Goal: Task Accomplishment & Management: Manage account settings

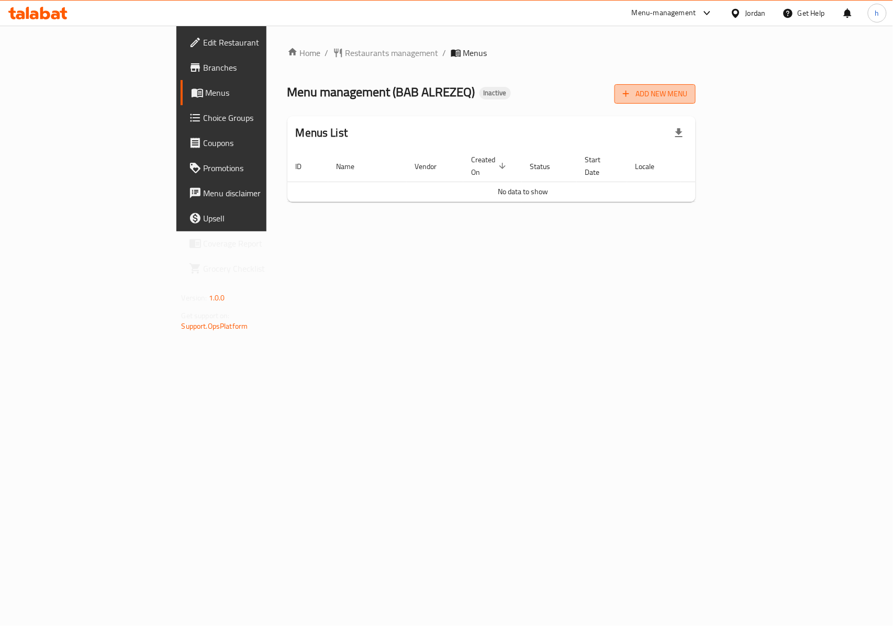
click at [687, 97] on span "Add New Menu" at bounding box center [655, 93] width 64 height 13
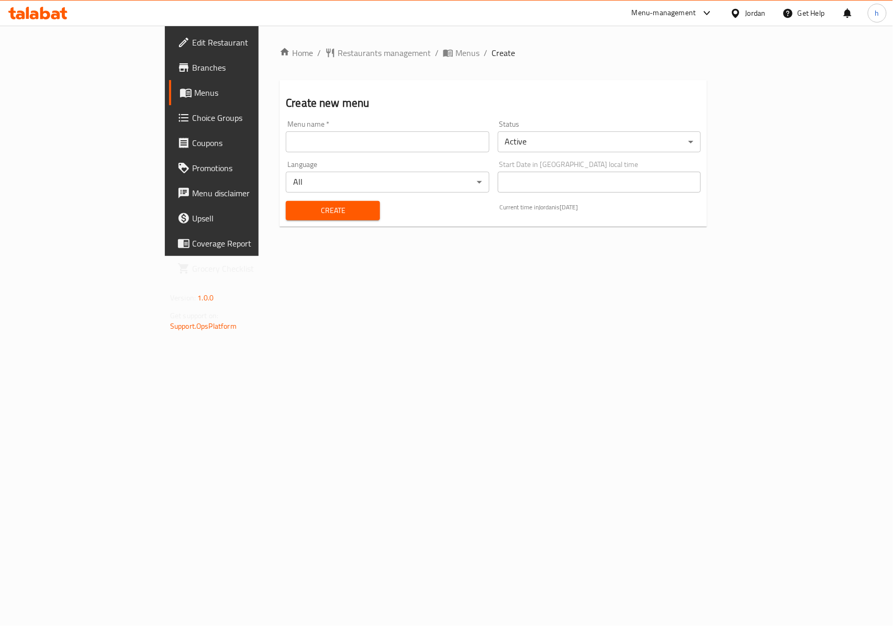
click at [421, 136] on input "text" at bounding box center [387, 141] width 203 height 21
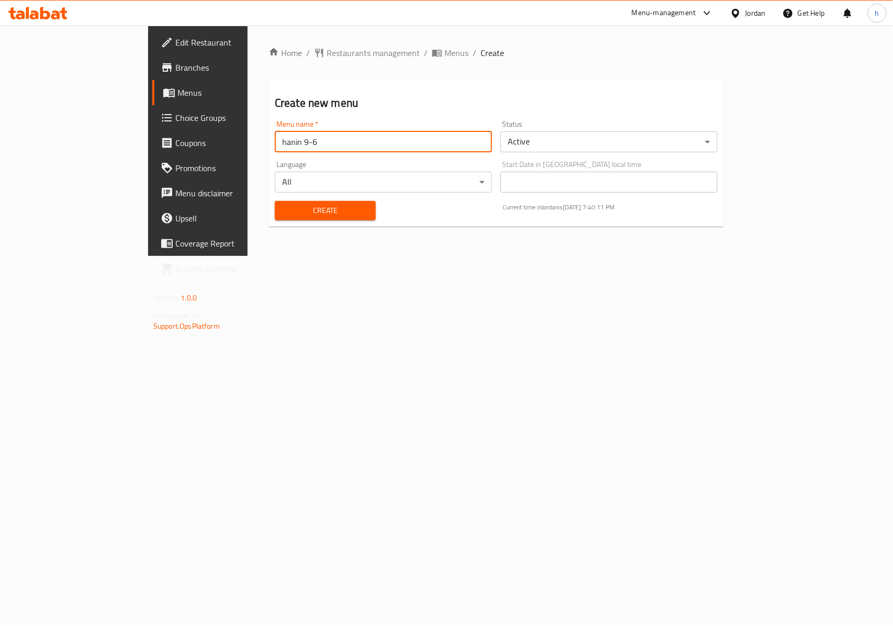
drag, startPoint x: 252, startPoint y: 143, endPoint x: 214, endPoint y: 141, distance: 38.3
click at [275, 141] on input "hanin 9-6" at bounding box center [383, 141] width 217 height 21
type input "hanin 9-8"
click at [283, 208] on span "Create" at bounding box center [325, 210] width 84 height 13
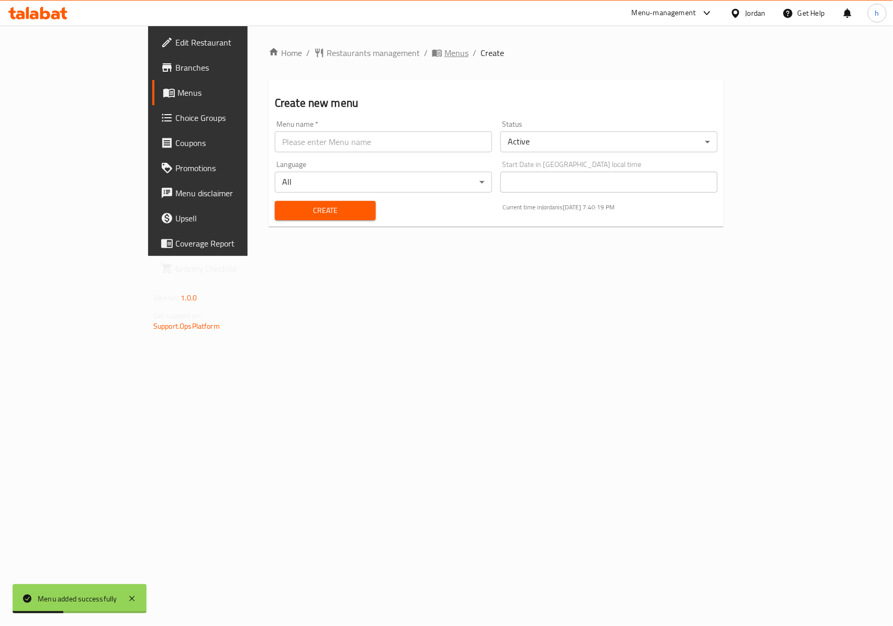
click at [444, 51] on span "Menus" at bounding box center [456, 53] width 24 height 13
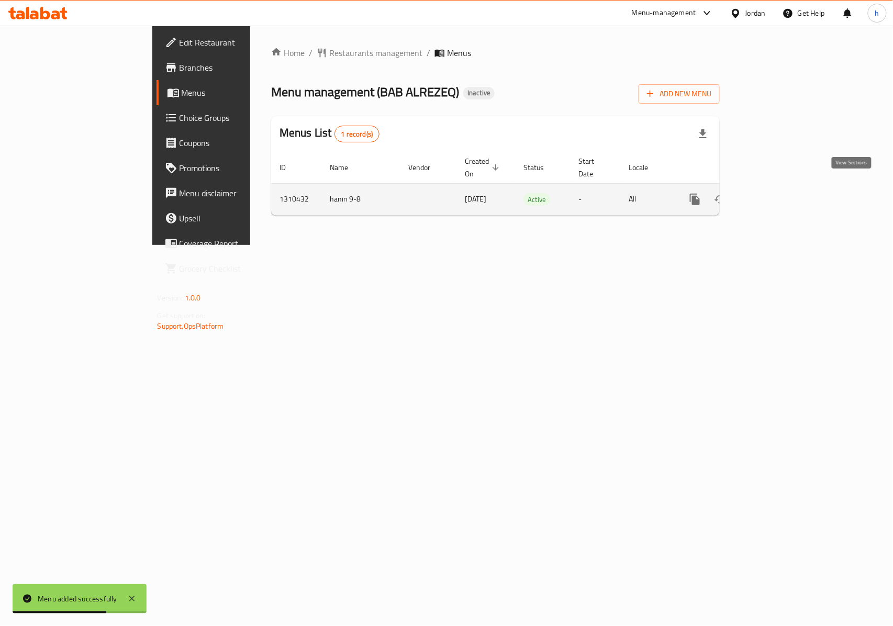
click at [775, 195] on icon "enhanced table" at bounding box center [770, 199] width 9 height 9
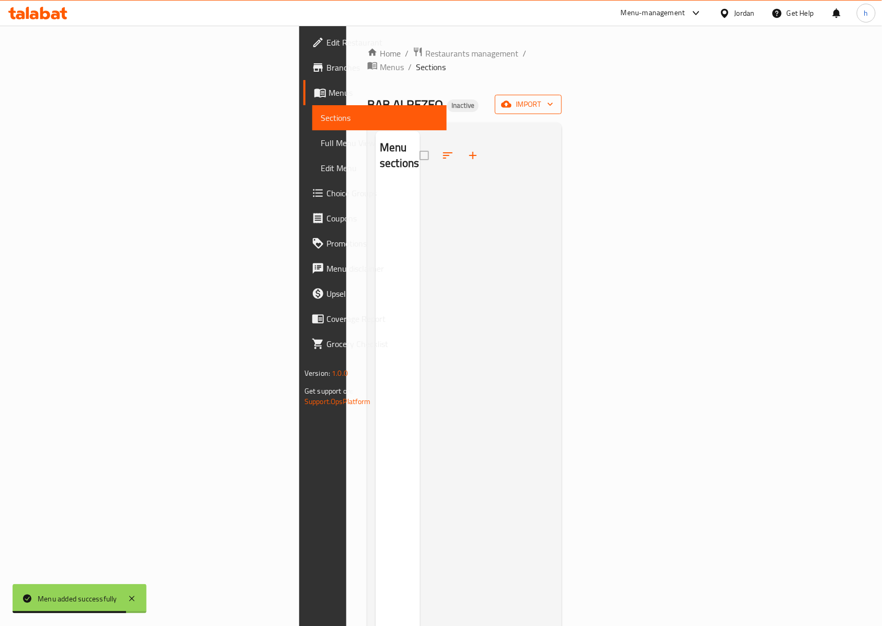
click at [554, 98] on span "import" at bounding box center [528, 104] width 50 height 13
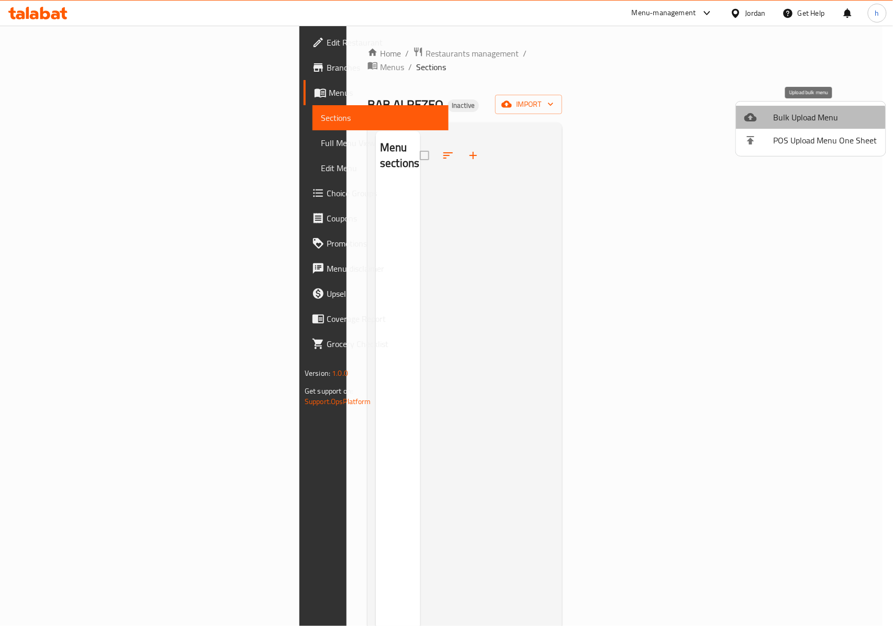
click at [810, 118] on span "Bulk Upload Menu" at bounding box center [826, 117] width 104 height 13
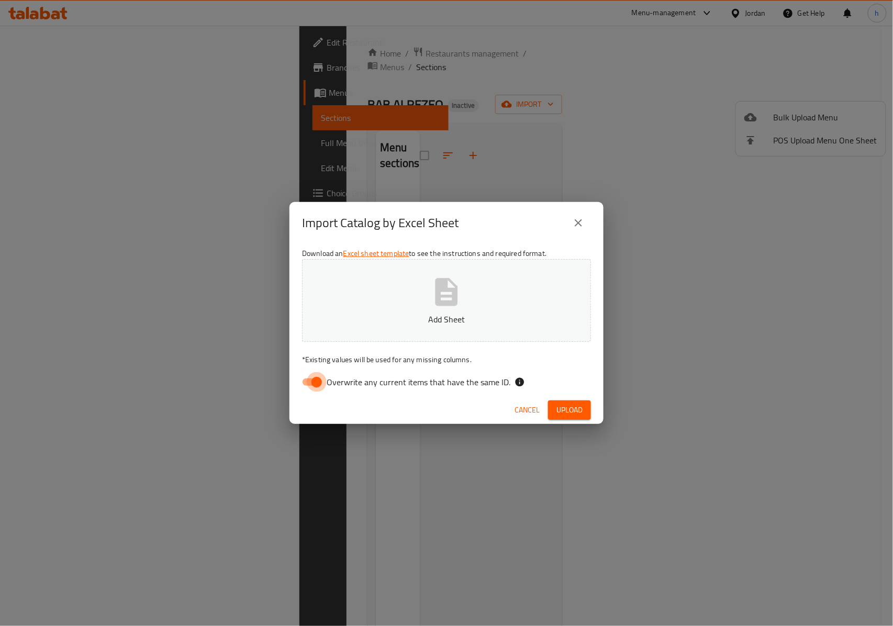
click at [308, 379] on input "Overwrite any current items that have the same ID." at bounding box center [317, 382] width 60 height 20
checkbox input "false"
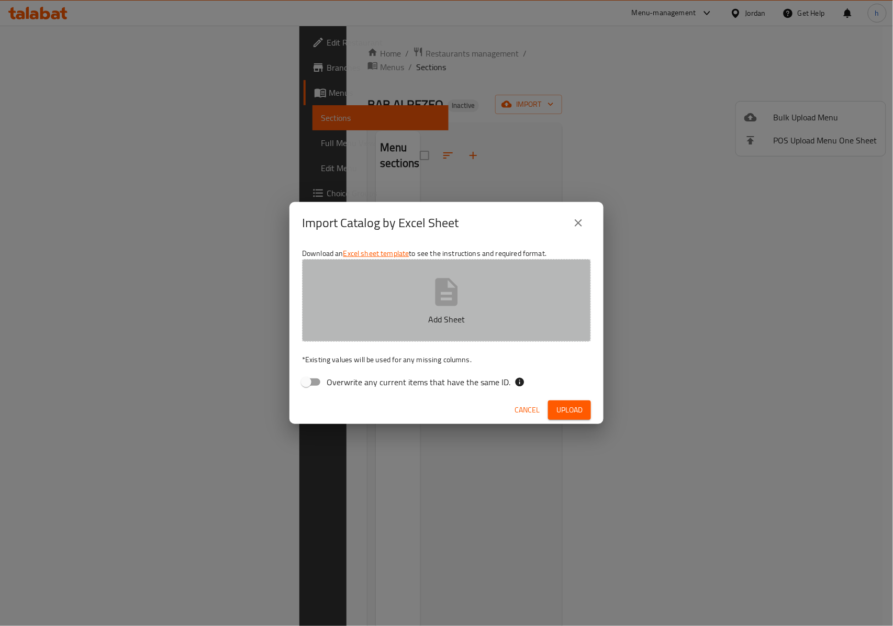
click at [474, 306] on button "Add Sheet" at bounding box center [446, 300] width 289 height 83
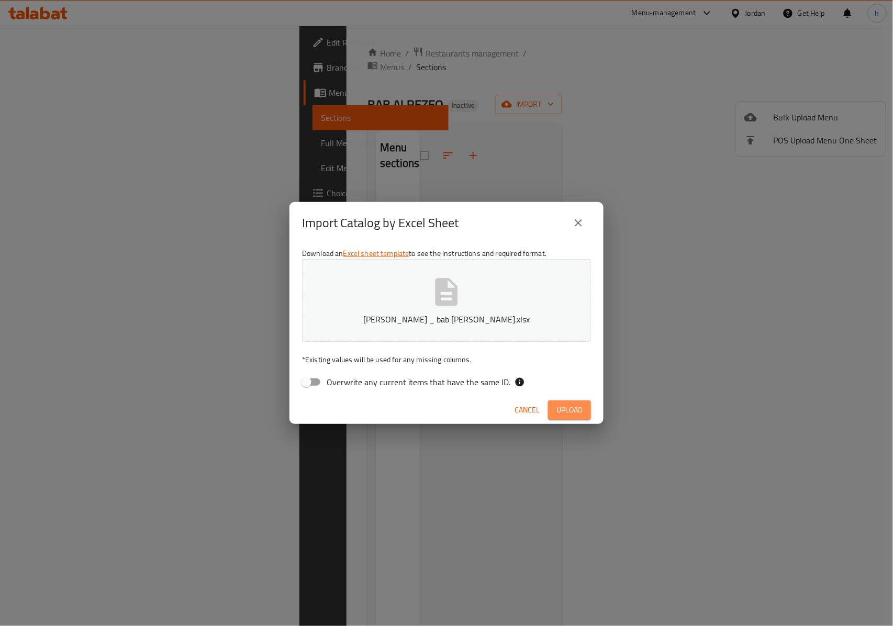
click at [566, 407] on span "Upload" at bounding box center [569, 410] width 26 height 13
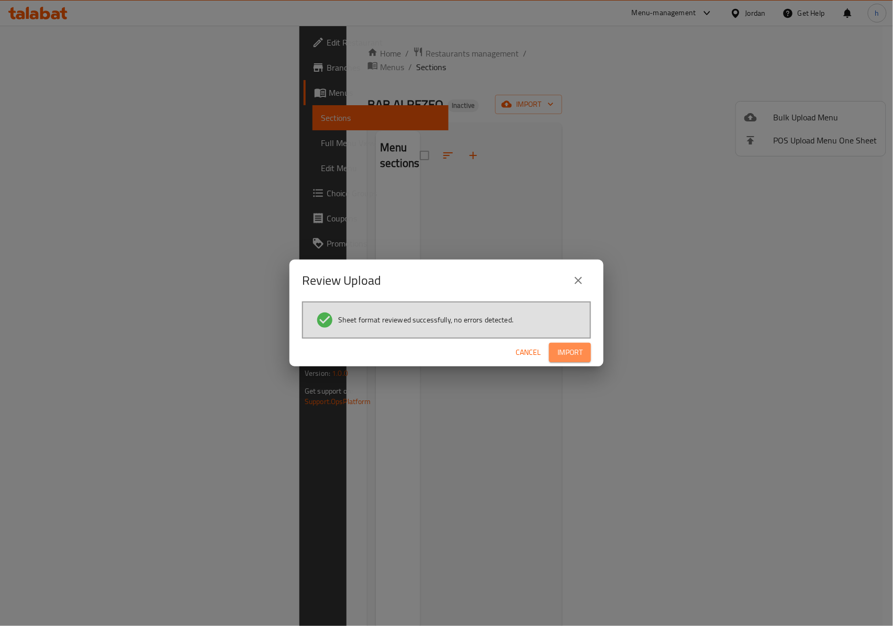
click at [574, 346] on span "Import" at bounding box center [569, 352] width 25 height 13
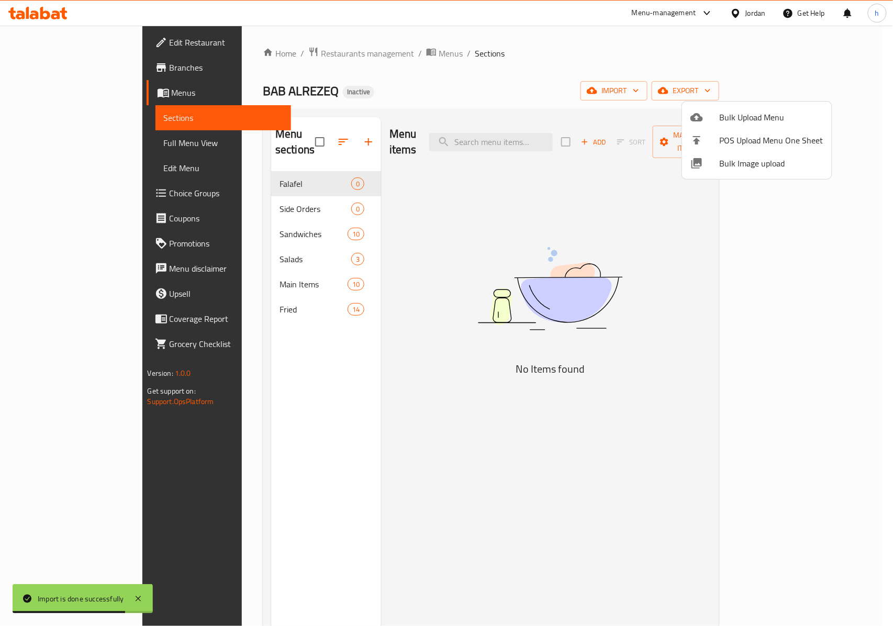
click at [282, 195] on div at bounding box center [446, 313] width 893 height 626
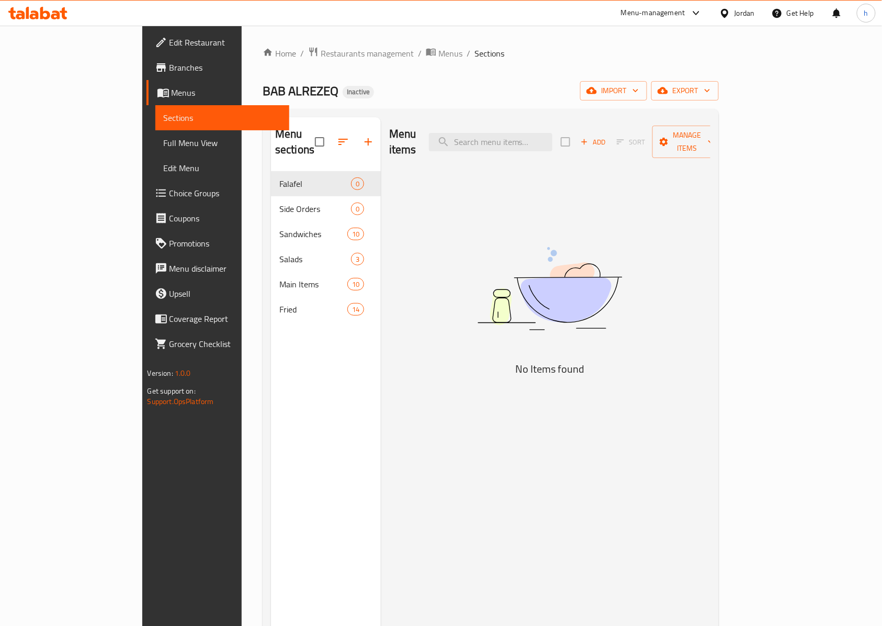
click at [284, 177] on span "Falafel" at bounding box center [315, 183] width 72 height 13
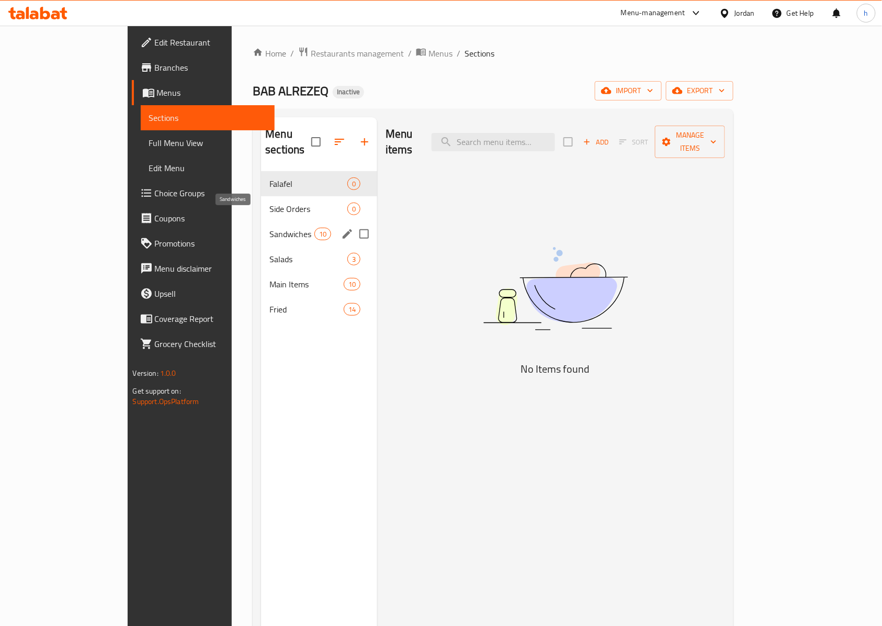
click at [270, 228] on span "Sandwiches" at bounding box center [292, 234] width 44 height 13
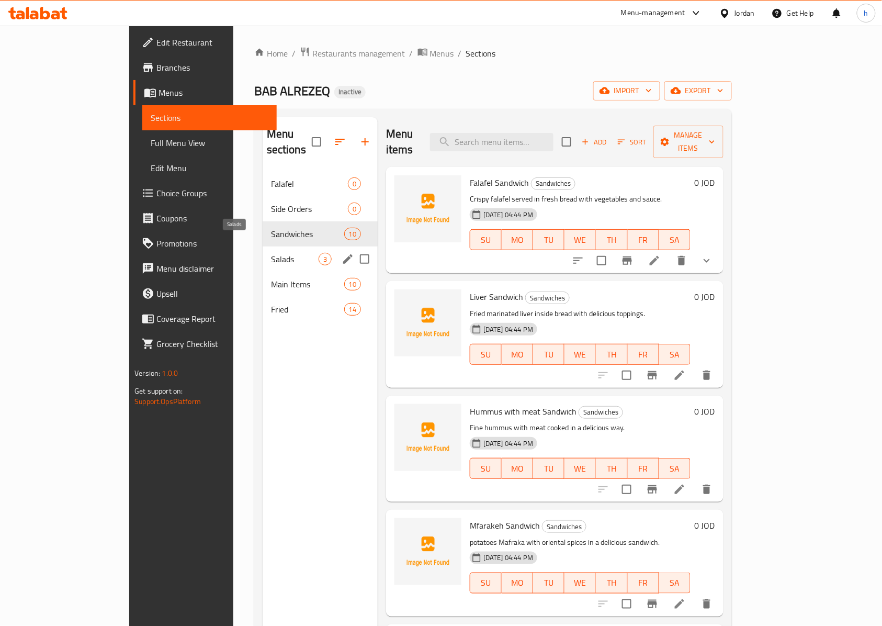
click at [271, 253] on span "Salads" at bounding box center [295, 259] width 48 height 13
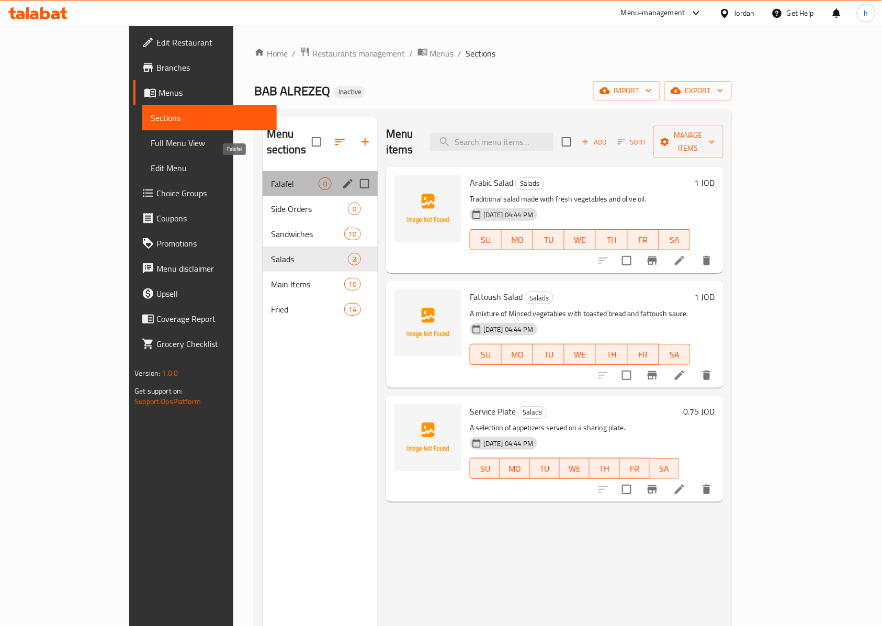
click at [271, 177] on span "Falafel" at bounding box center [295, 183] width 48 height 13
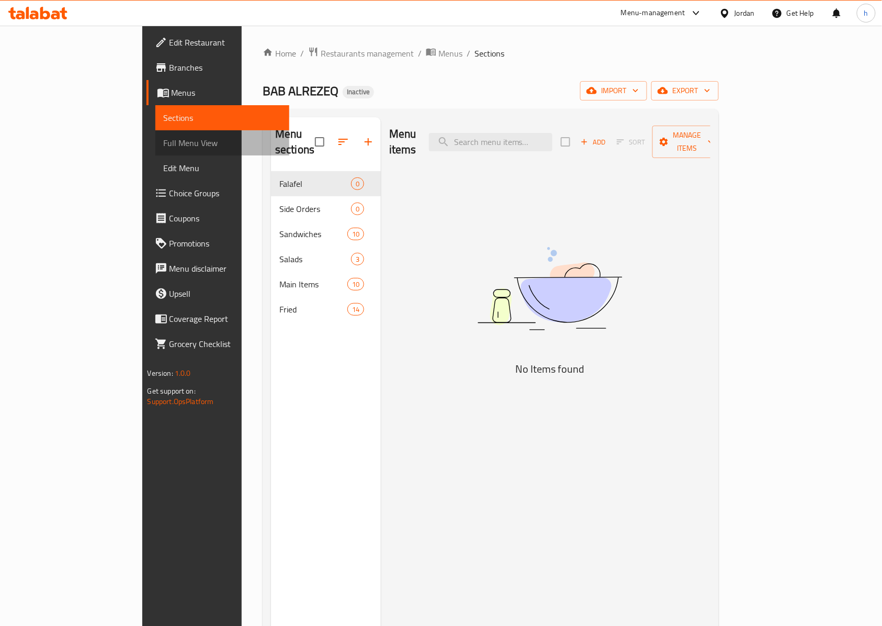
click at [164, 147] on span "Full Menu View" at bounding box center [223, 143] width 118 height 13
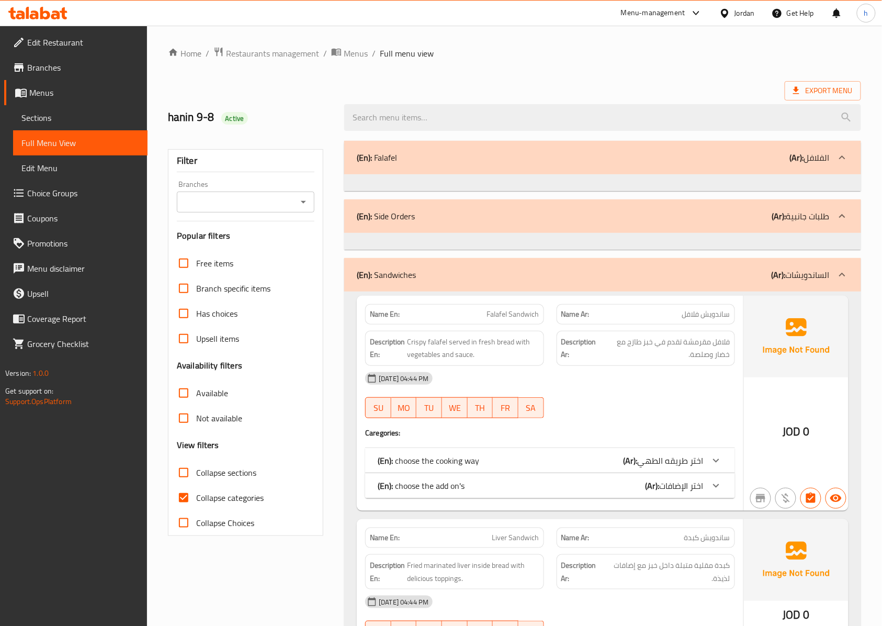
click at [457, 162] on div "(En): Falafel (Ar): الفلافل" at bounding box center [593, 157] width 473 height 13
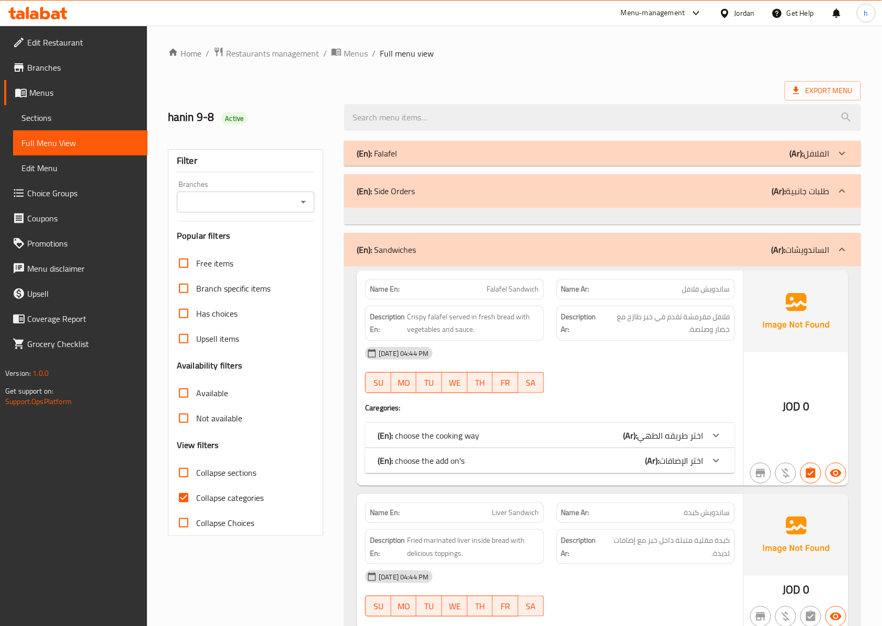
click at [457, 162] on div "(En): Falafel (Ar): الفلافل" at bounding box center [602, 153] width 517 height 25
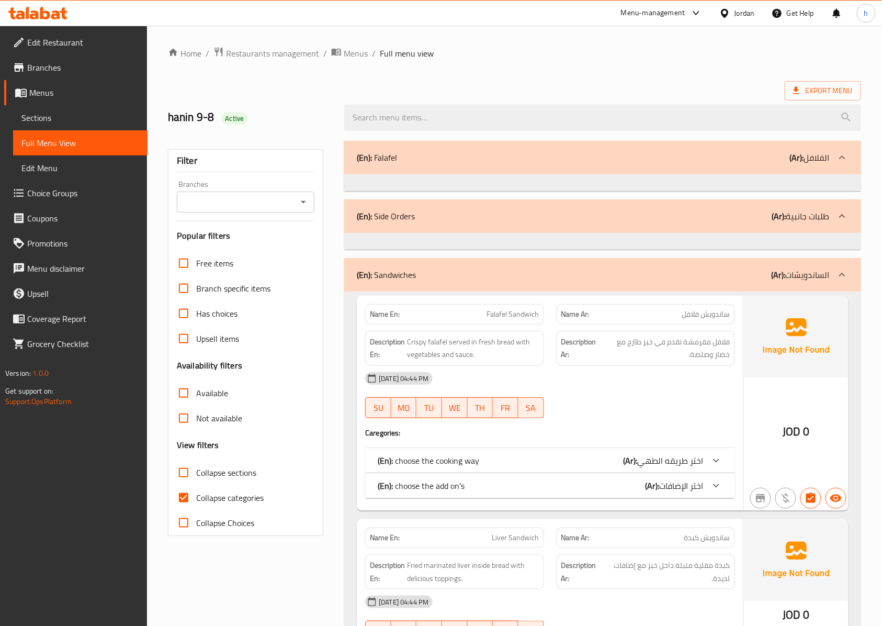
click at [208, 497] on span "Collapse categories" at bounding box center [230, 497] width 68 height 13
click at [196, 497] on input "Collapse categories" at bounding box center [183, 497] width 25 height 25
checkbox input "false"
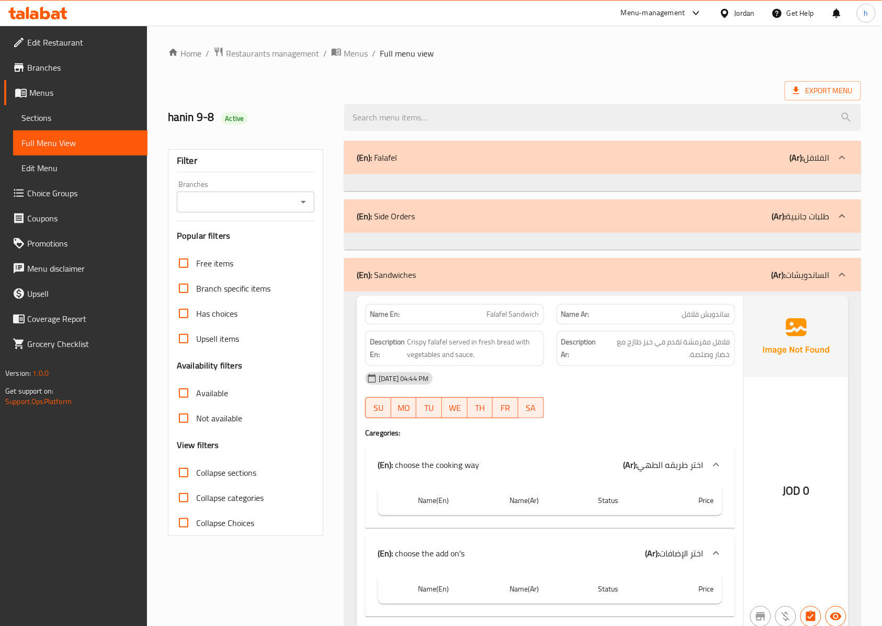
click at [82, 114] on span "Sections" at bounding box center [80, 117] width 118 height 13
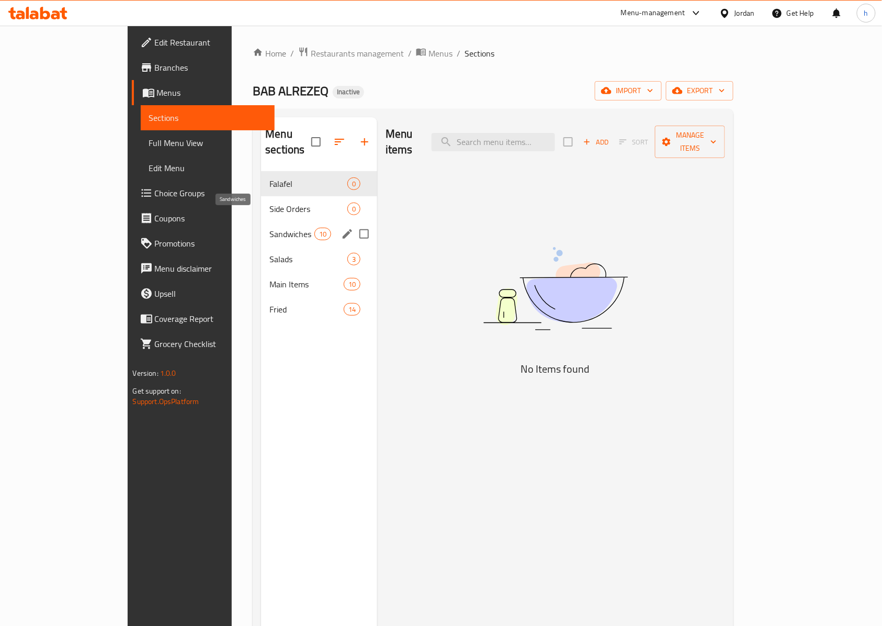
click at [270, 228] on span "Sandwiches" at bounding box center [292, 234] width 44 height 13
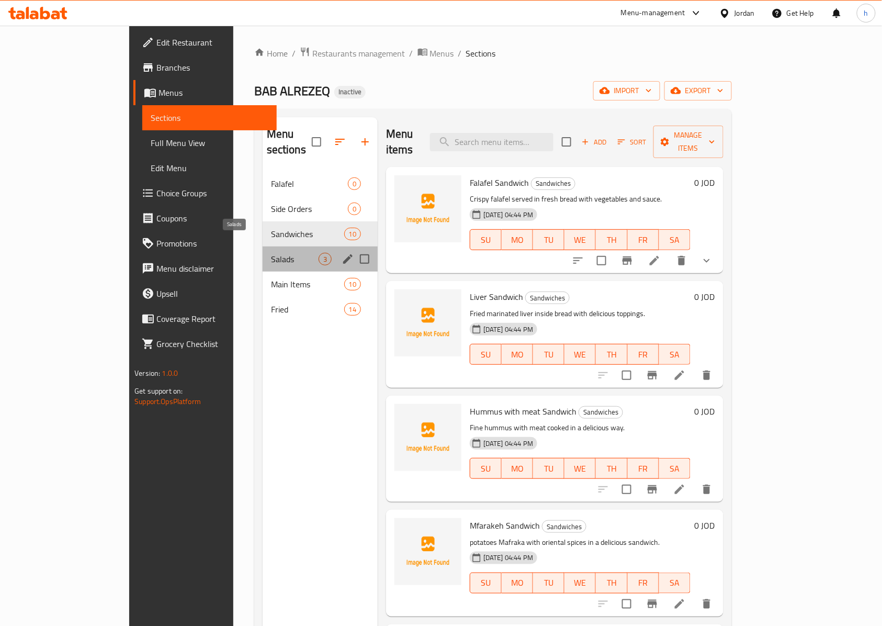
click at [271, 253] on span "Salads" at bounding box center [295, 259] width 48 height 13
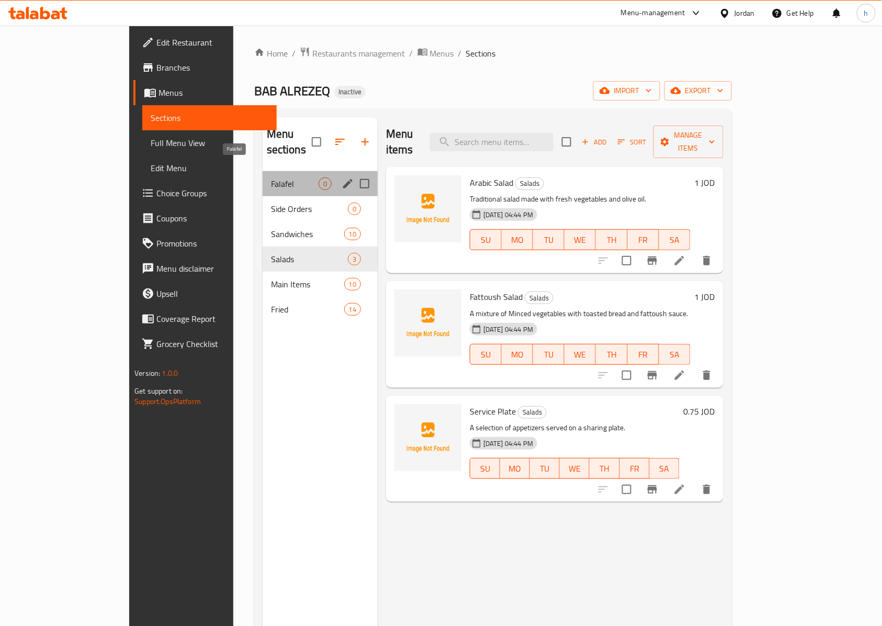
click at [271, 177] on span "Falafel" at bounding box center [295, 183] width 48 height 13
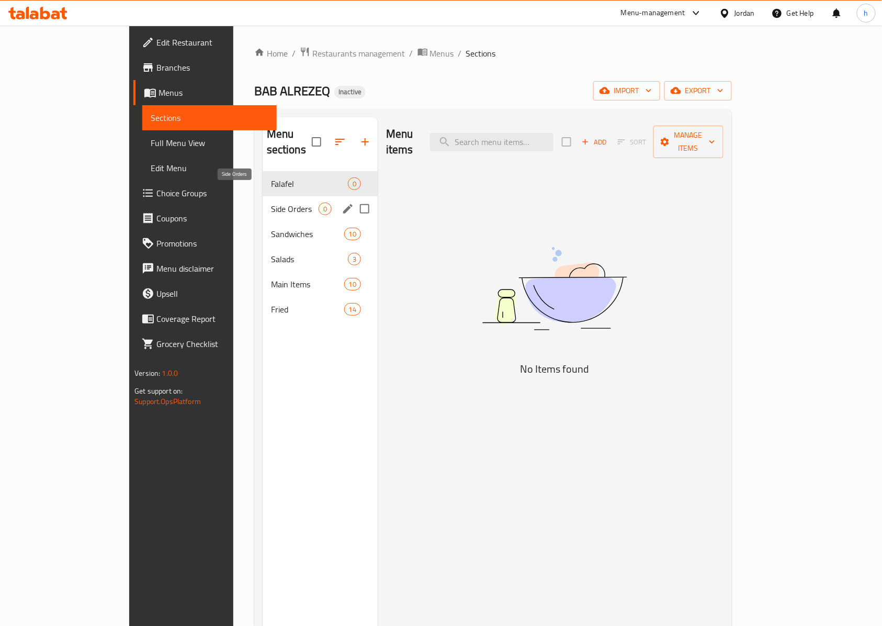
click at [271, 203] on span "Side Orders" at bounding box center [295, 209] width 48 height 13
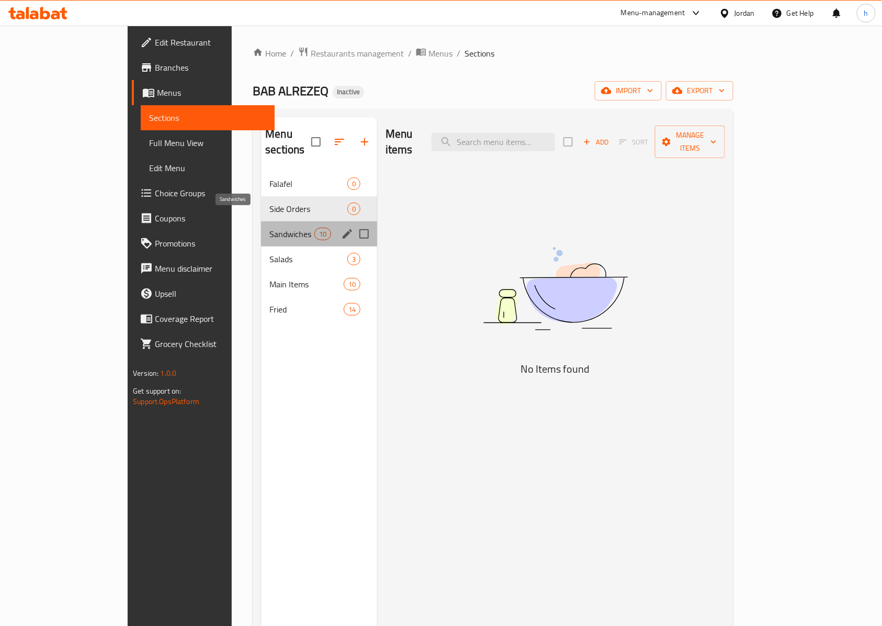
click at [270, 228] on span "Sandwiches" at bounding box center [292, 234] width 44 height 13
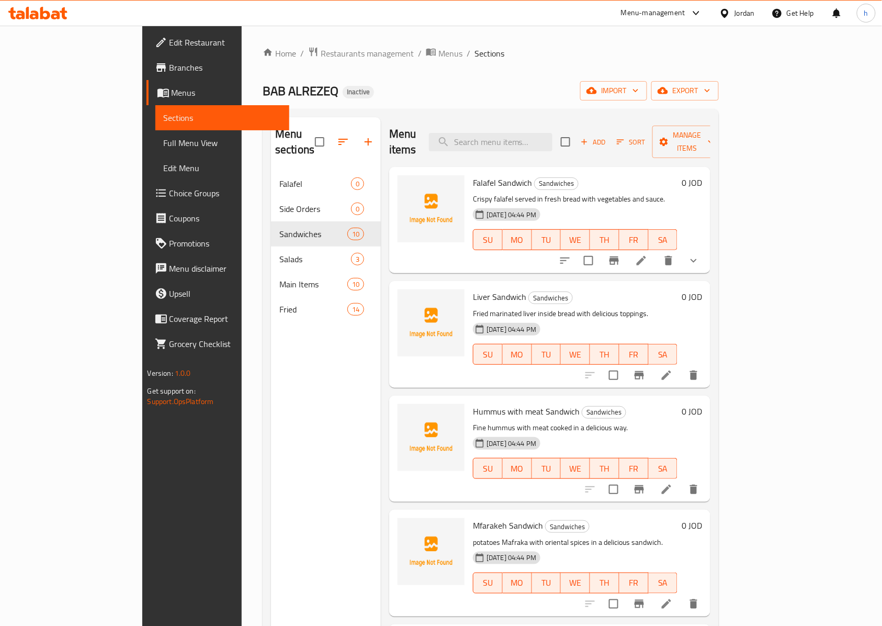
click at [147, 99] on link "Menus" at bounding box center [218, 92] width 143 height 25
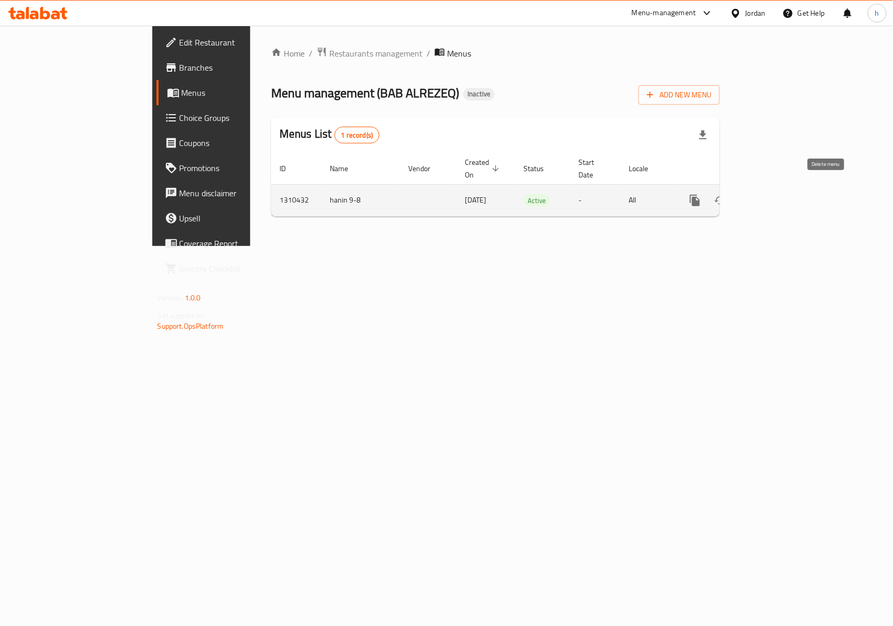
click at [752, 194] on icon "enhanced table" at bounding box center [745, 200] width 13 height 13
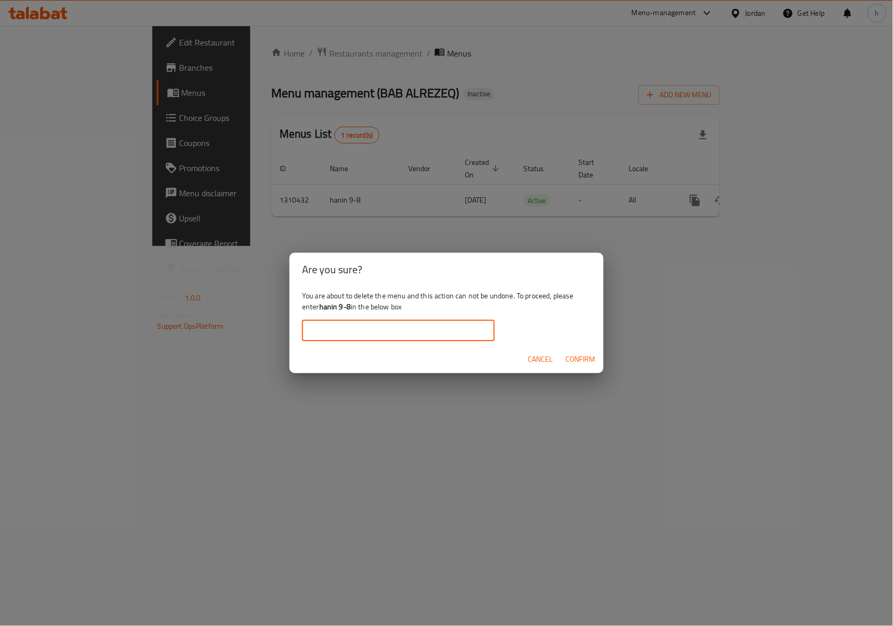
click at [409, 333] on input "text" at bounding box center [398, 330] width 193 height 21
type input "BAB ALREZEQ, [PERSON_NAME]"
click at [398, 334] on input "BAB ALREZEQ, [PERSON_NAME]" at bounding box center [398, 330] width 193 height 21
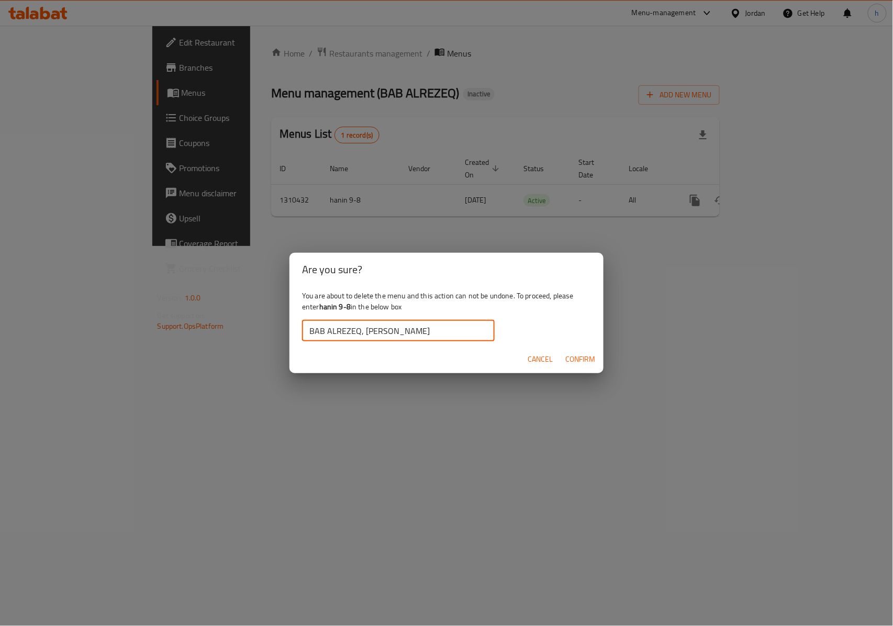
click at [398, 334] on input "BAB ALREZEQ, [PERSON_NAME]" at bounding box center [398, 330] width 193 height 21
drag, startPoint x: 319, startPoint y: 307, endPoint x: 350, endPoint y: 312, distance: 30.8
click at [350, 312] on div "You are about to delete the menu and this action can not be undone. To proceed,…" at bounding box center [446, 315] width 314 height 59
drag, startPoint x: 340, startPoint y: 307, endPoint x: 324, endPoint y: 306, distance: 15.7
click at [325, 306] on b "hanin 9-8" at bounding box center [334, 307] width 31 height 14
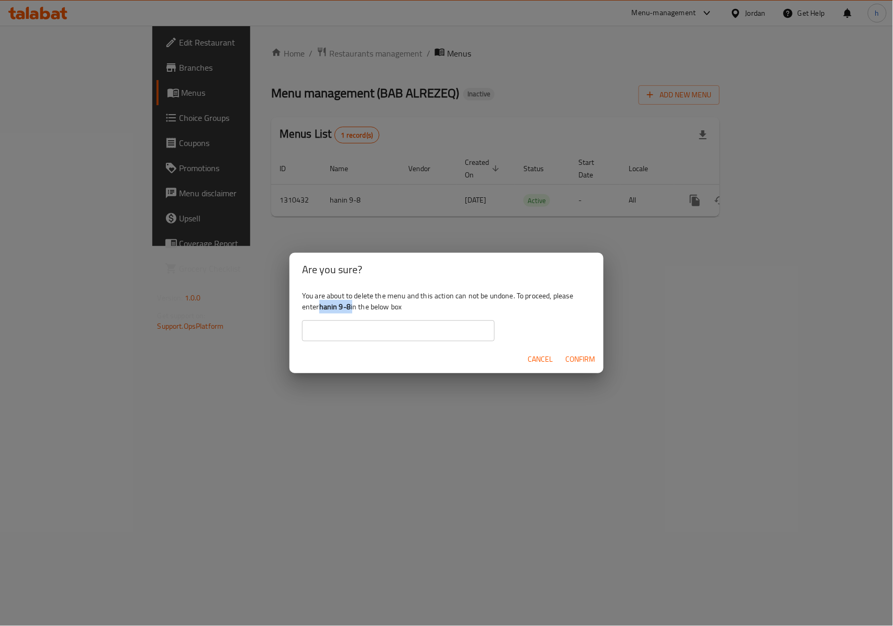
drag, startPoint x: 319, startPoint y: 305, endPoint x: 352, endPoint y: 312, distance: 34.4
click at [352, 312] on div "You are about to delete the menu and this action can not be undone. To proceed,…" at bounding box center [446, 315] width 314 height 59
click at [340, 311] on b "hanin 9-8" at bounding box center [334, 307] width 31 height 14
click at [321, 308] on b "hanin 9-8" at bounding box center [334, 307] width 31 height 14
drag, startPoint x: 319, startPoint y: 307, endPoint x: 346, endPoint y: 313, distance: 27.4
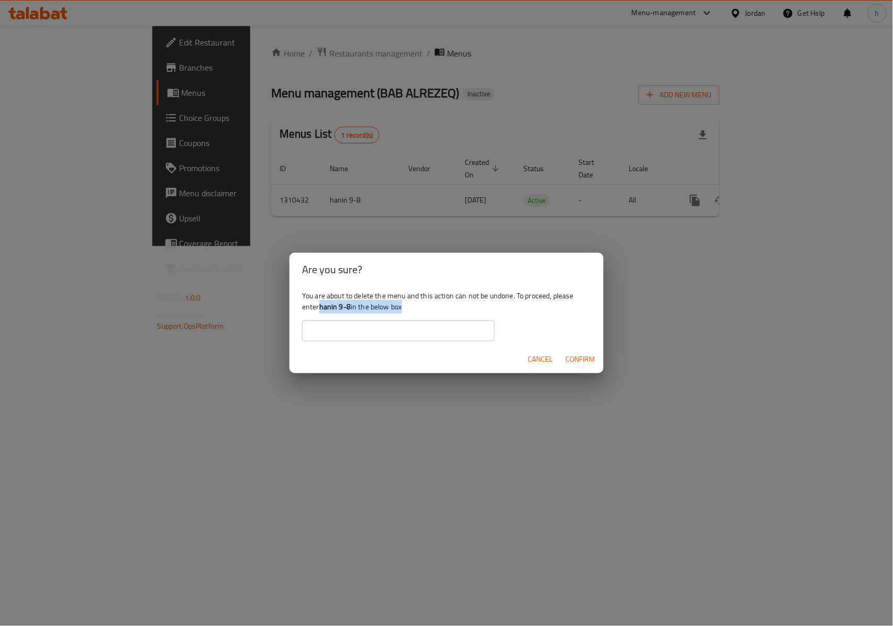
click at [346, 313] on div "You are about to delete the menu and this action can not be undone. To proceed,…" at bounding box center [446, 315] width 314 height 59
click at [340, 306] on b "hanin 9-8" at bounding box center [334, 307] width 31 height 14
drag, startPoint x: 319, startPoint y: 307, endPoint x: 348, endPoint y: 309, distance: 28.9
click at [348, 309] on div "You are about to delete the menu and this action can not be undone. To proceed,…" at bounding box center [446, 315] width 314 height 59
click at [330, 307] on b "hanin 9-8" at bounding box center [334, 307] width 31 height 14
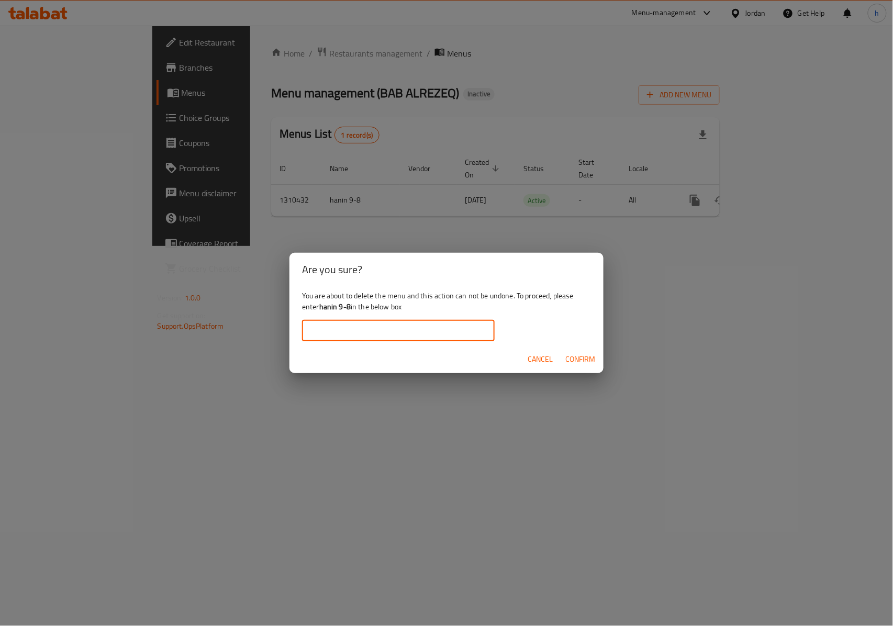
click at [335, 338] on input "text" at bounding box center [398, 330] width 193 height 21
type input "ا"
type input "hanin 9-8"
click at [586, 356] on span "Confirm" at bounding box center [580, 359] width 30 height 13
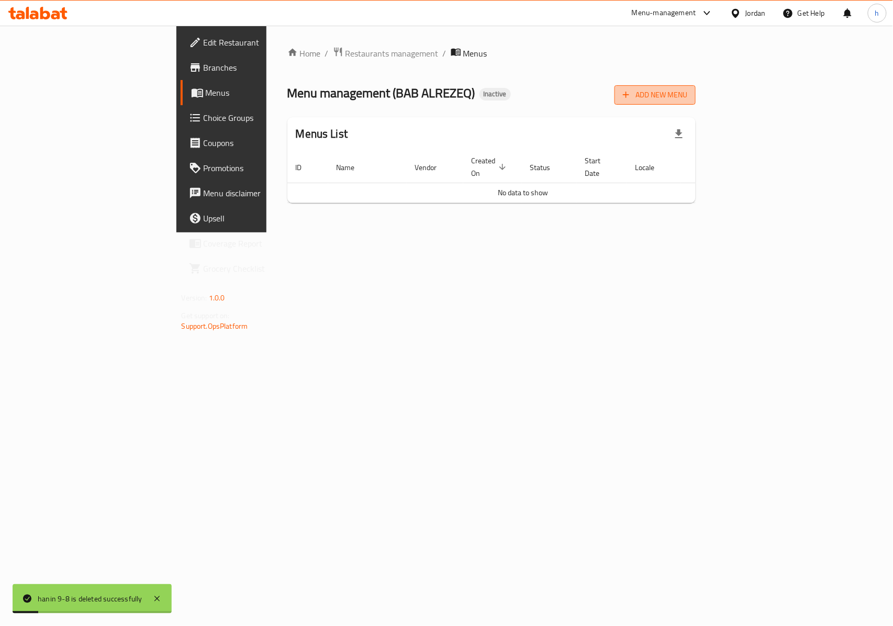
click at [687, 101] on span "Add New Menu" at bounding box center [655, 94] width 64 height 13
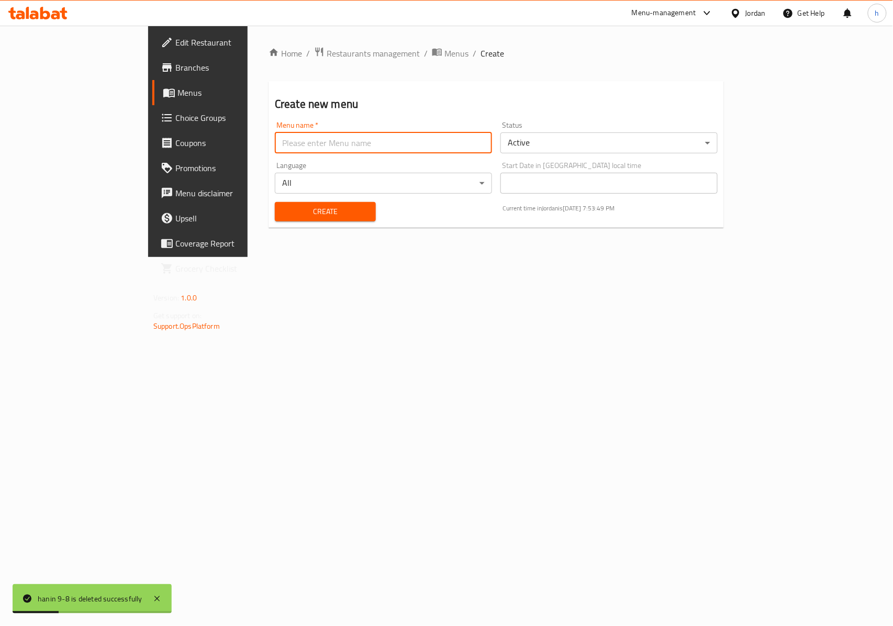
click at [382, 145] on input "text" at bounding box center [383, 142] width 217 height 21
type input "hanin 9-8"
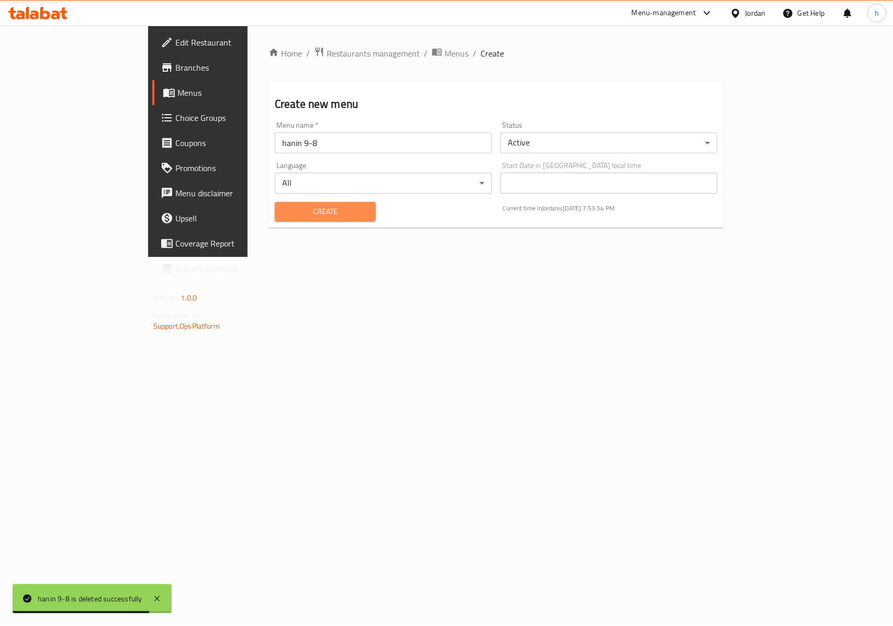
click at [283, 214] on span "Create" at bounding box center [325, 211] width 84 height 13
click at [444, 50] on span "Menus" at bounding box center [456, 53] width 24 height 13
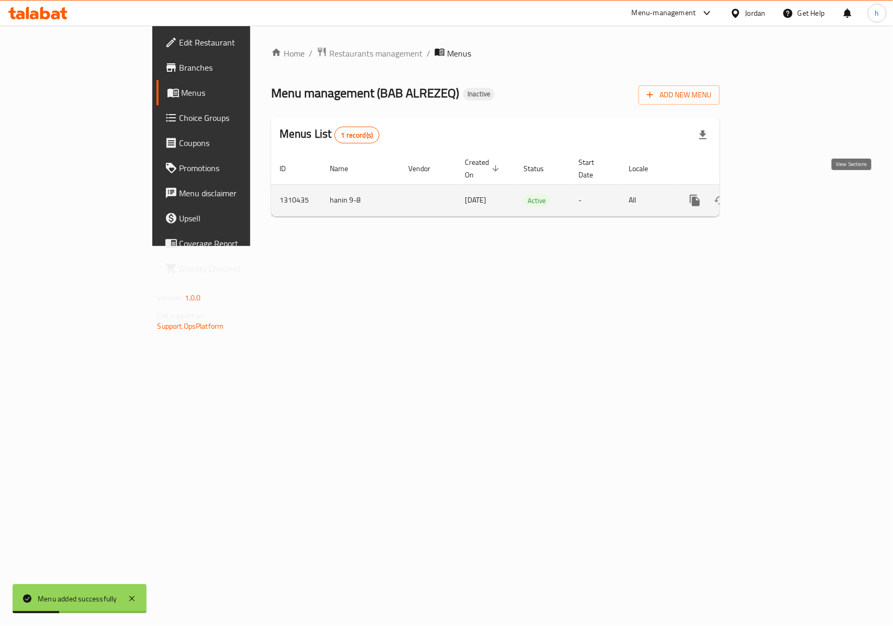
click at [777, 194] on icon "enhanced table" at bounding box center [770, 200] width 13 height 13
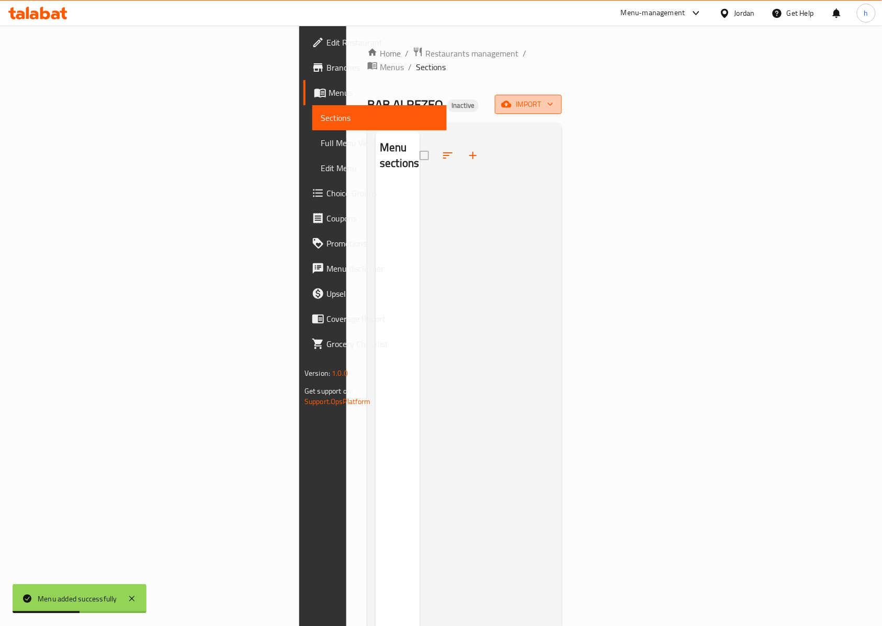
click at [554, 98] on span "import" at bounding box center [528, 104] width 50 height 13
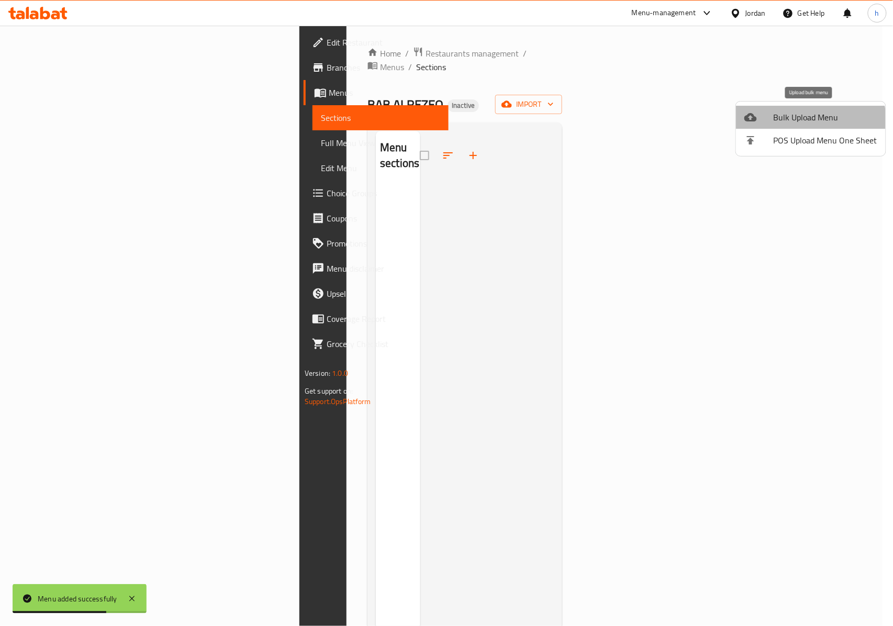
click at [796, 124] on span "Bulk Upload Menu" at bounding box center [826, 117] width 104 height 13
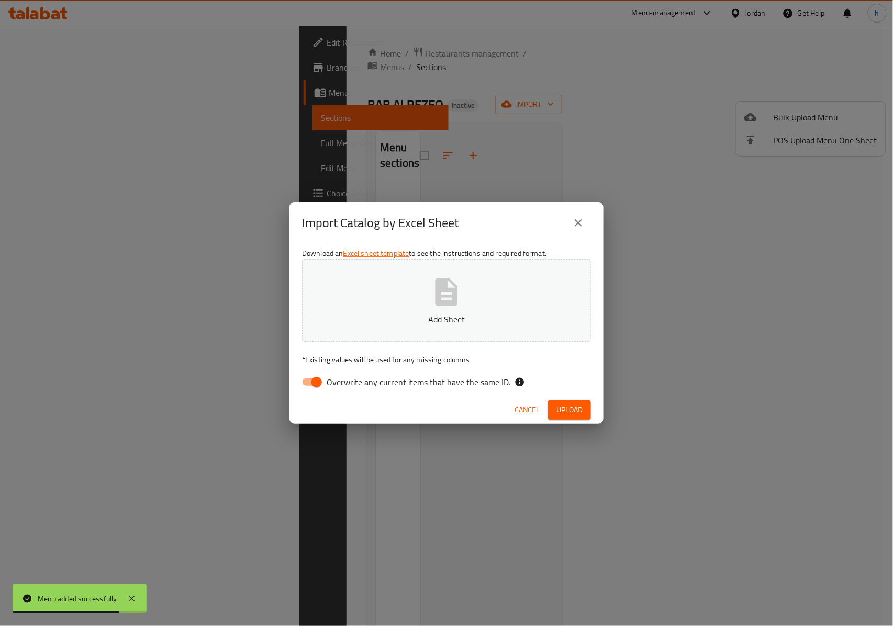
click at [310, 384] on input "Overwrite any current items that have the same ID." at bounding box center [317, 382] width 60 height 20
checkbox input "false"
click at [572, 407] on span "Upload" at bounding box center [569, 410] width 26 height 13
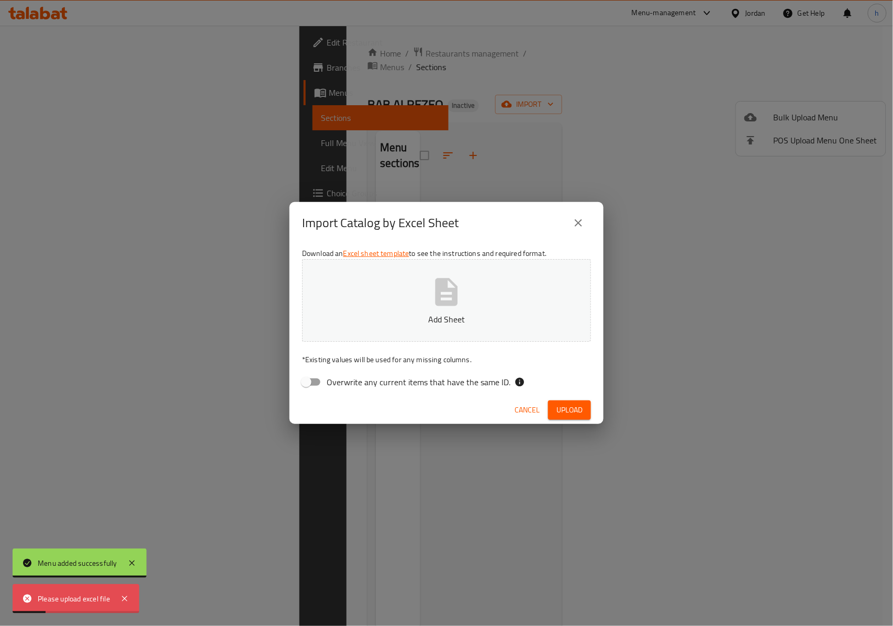
click at [462, 317] on p "Add Sheet" at bounding box center [446, 319] width 256 height 13
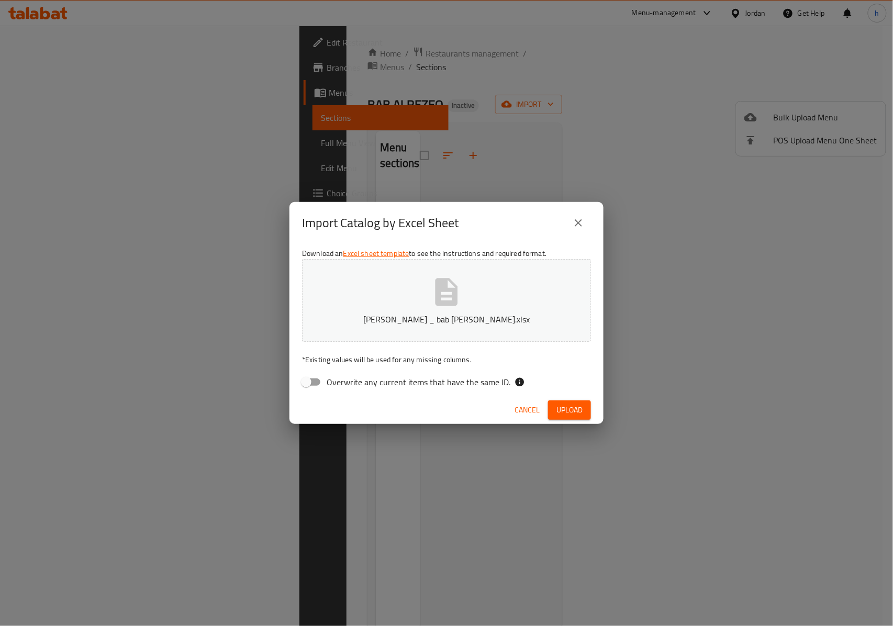
click at [564, 412] on span "Upload" at bounding box center [569, 410] width 26 height 13
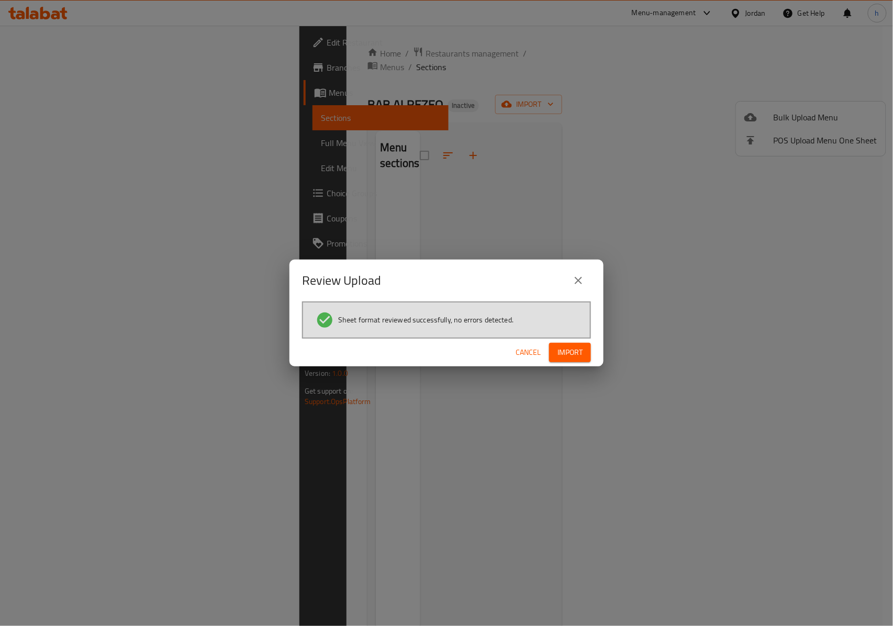
click at [573, 350] on span "Import" at bounding box center [569, 352] width 25 height 13
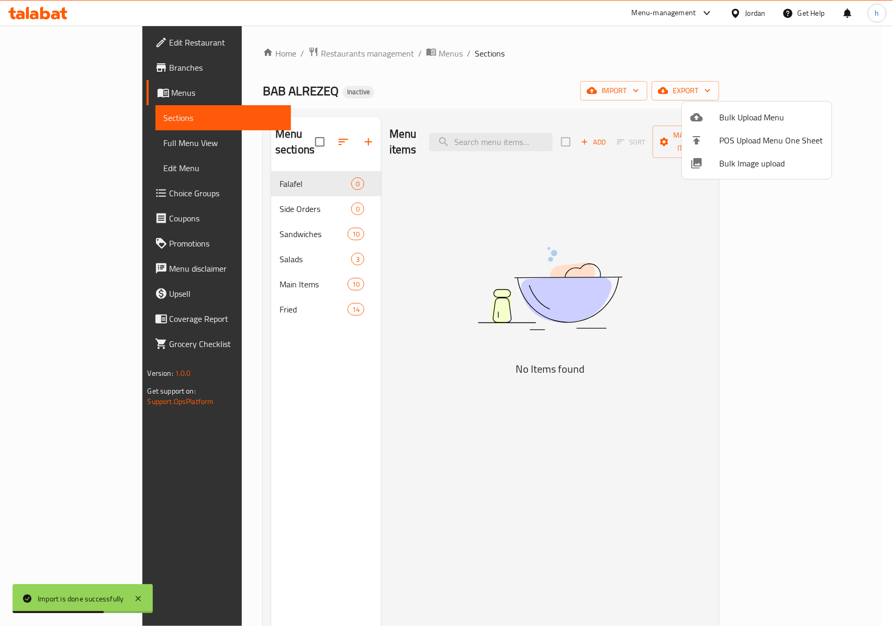
click at [292, 201] on div at bounding box center [446, 313] width 893 height 626
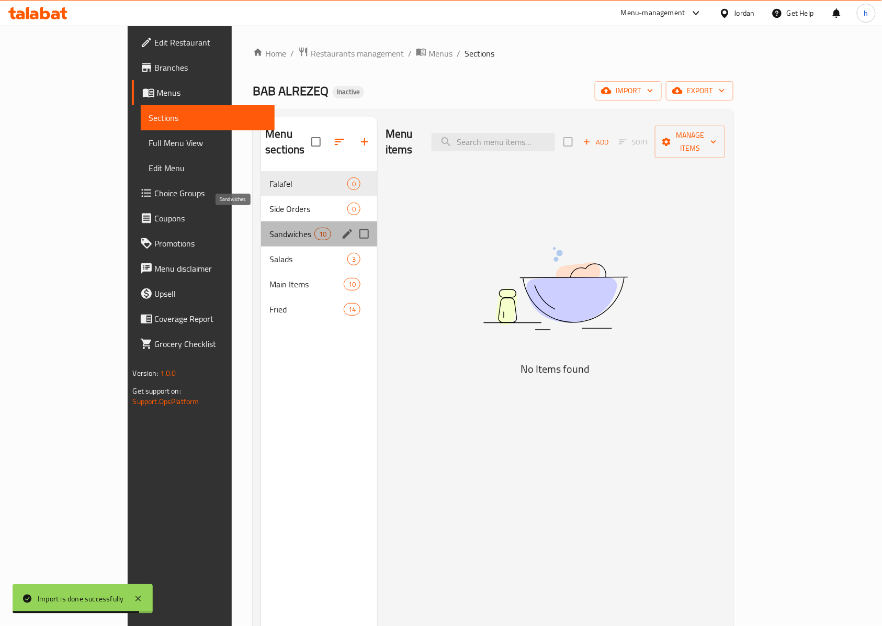
click at [270, 228] on span "Sandwiches" at bounding box center [292, 234] width 44 height 13
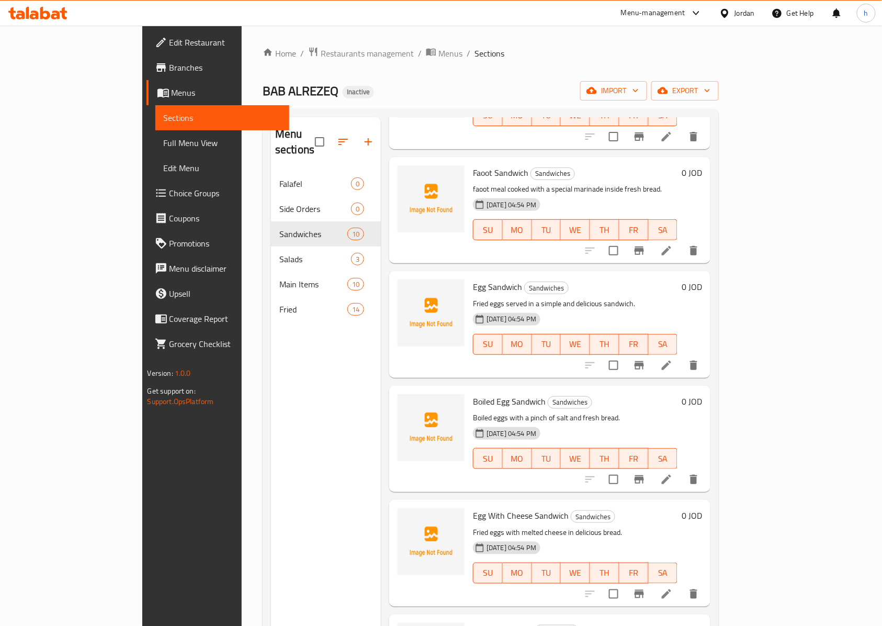
scroll to position [543, 0]
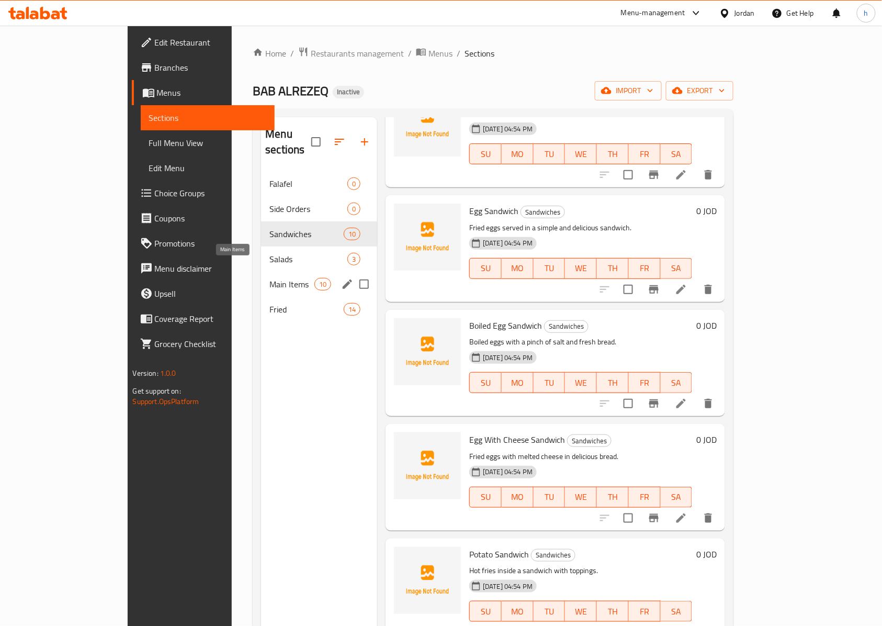
click at [270, 278] on span "Main Items" at bounding box center [292, 284] width 44 height 13
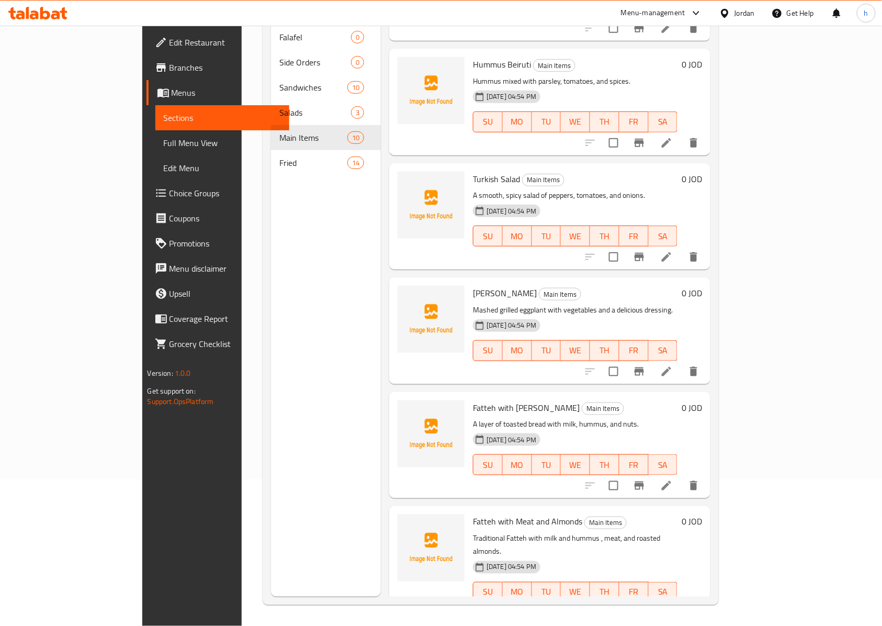
scroll to position [195, 0]
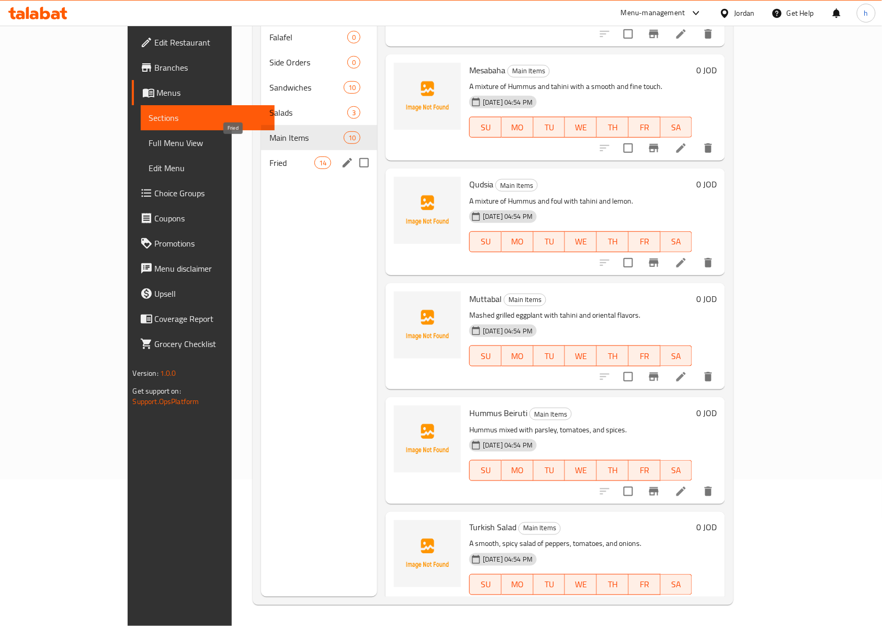
click at [270, 156] on span "Fried" at bounding box center [292, 162] width 44 height 13
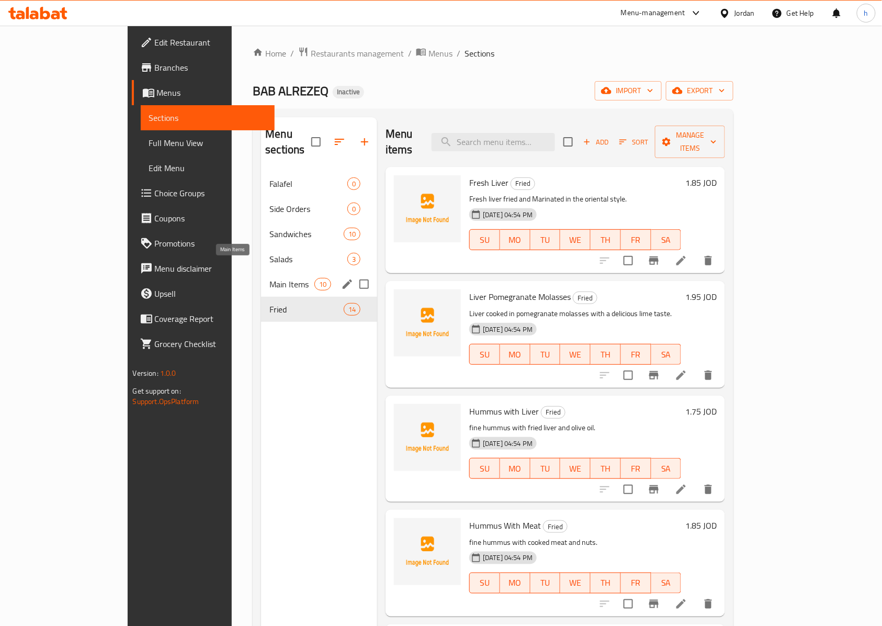
drag, startPoint x: 231, startPoint y: 273, endPoint x: 237, endPoint y: 272, distance: 5.3
click at [270, 278] on span "Main Items" at bounding box center [292, 284] width 44 height 13
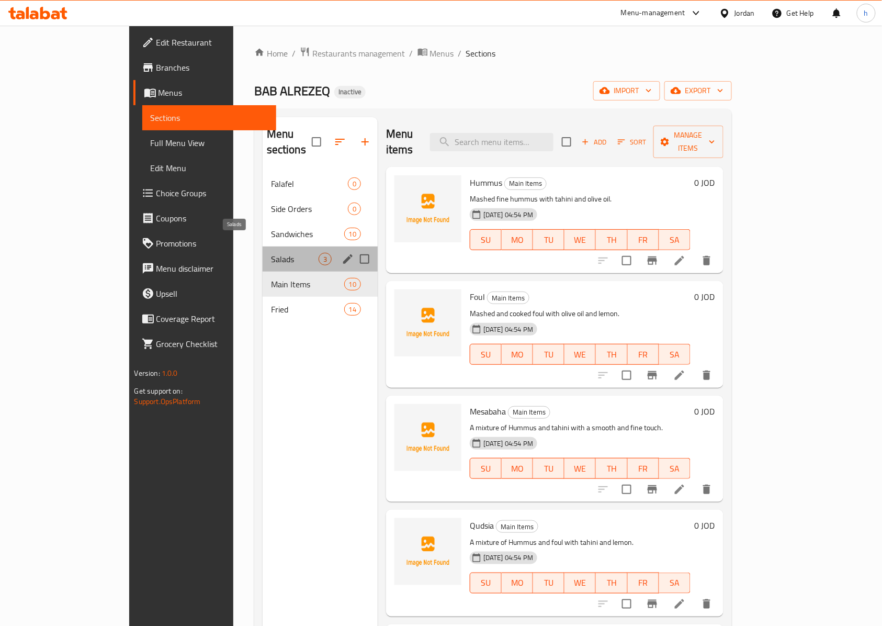
drag, startPoint x: 234, startPoint y: 249, endPoint x: 301, endPoint y: 249, distance: 67.0
click at [271, 253] on span "Salads" at bounding box center [295, 259] width 48 height 13
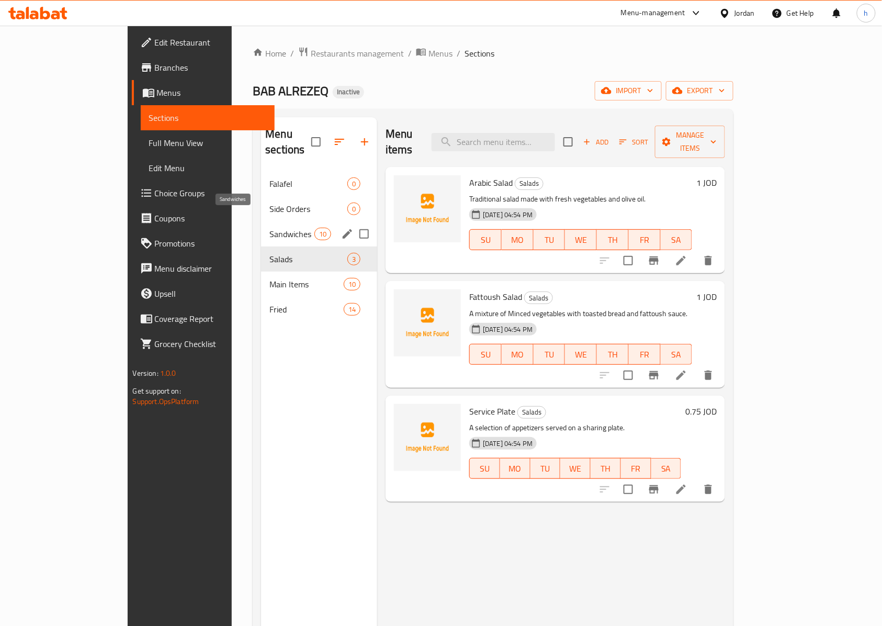
click at [270, 228] on span "Sandwiches" at bounding box center [292, 234] width 44 height 13
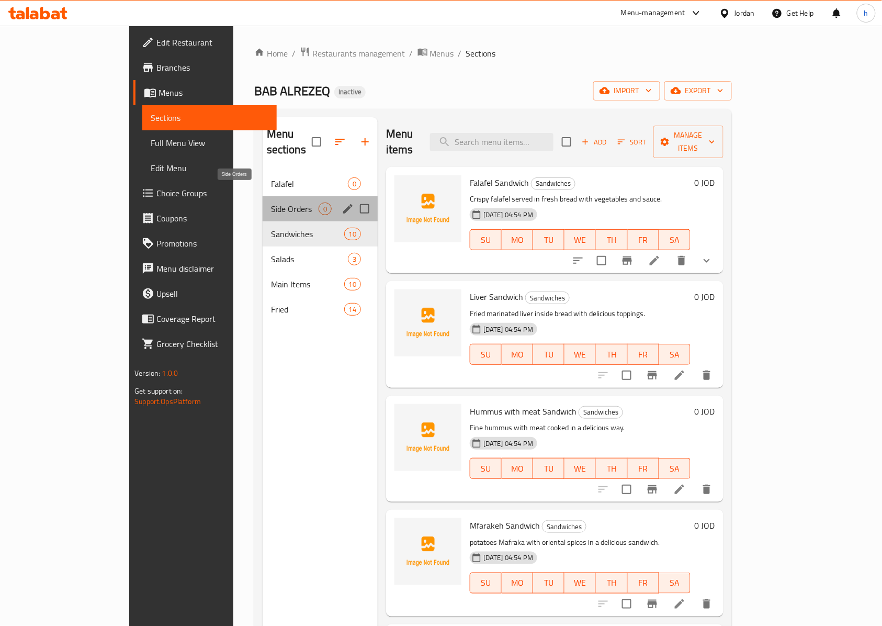
click at [271, 203] on span "Side Orders" at bounding box center [295, 209] width 48 height 13
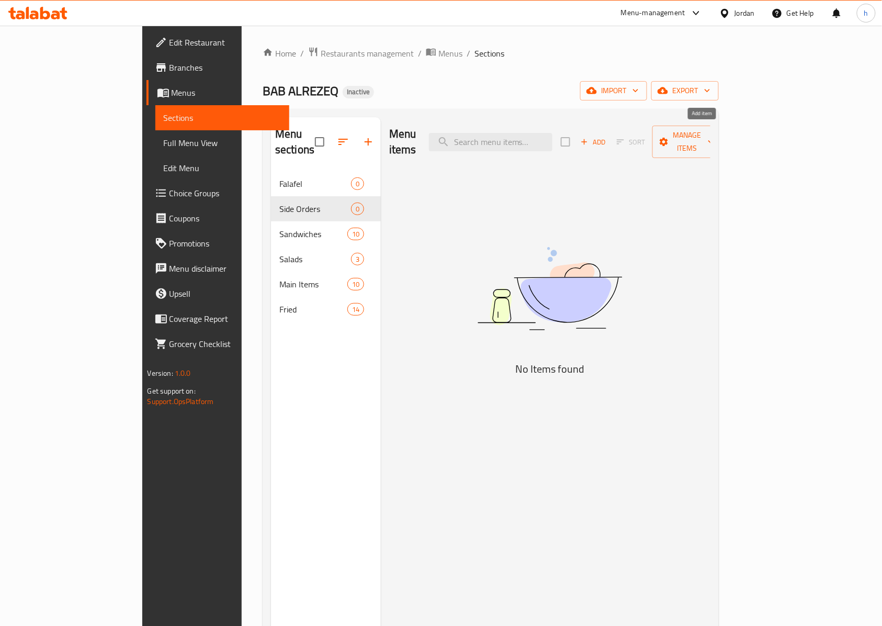
click at [608, 139] on span "Add" at bounding box center [593, 142] width 28 height 12
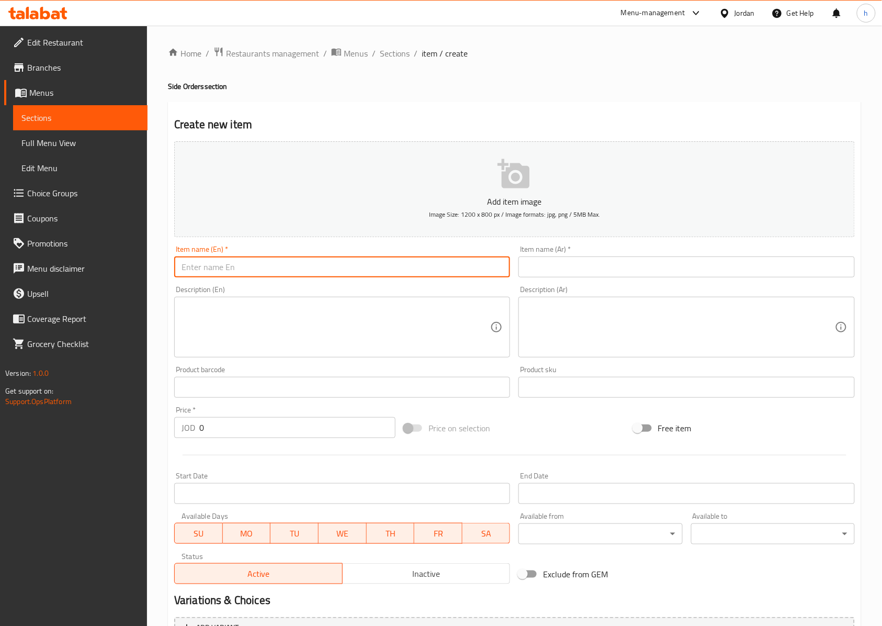
click at [400, 277] on input "text" at bounding box center [342, 266] width 336 height 21
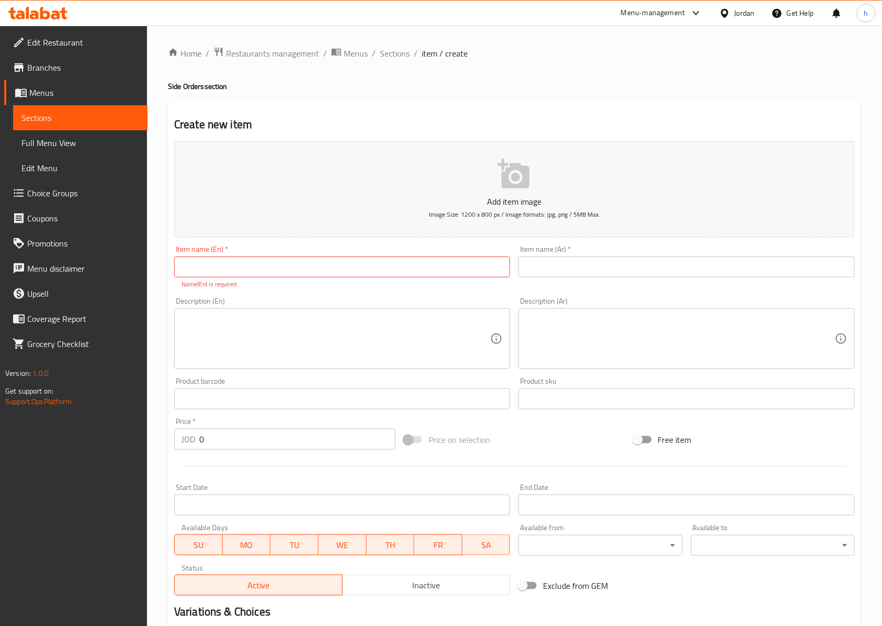
click at [472, 271] on input "text" at bounding box center [342, 266] width 336 height 21
paste input "Falafel"
type input "Falafel"
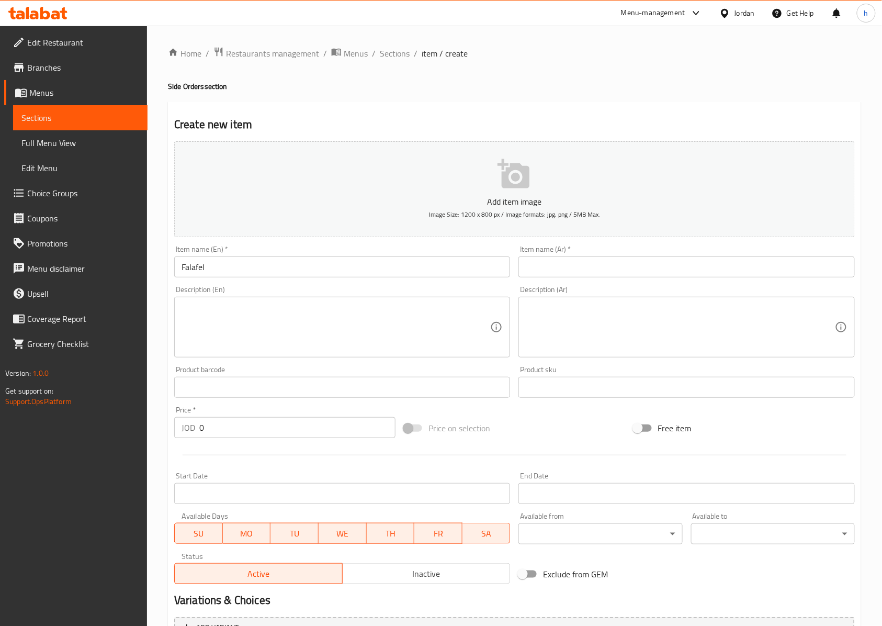
click at [681, 268] on input "text" at bounding box center [687, 266] width 336 height 21
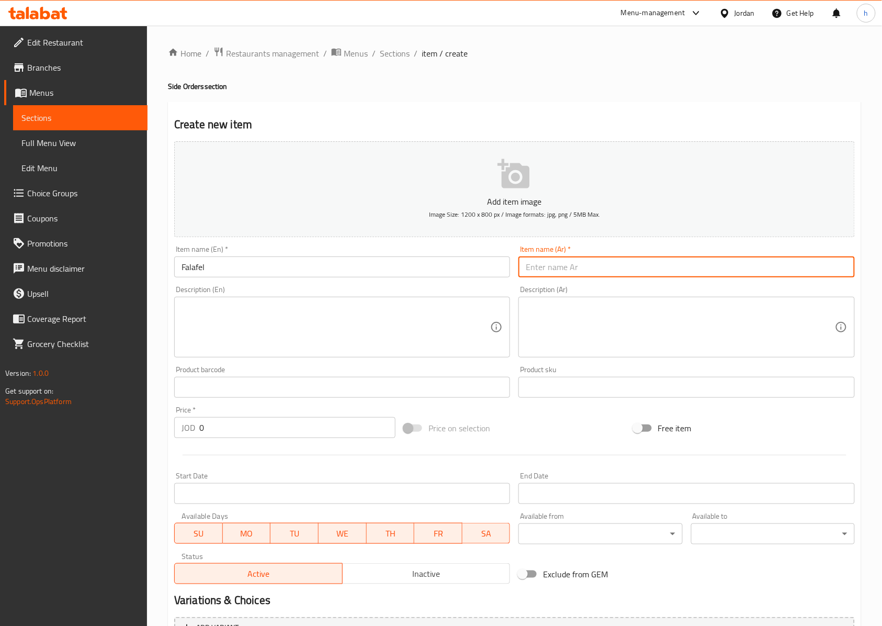
paste input "فلافل"
type input "فلافل"
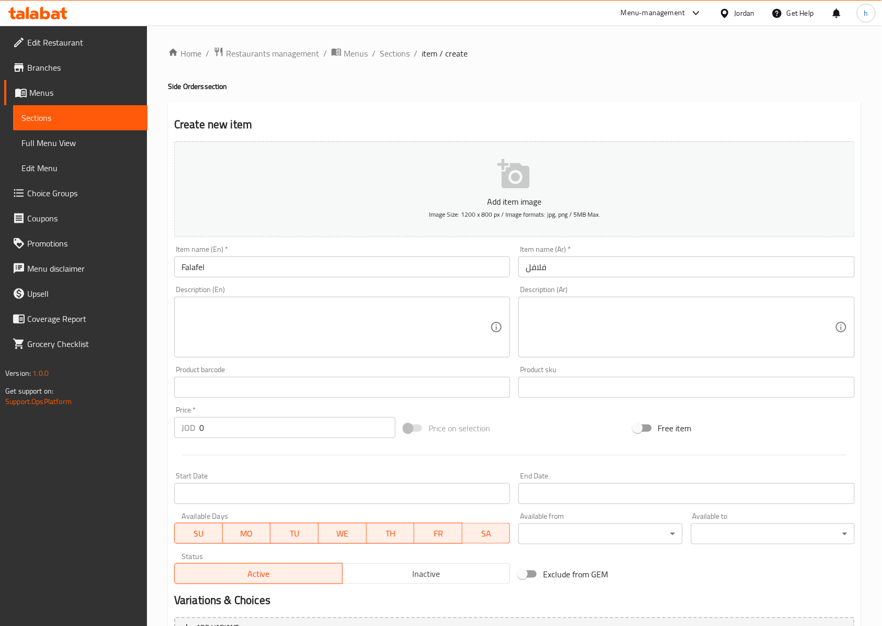
click at [419, 329] on textarea at bounding box center [336, 328] width 309 height 50
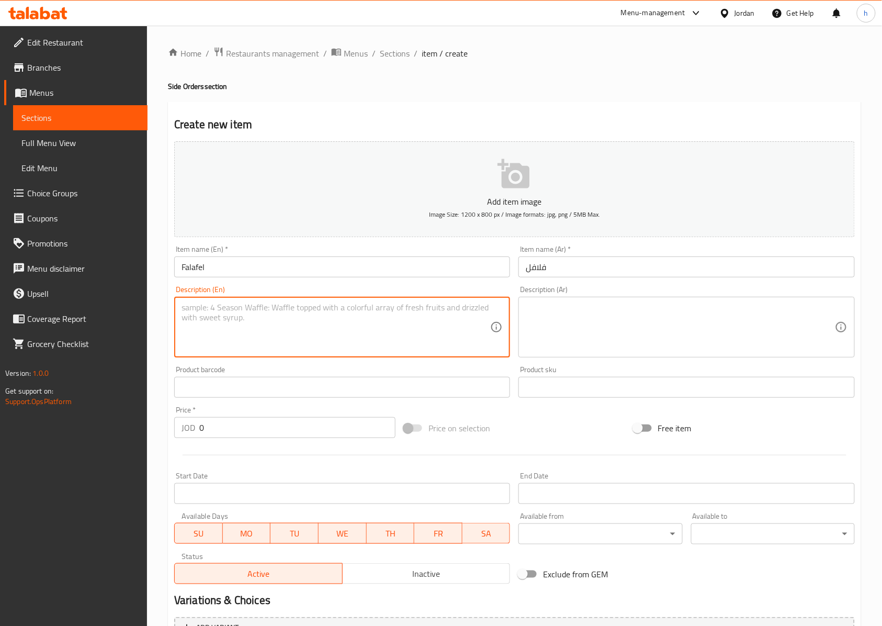
paste textarea "Four crispy falafel pieces served hot with a side sauce."
type textarea "Four crispy falafel pieces served hot with a side sauce."
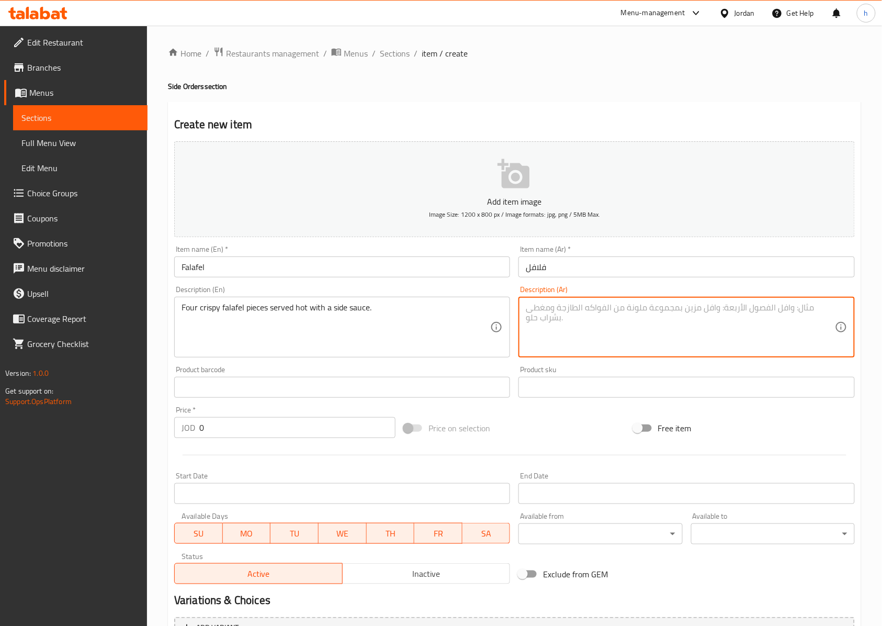
click at [561, 335] on textarea at bounding box center [680, 328] width 309 height 50
paste textarea "أربع قطع فلافل مقرمشة تقدم ساخنة مع صوص جانبي."
type textarea "أربع قطع فلافل مقرمشة تقدم ساخنة مع صوص جانبي."
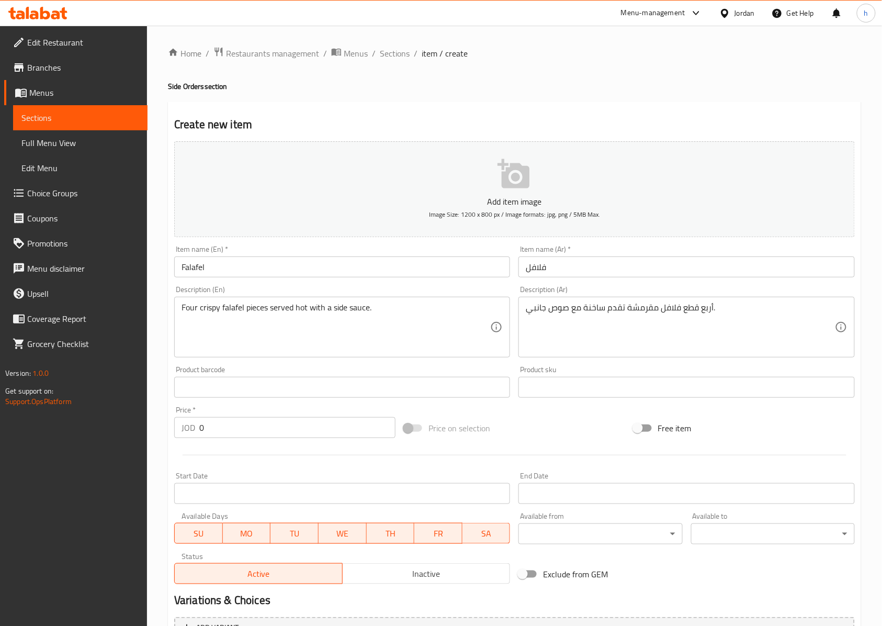
click at [307, 431] on input "0" at bounding box center [297, 427] width 196 height 21
type input "0.15"
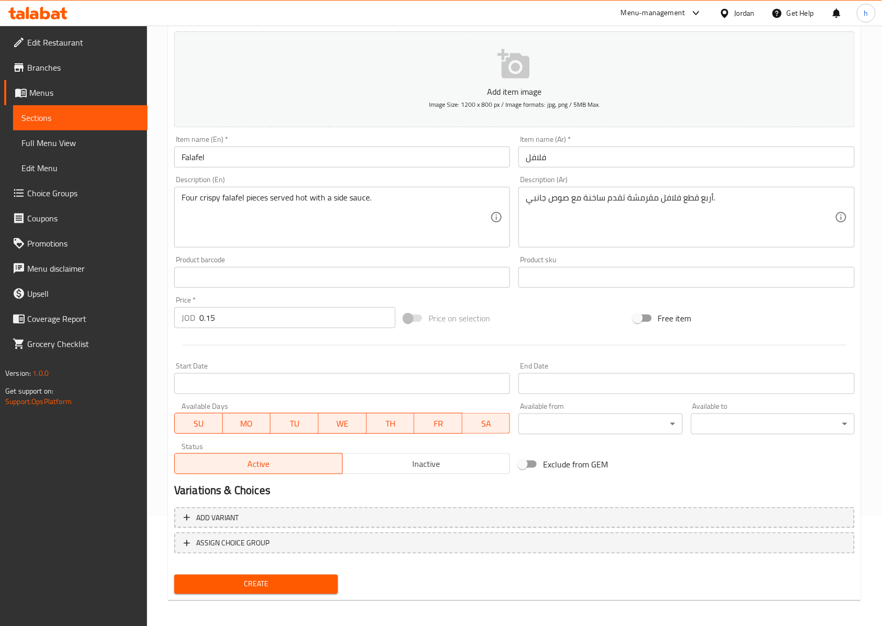
scroll to position [113, 0]
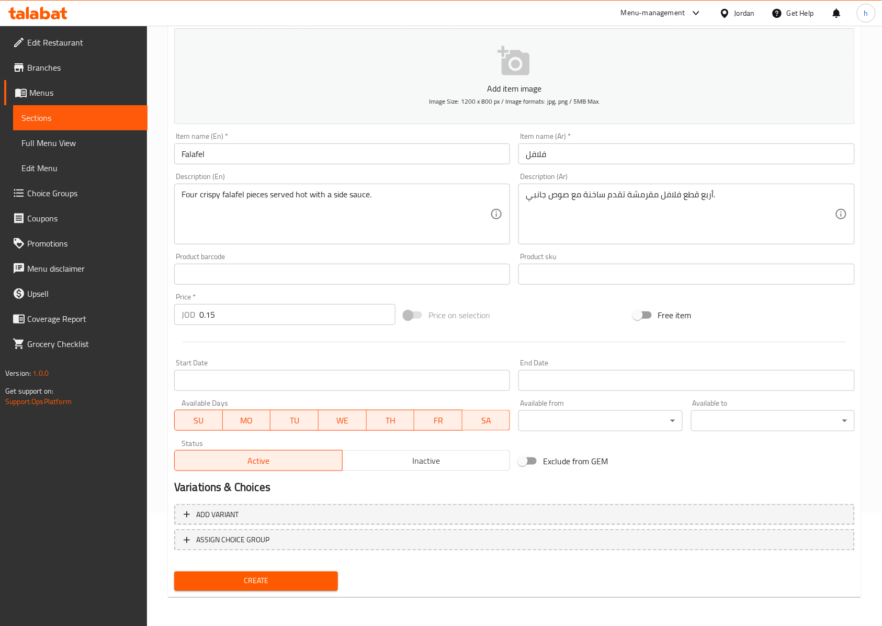
click at [294, 582] on span "Create" at bounding box center [256, 581] width 147 height 13
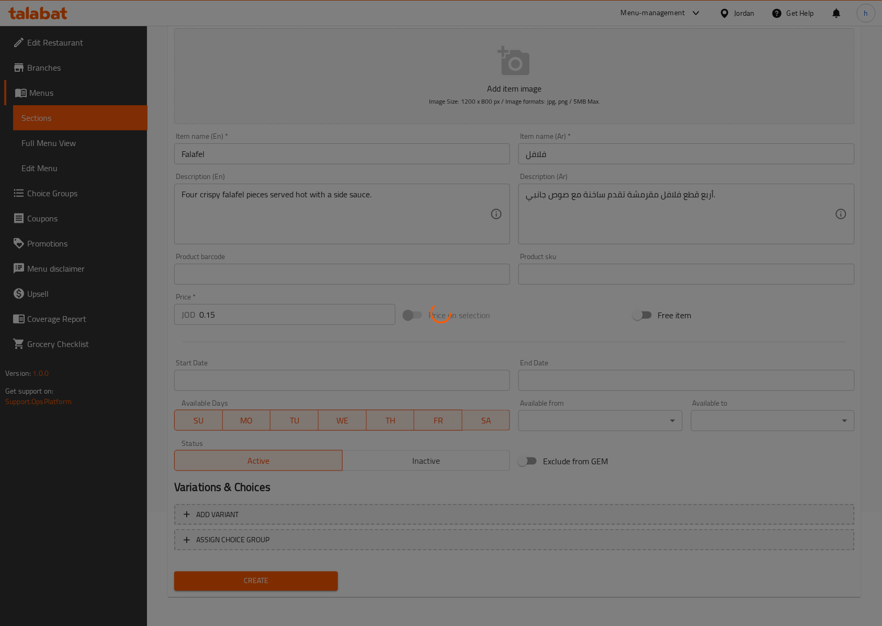
type input "0"
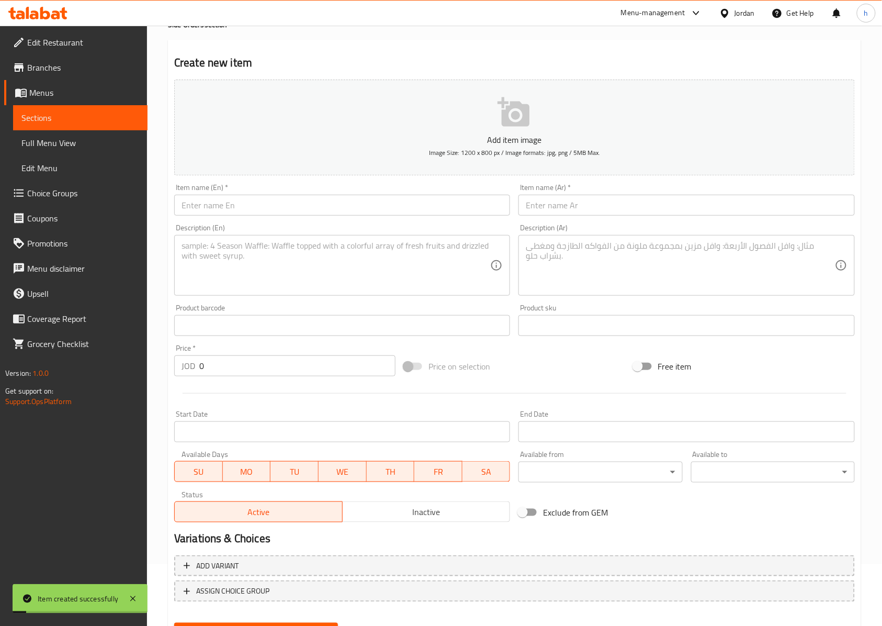
scroll to position [0, 0]
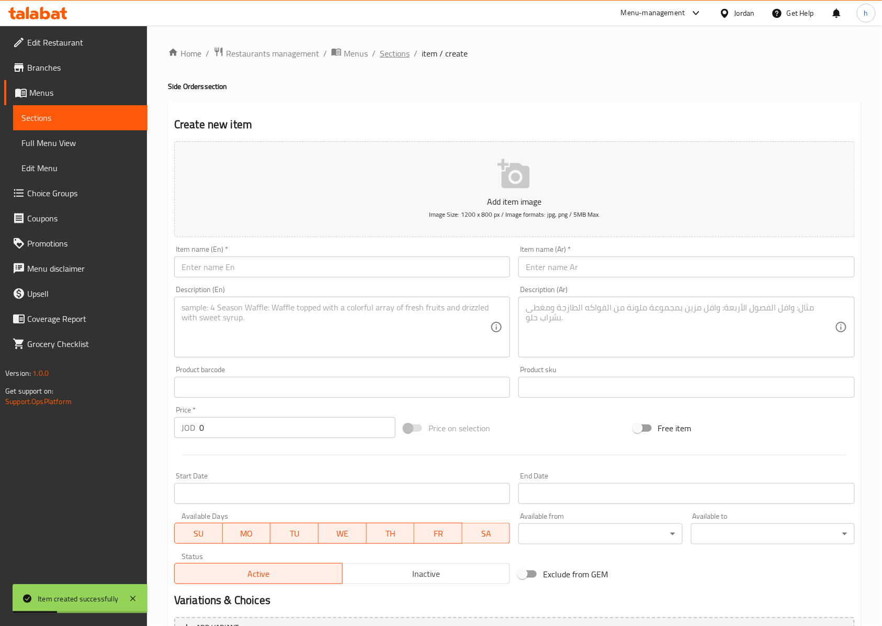
click at [396, 55] on span "Sections" at bounding box center [395, 53] width 30 height 13
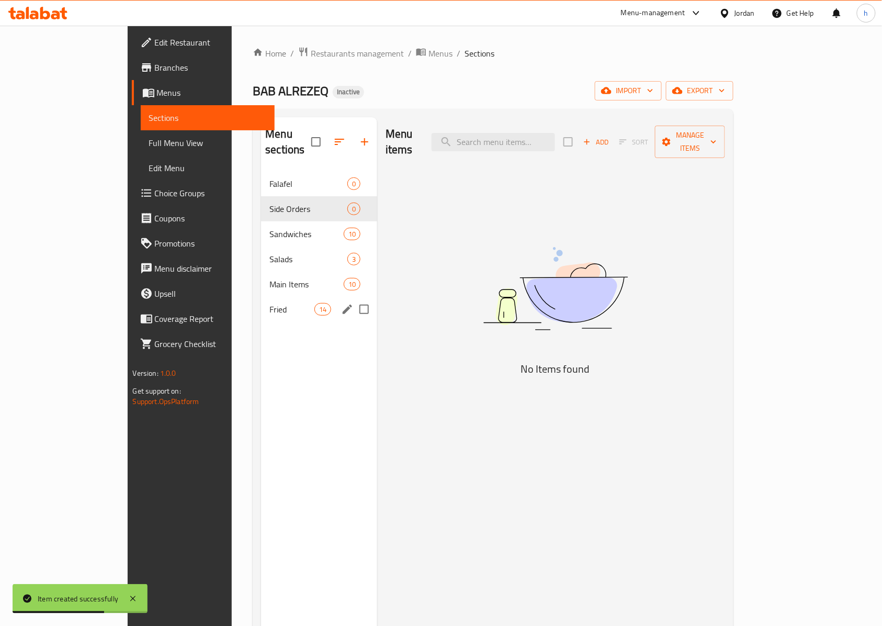
click at [270, 303] on span "Fried" at bounding box center [292, 309] width 44 height 13
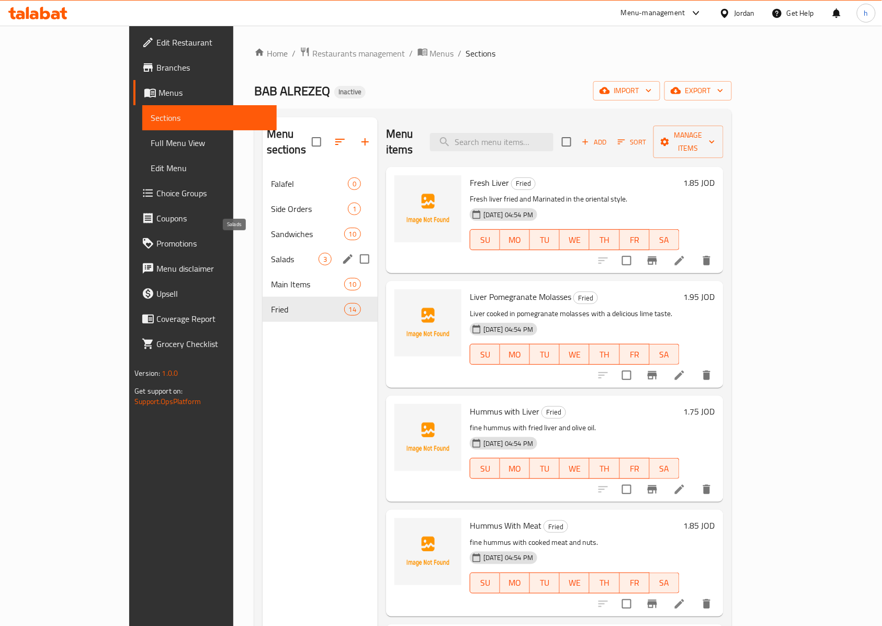
click at [271, 253] on span "Salads" at bounding box center [295, 259] width 48 height 13
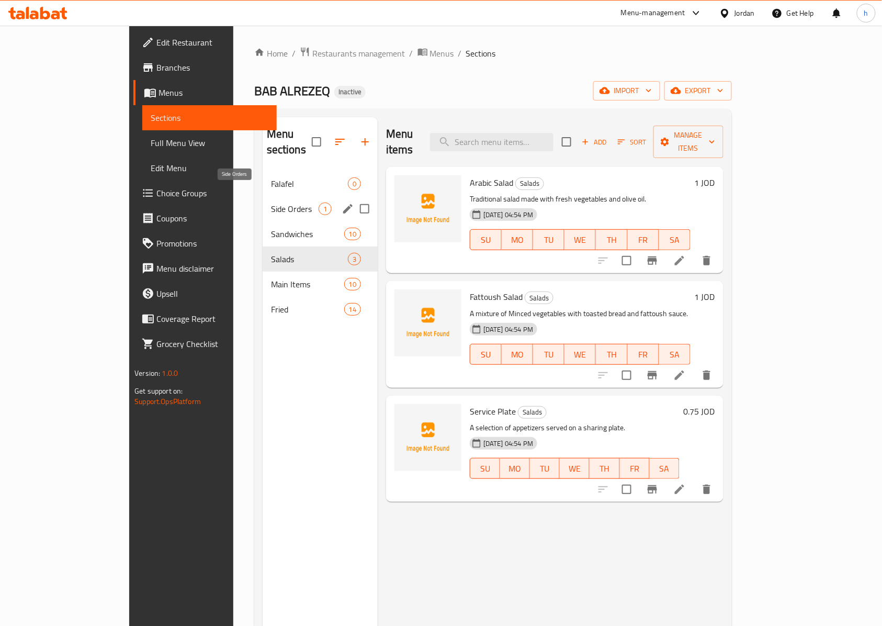
click at [263, 196] on div "Side Orders 1" at bounding box center [320, 208] width 115 height 25
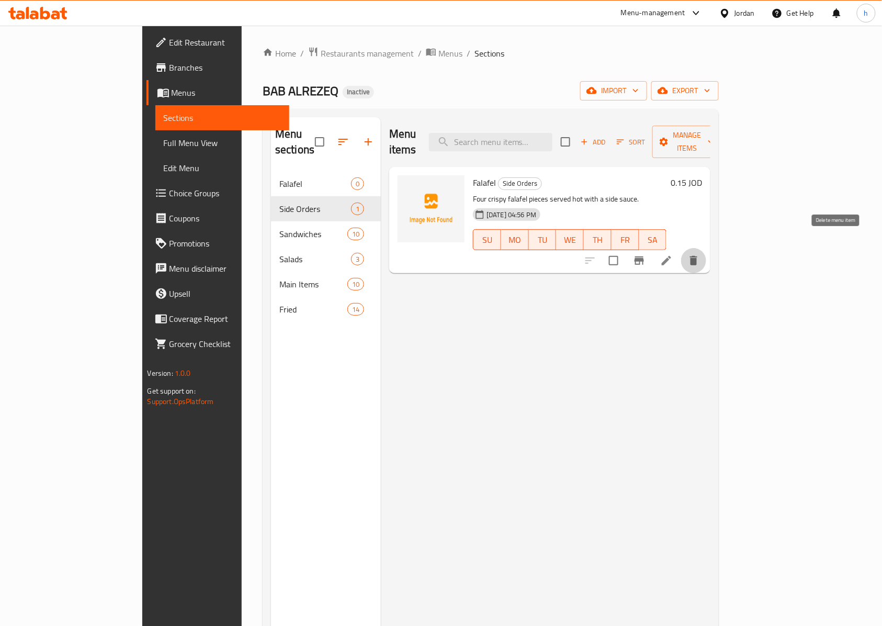
click at [698, 256] on icon "delete" at bounding box center [693, 260] width 7 height 9
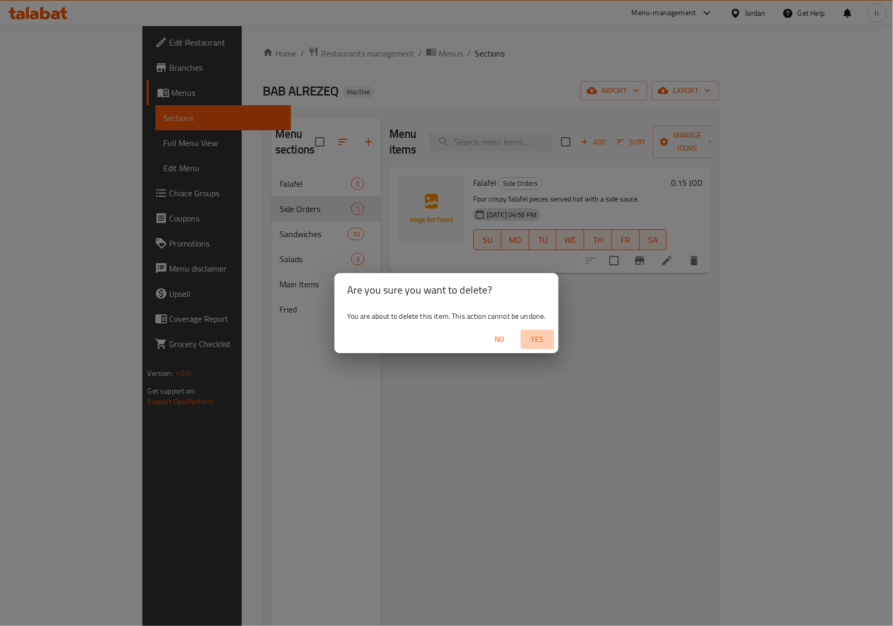
click at [534, 338] on span "Yes" at bounding box center [537, 339] width 25 height 13
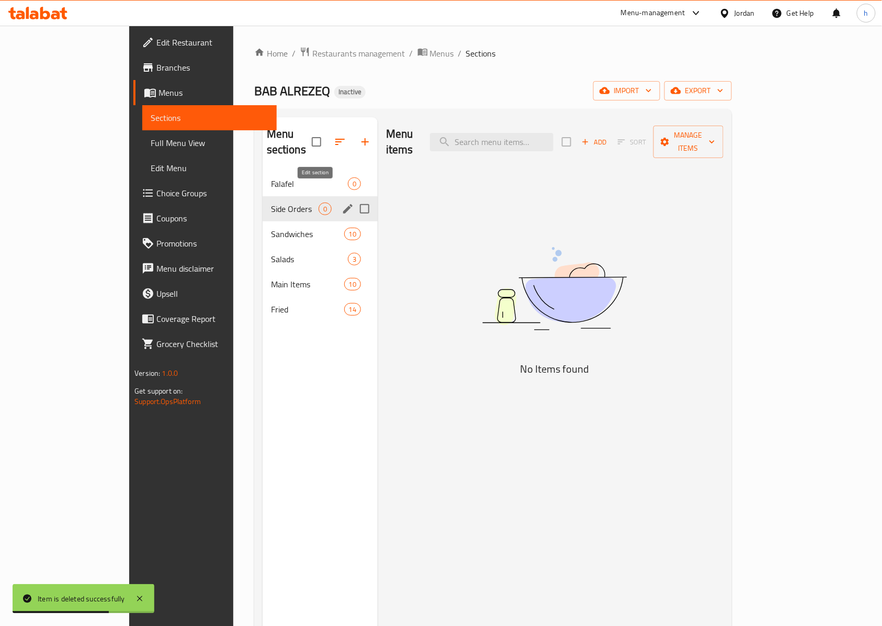
click at [343, 204] on icon "edit" at bounding box center [347, 208] width 9 height 9
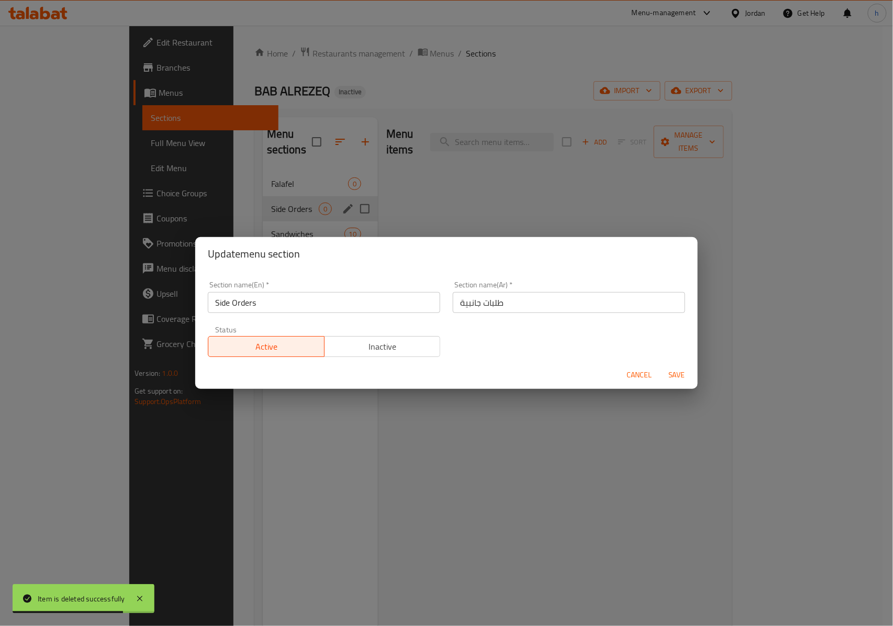
click at [502, 194] on div "Update menu section Section name(En)   * Side Orders Section name(En) * Section…" at bounding box center [446, 313] width 893 height 626
click at [639, 377] on span "Cancel" at bounding box center [638, 374] width 25 height 13
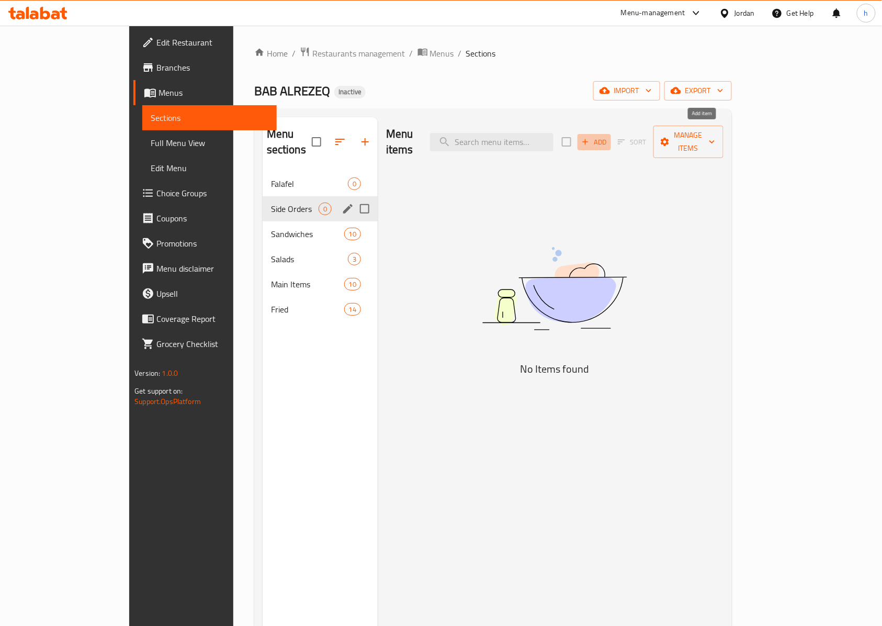
click at [609, 136] on span "Add" at bounding box center [594, 142] width 28 height 12
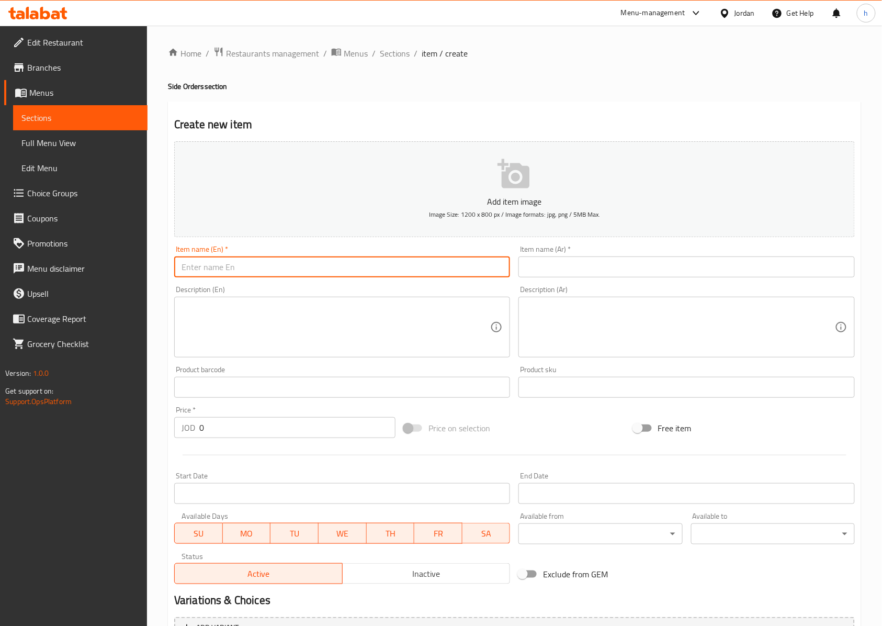
click at [352, 266] on input "text" at bounding box center [342, 266] width 336 height 21
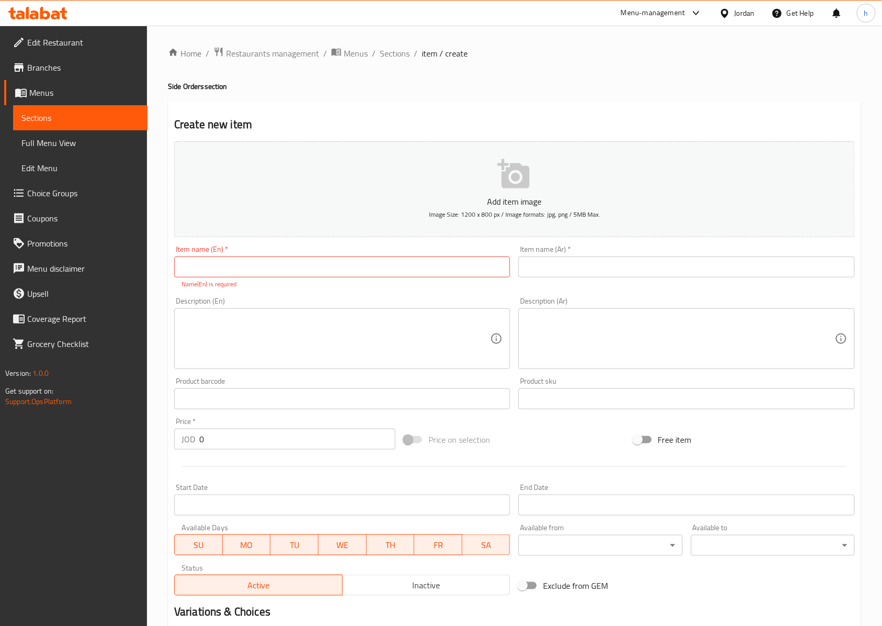
click at [388, 270] on input "text" at bounding box center [342, 266] width 336 height 21
paste input "Potato Box"
type input "Potato Box"
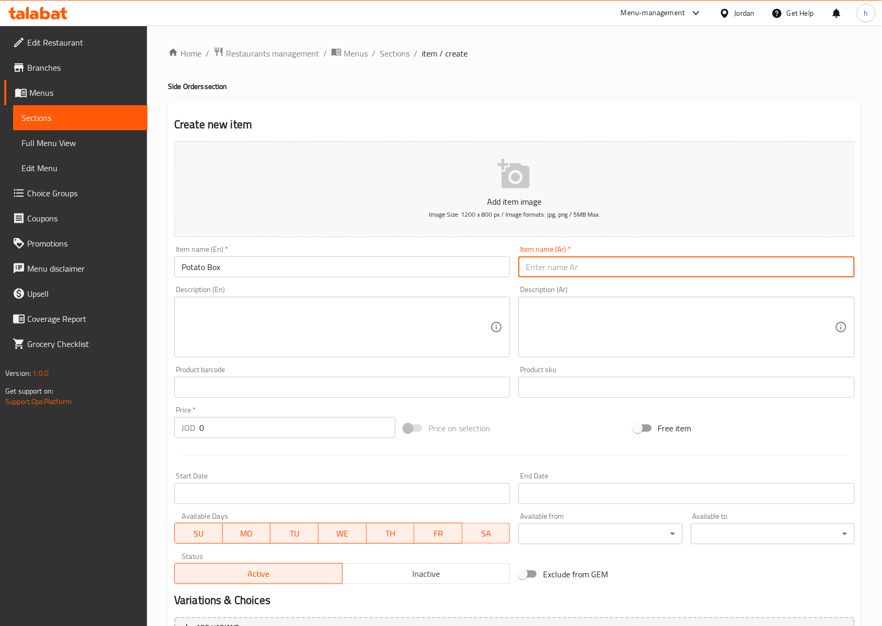
click at [727, 270] on input "text" at bounding box center [687, 266] width 336 height 21
paste input "علبة بطاطا"
type input "علبة بطاطا"
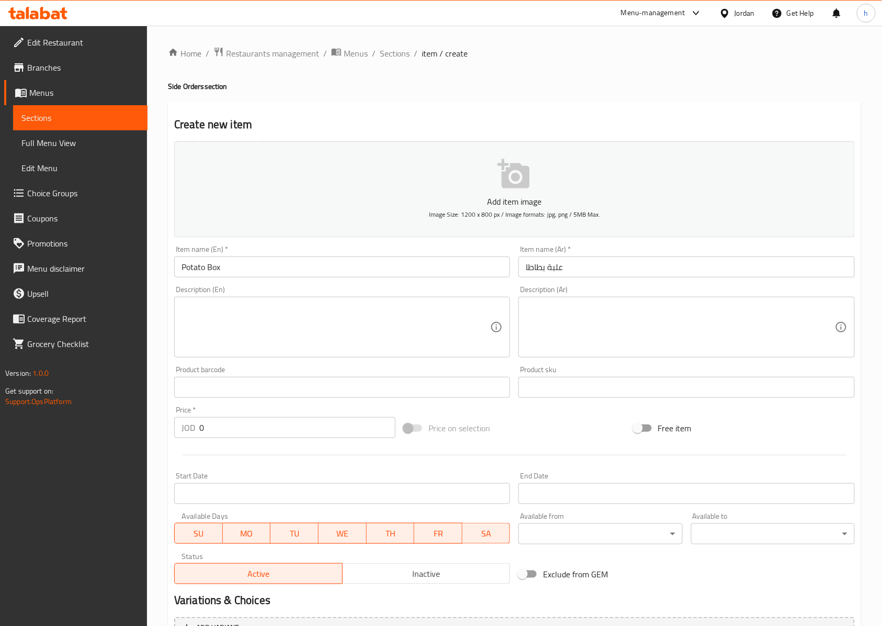
drag, startPoint x: 390, startPoint y: 317, endPoint x: 398, endPoint y: 317, distance: 7.9
click at [390, 317] on textarea at bounding box center [336, 328] width 309 height 50
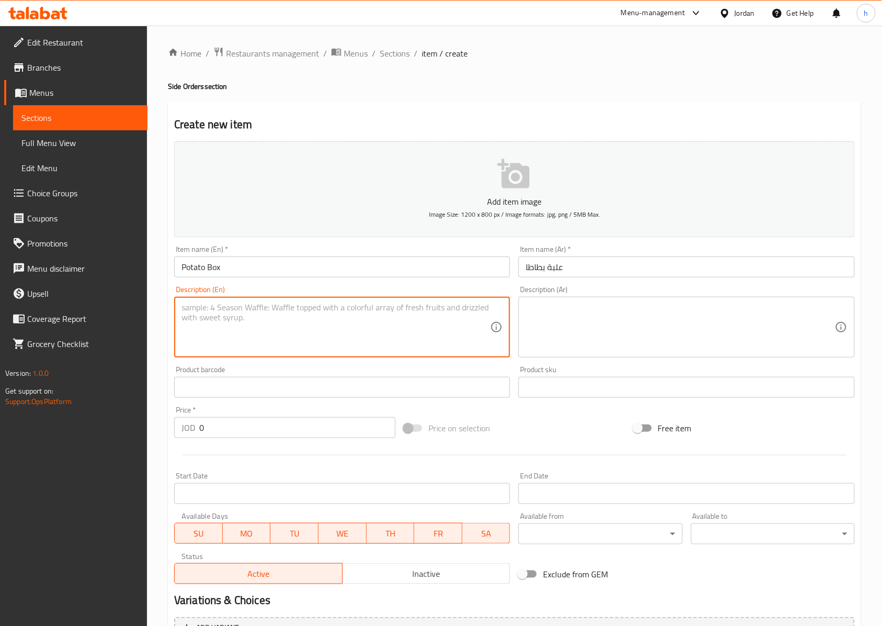
paste textarea "Crispy French Fries served in a ready-to-go box."
type textarea "Crispy French Fries served in a ready-to-go box."
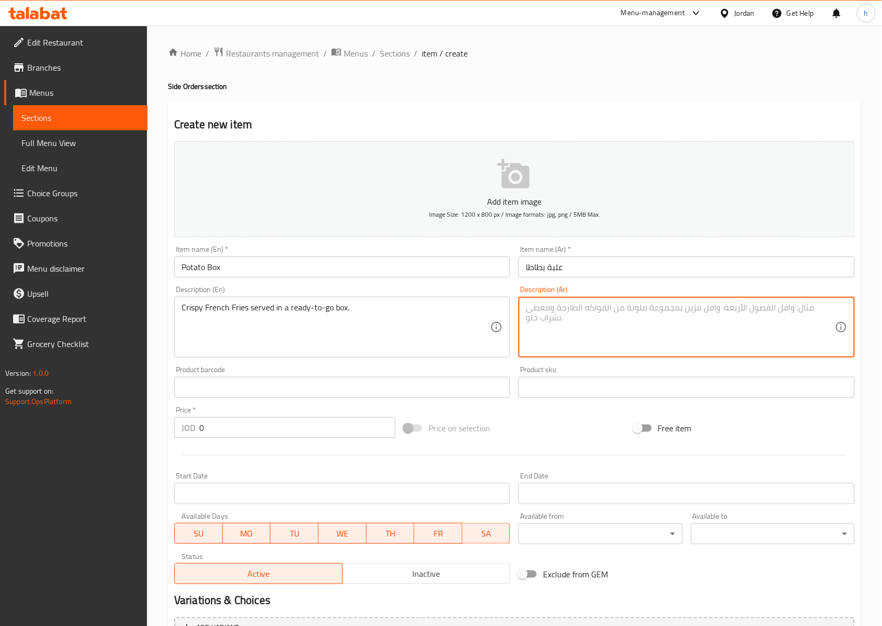
click at [624, 323] on textarea at bounding box center [680, 328] width 309 height 50
paste textarea "بطاطا [GEOGRAPHIC_DATA] مقرمشة تقدم في [GEOGRAPHIC_DATA]."
type textarea "بطاطا [GEOGRAPHIC_DATA] مقرمشة تقدم في [GEOGRAPHIC_DATA]."
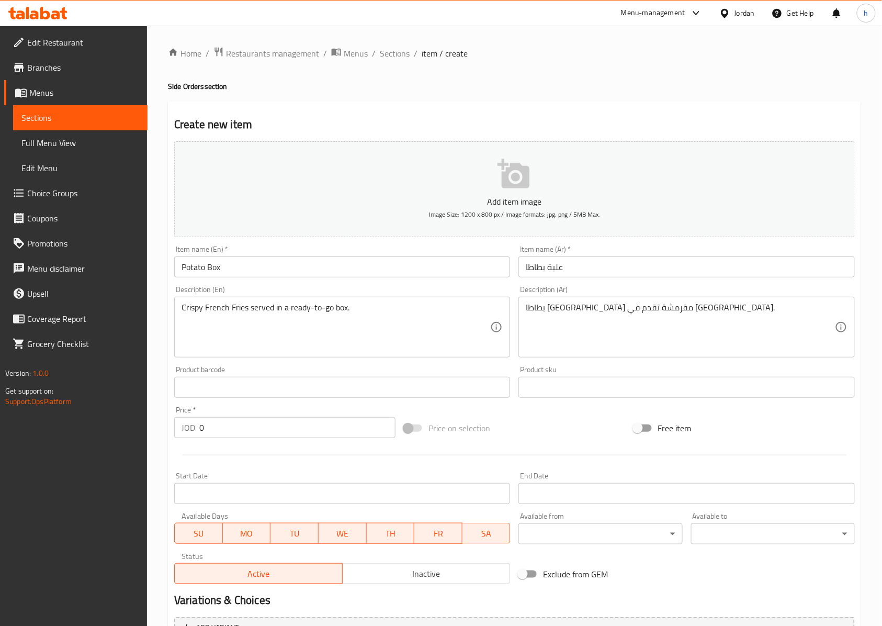
click at [232, 434] on input "0" at bounding box center [297, 427] width 196 height 21
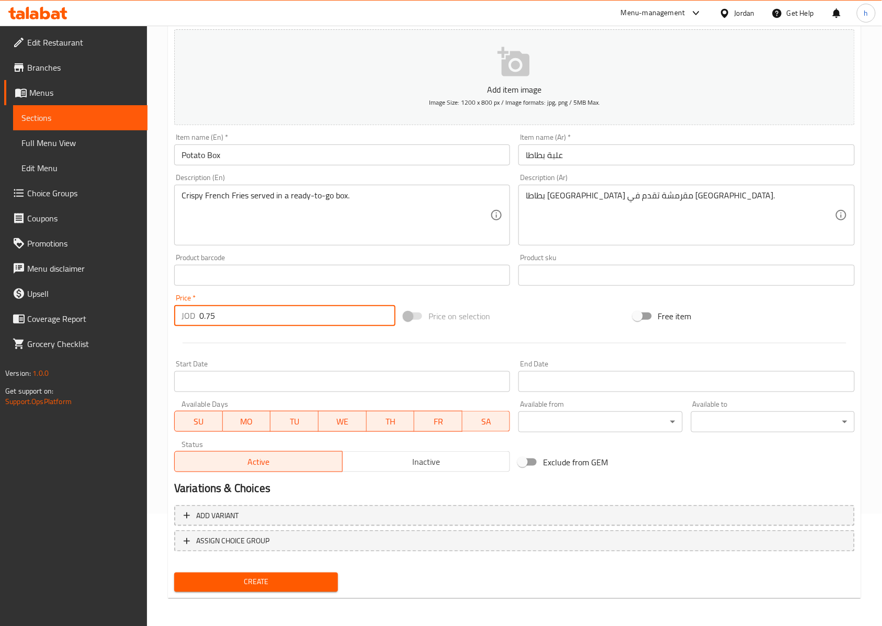
scroll to position [113, 0]
type input "0.75"
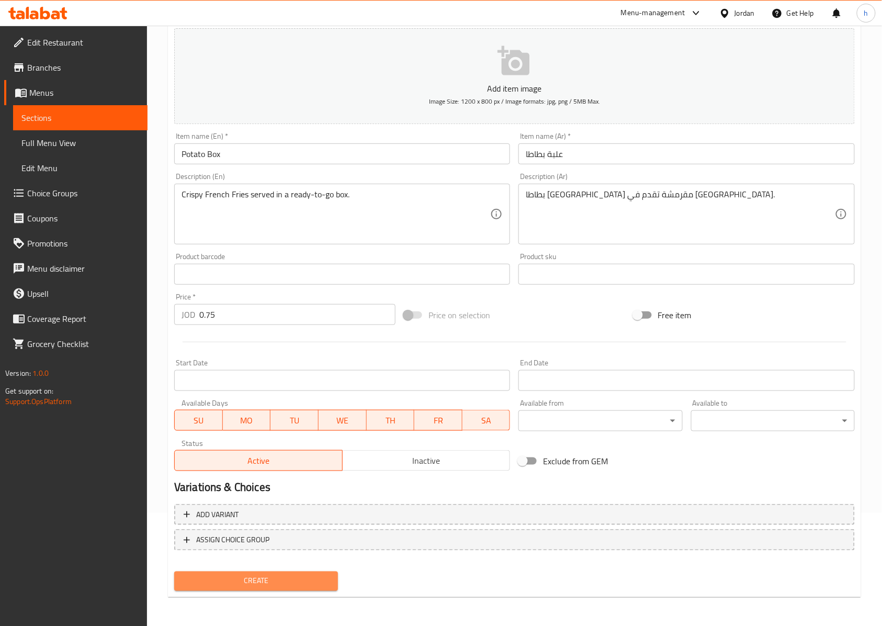
click at [303, 580] on span "Create" at bounding box center [256, 581] width 147 height 13
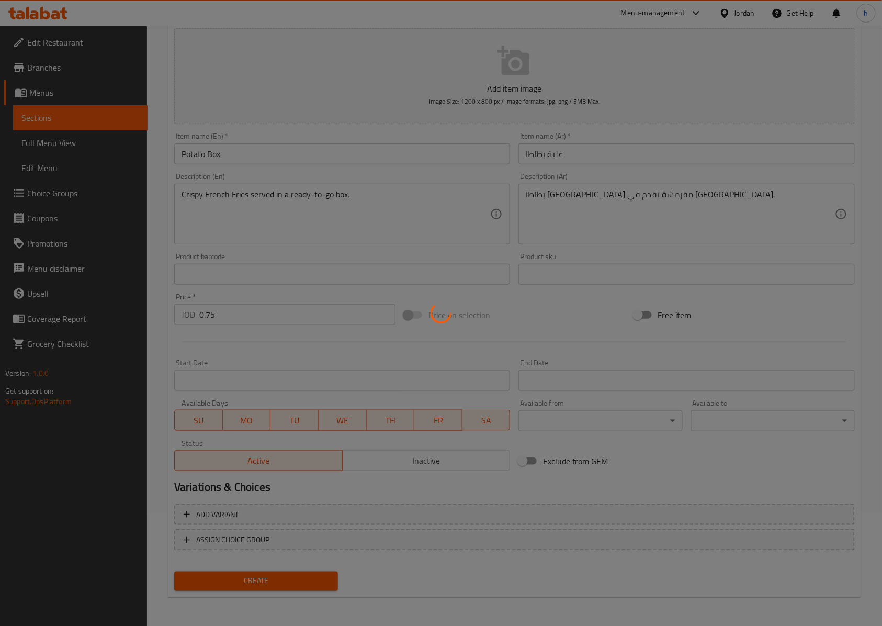
type input "0"
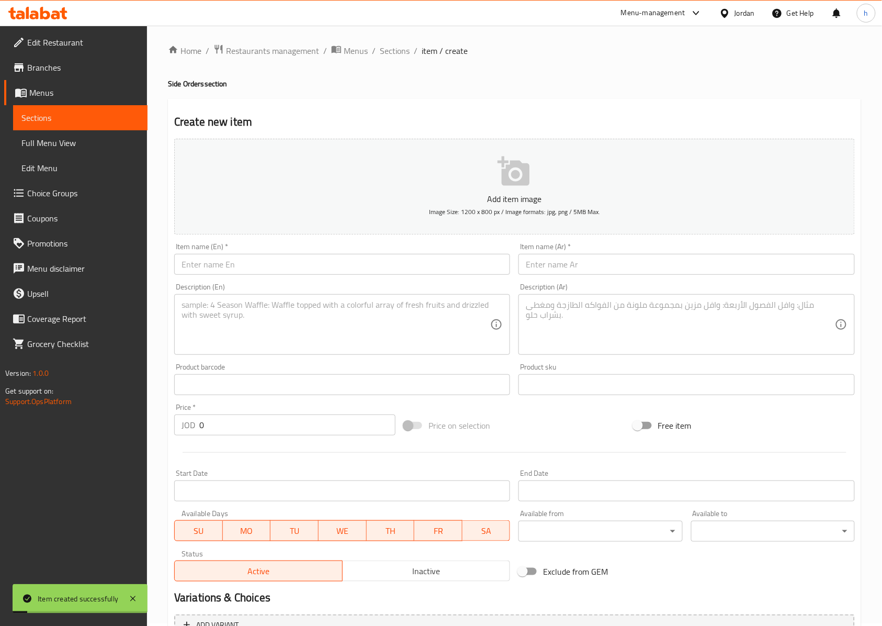
scroll to position [0, 0]
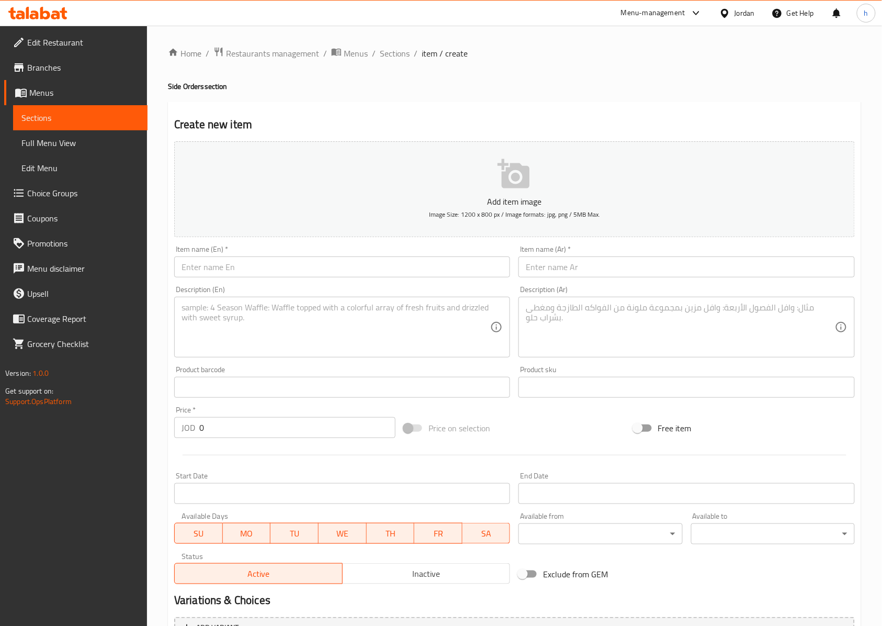
click at [291, 266] on input "text" at bounding box center [342, 266] width 336 height 21
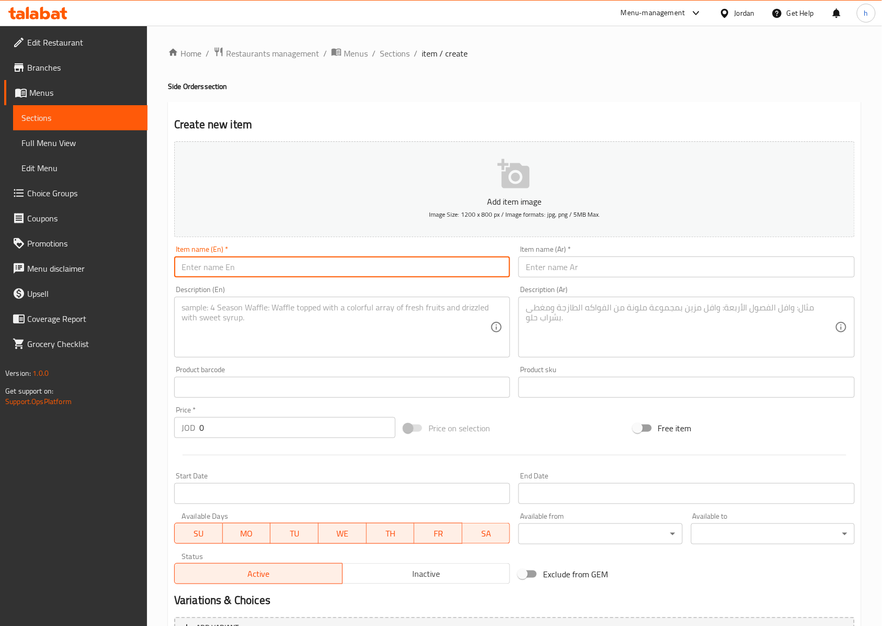
paste input "soft drink"
type input "soft drink"
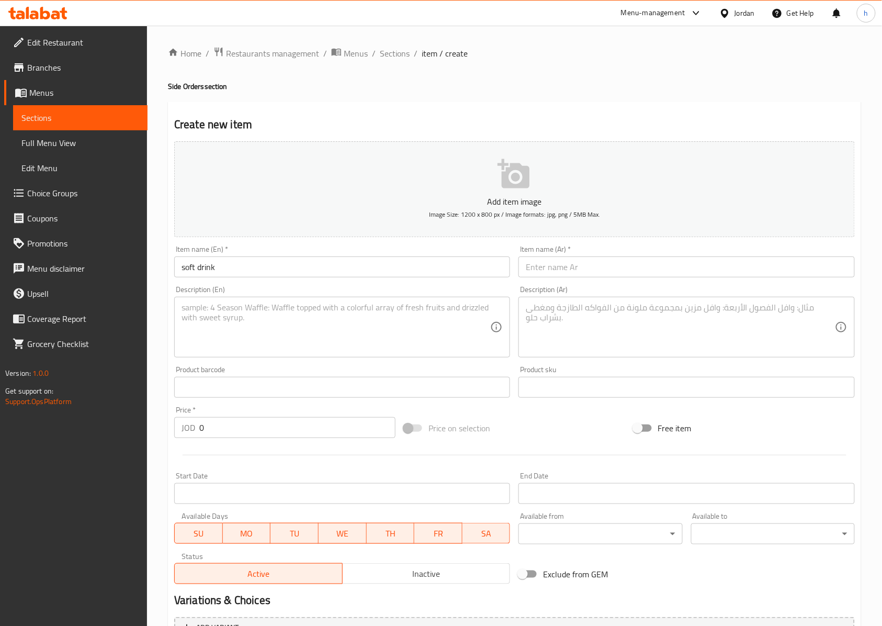
click at [564, 267] on input "text" at bounding box center [687, 266] width 336 height 21
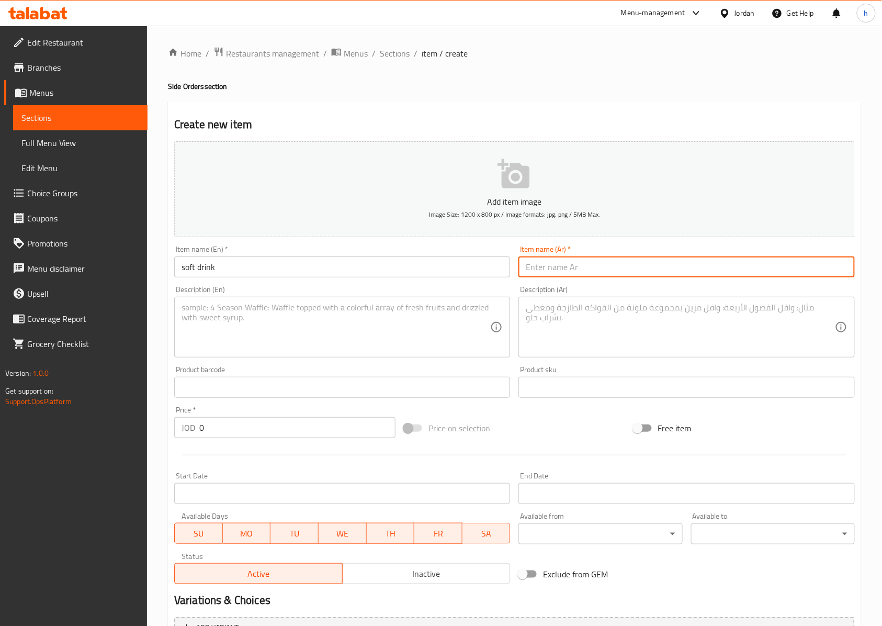
paste input "مشروب غازي"
type input "مشروب غازي"
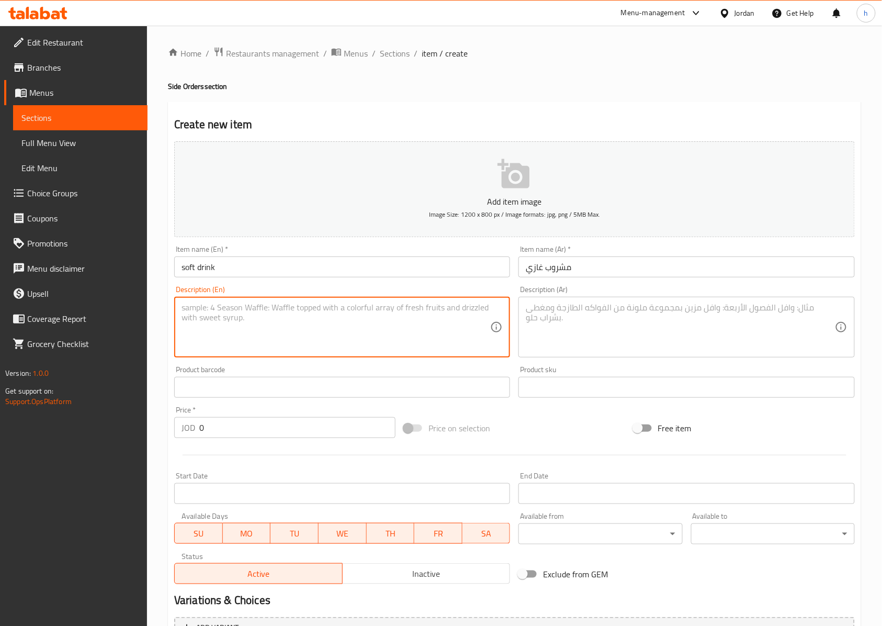
click at [333, 319] on textarea at bounding box center [336, 328] width 309 height 50
paste textarea "tangy Seltzer drink with multiple flavors."
type textarea "tangy Seltzer drink with multiple flavors."
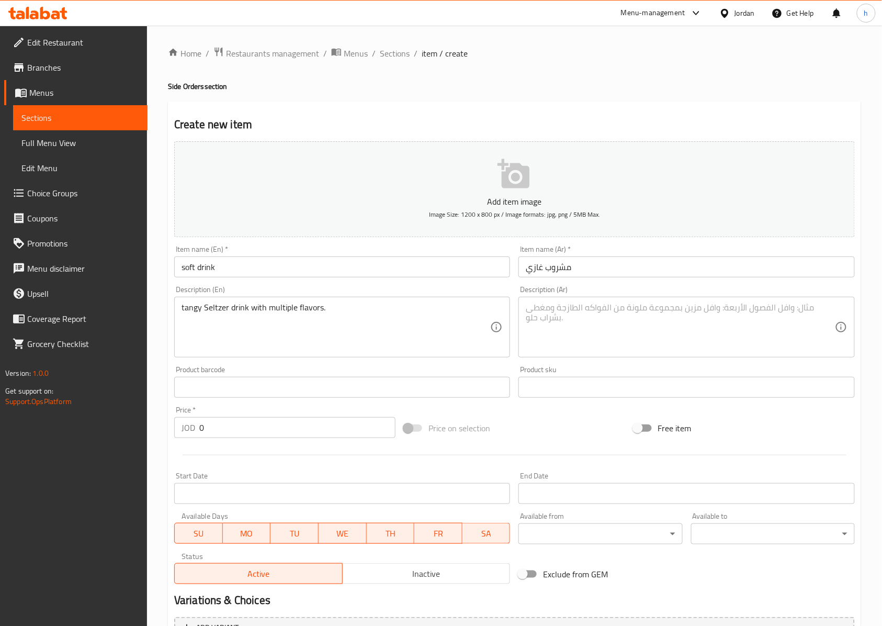
click at [628, 331] on textarea at bounding box center [680, 328] width 309 height 50
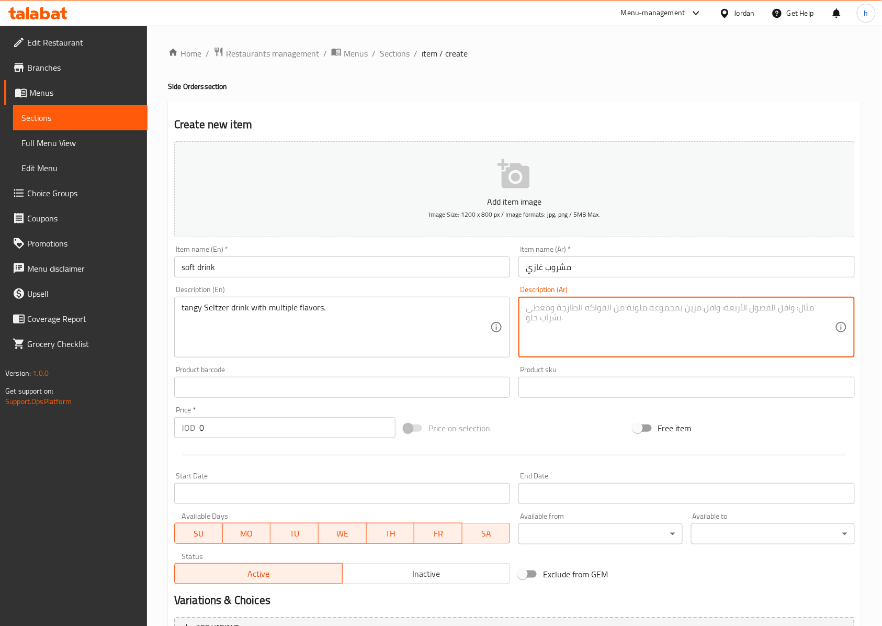
paste textarea "مشروب منعش غازي بنكهات متعددة."
type textarea "مشروب منعش غازي بنكهات متعددة."
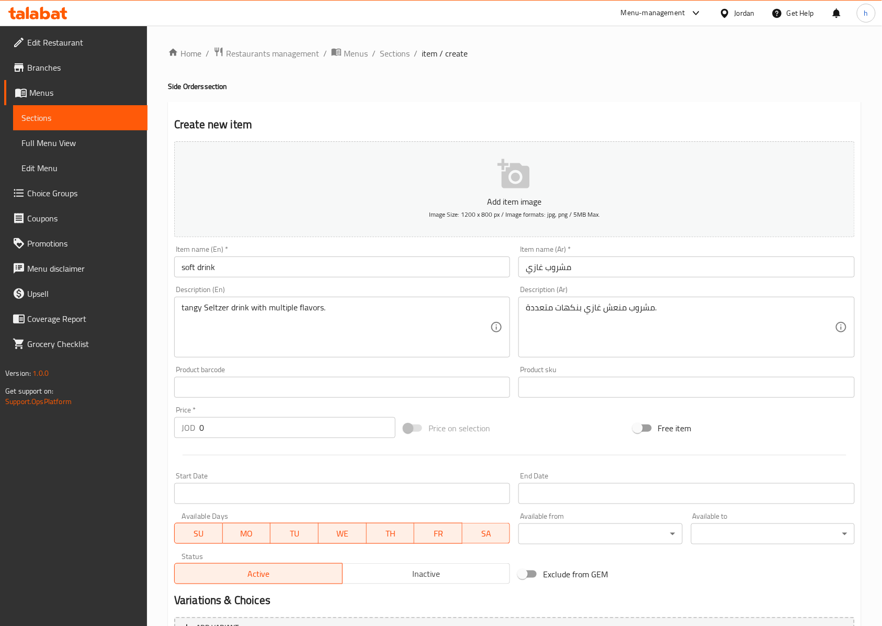
click at [298, 422] on input "0" at bounding box center [297, 427] width 196 height 21
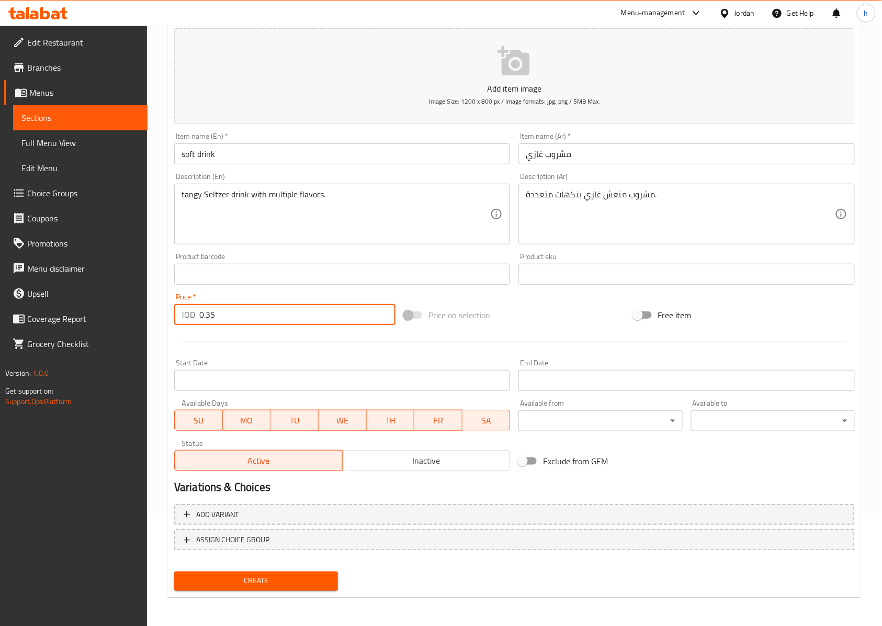
type input "0.35"
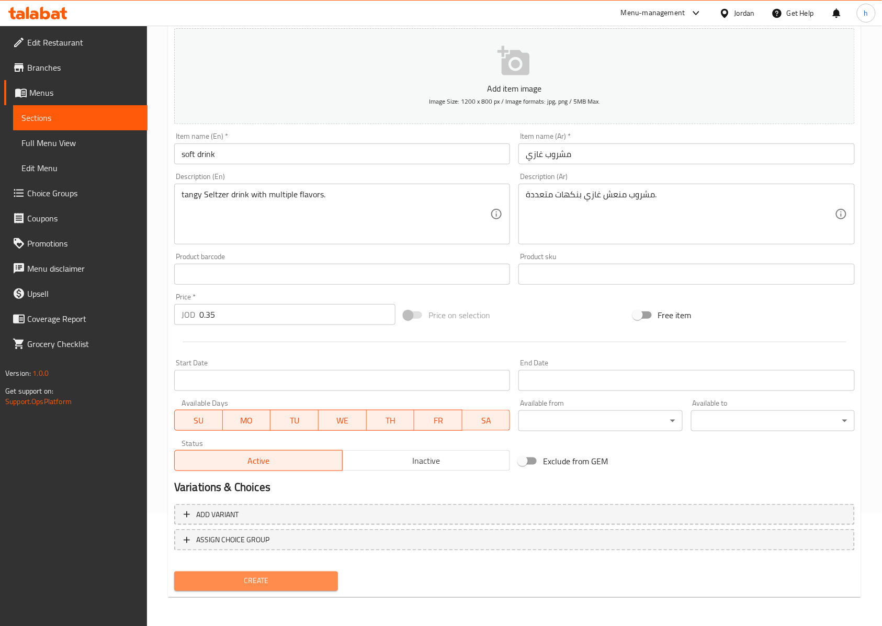
click at [271, 581] on span "Create" at bounding box center [256, 581] width 147 height 13
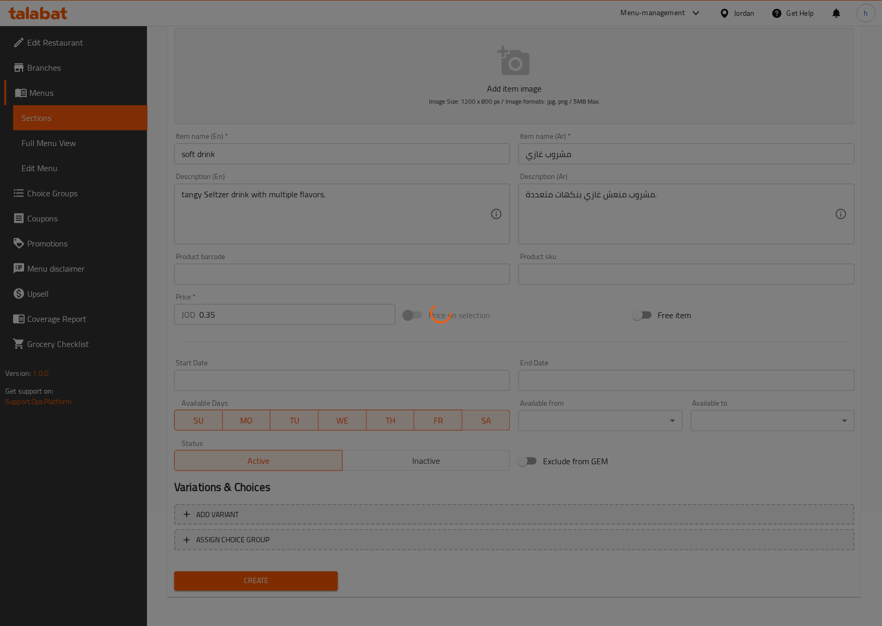
type input "0"
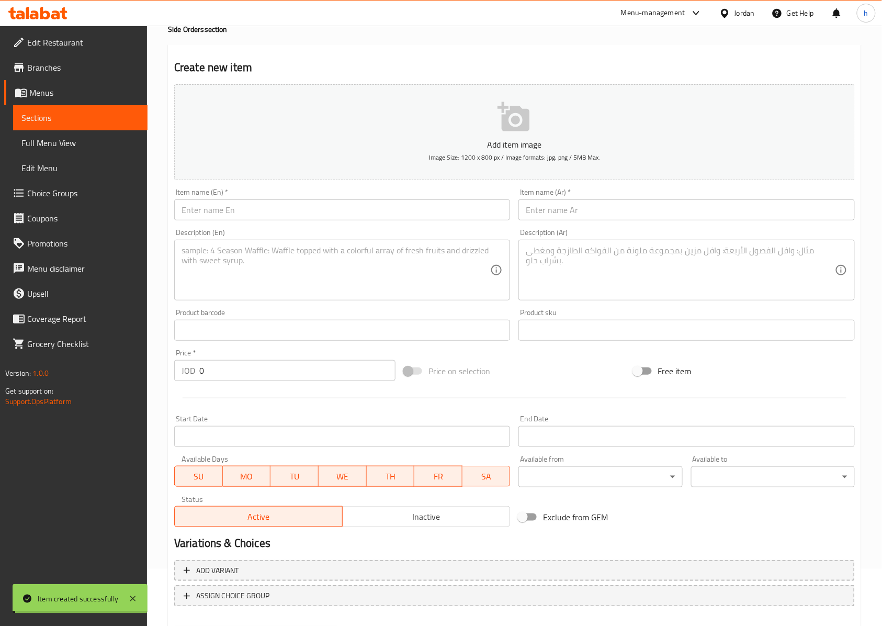
scroll to position [0, 0]
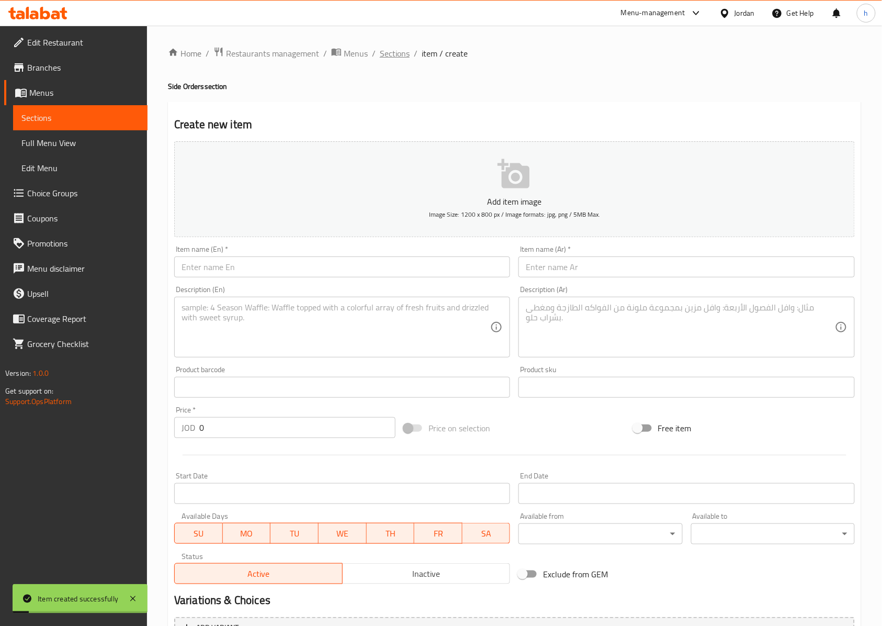
click at [390, 59] on span "Sections" at bounding box center [395, 53] width 30 height 13
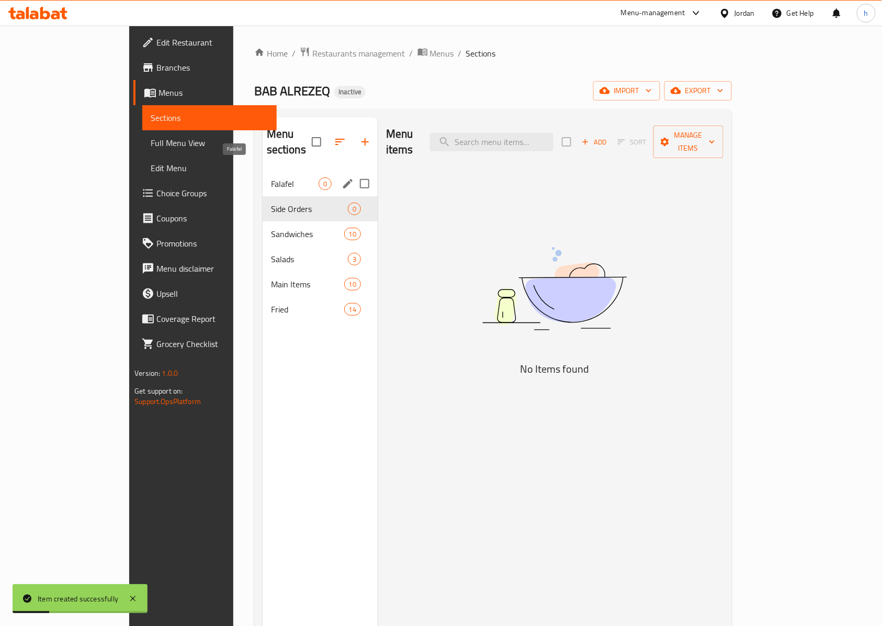
click at [282, 177] on span "Falafel" at bounding box center [295, 183] width 48 height 13
click at [271, 203] on span "Side Orders" at bounding box center [295, 209] width 48 height 13
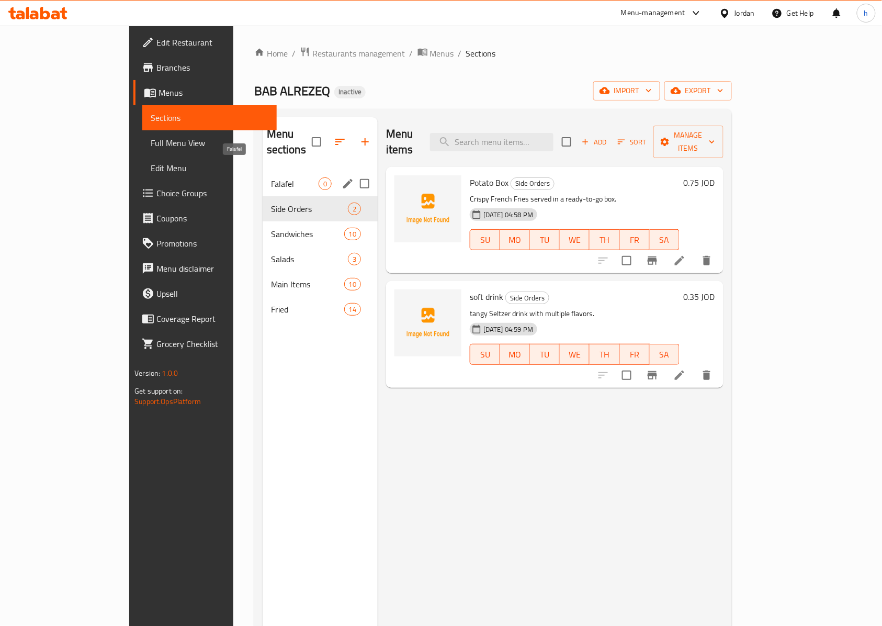
click at [271, 177] on span "Falafel" at bounding box center [295, 183] width 48 height 13
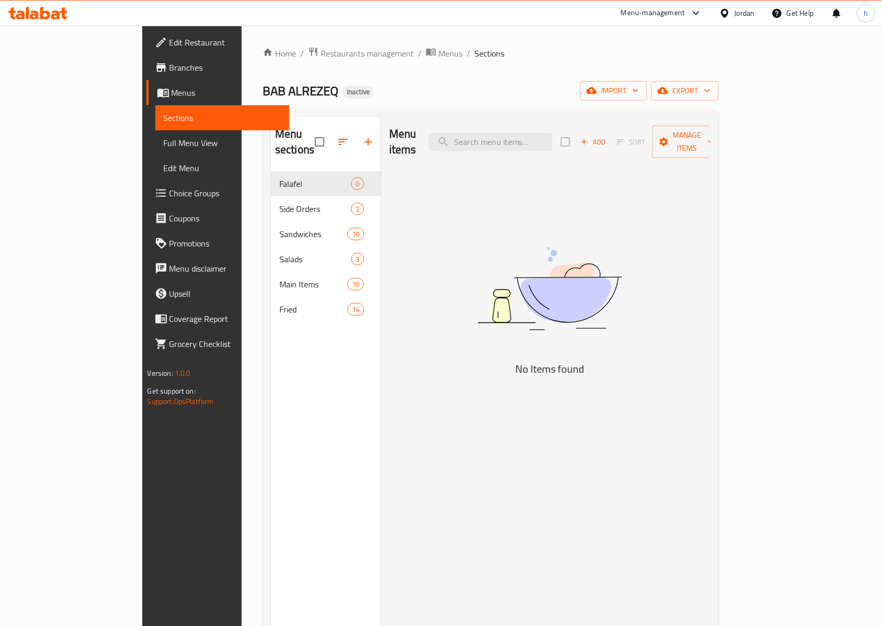
click at [608, 139] on span "Add" at bounding box center [593, 142] width 28 height 12
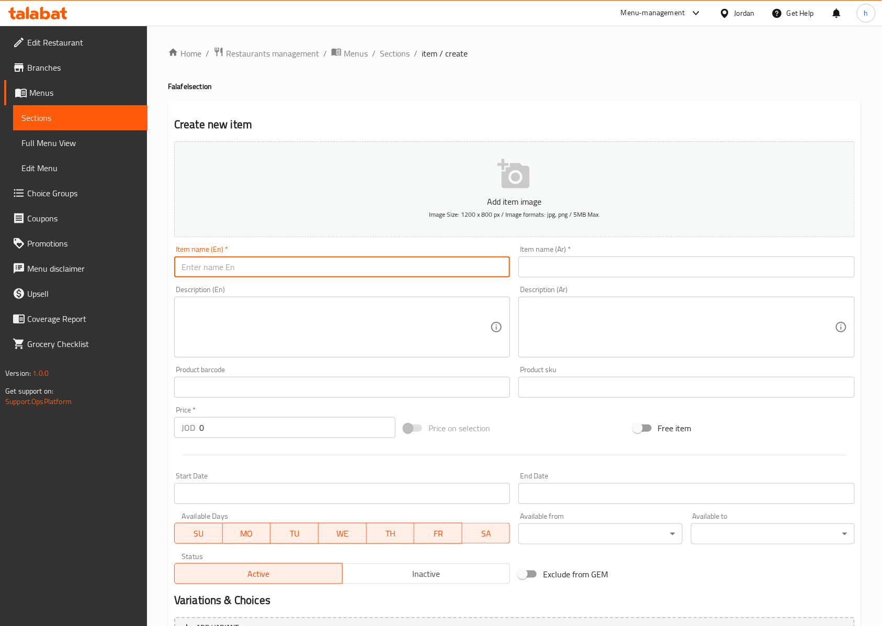
click at [459, 277] on input "text" at bounding box center [342, 266] width 336 height 21
paste input "Falafel"
type input "Falafel"
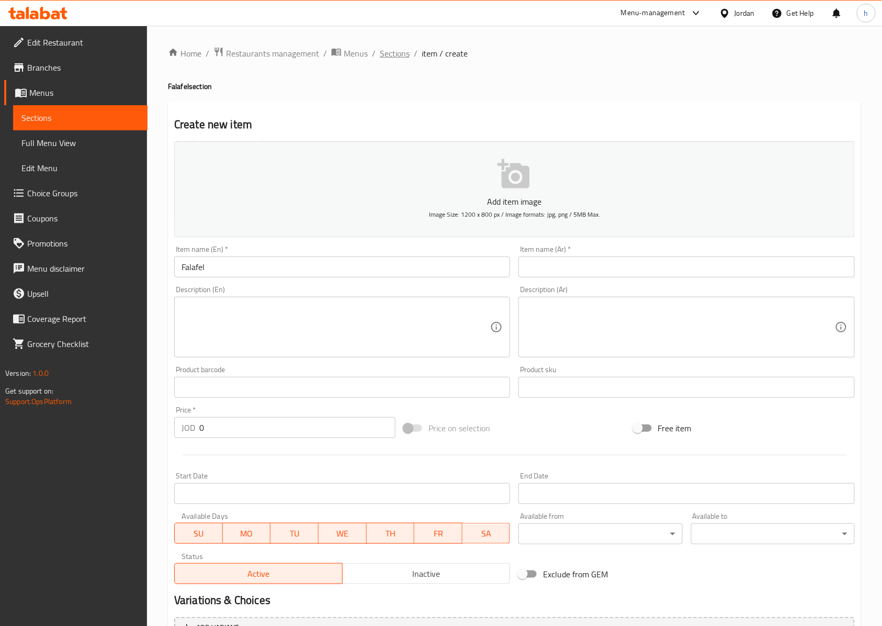
click at [394, 49] on span "Sections" at bounding box center [395, 53] width 30 height 13
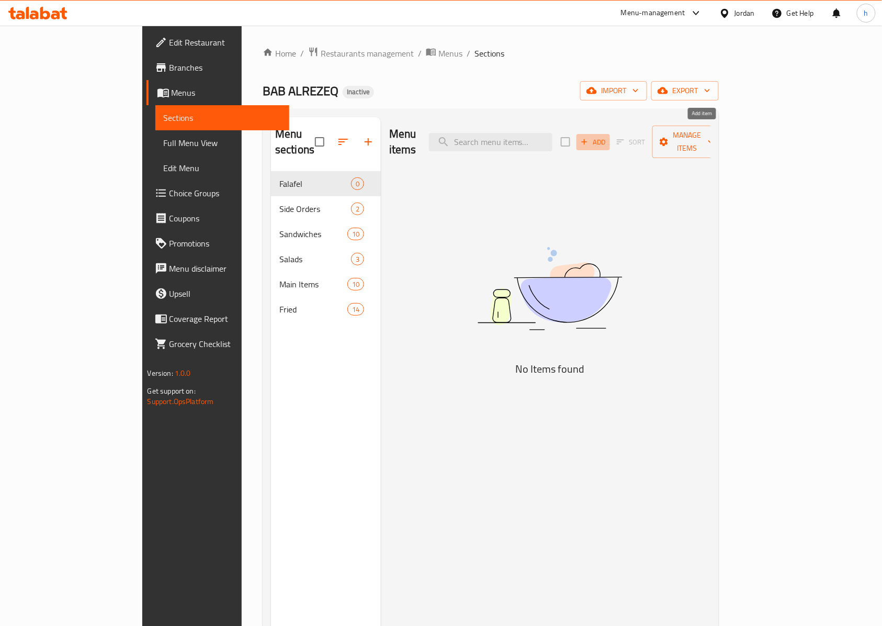
click at [608, 136] on span "Add" at bounding box center [593, 142] width 28 height 12
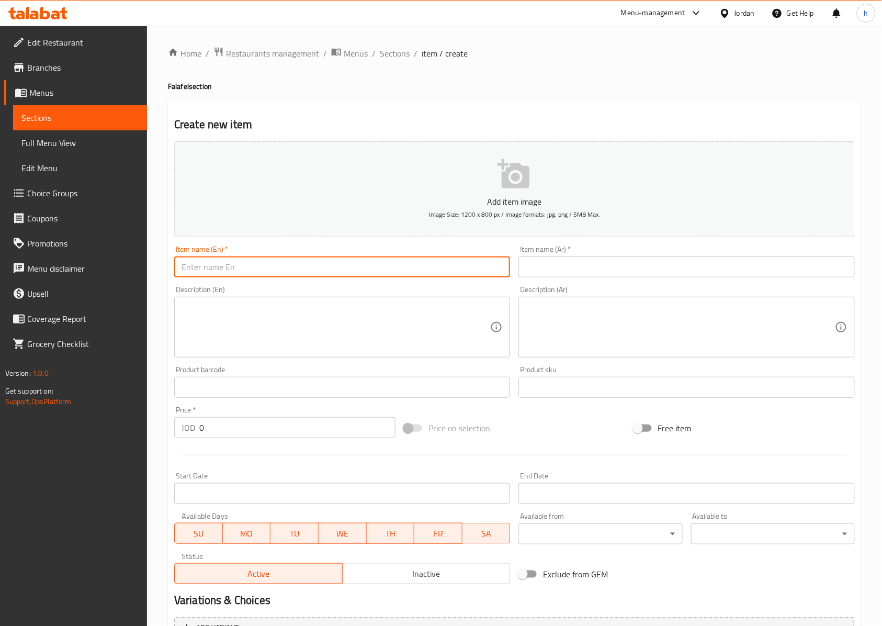
click at [368, 261] on input "text" at bounding box center [342, 266] width 336 height 21
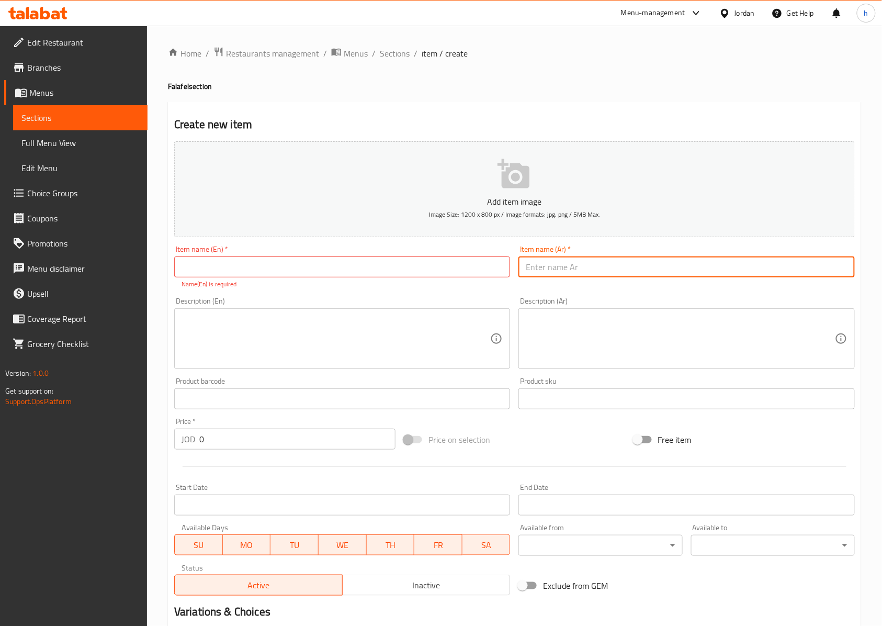
click at [590, 261] on input "text" at bounding box center [687, 266] width 336 height 21
paste input "فلافل"
type input "فلافل"
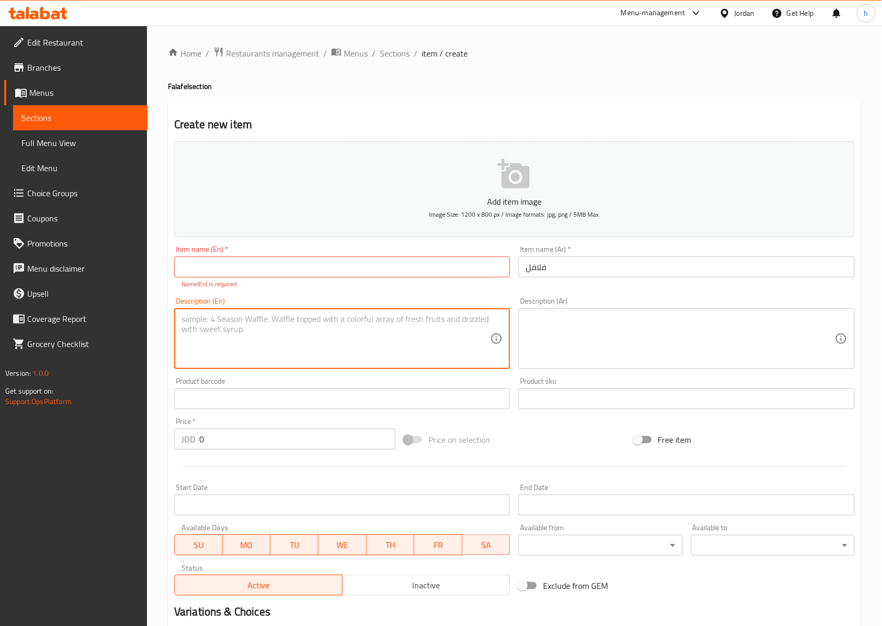
click at [434, 342] on textarea at bounding box center [336, 339] width 309 height 50
paste textarea "Four crispy falafel pieces served hot with a side sauce."
type textarea "Four crispy falafel pieces served hot with a side sauce."
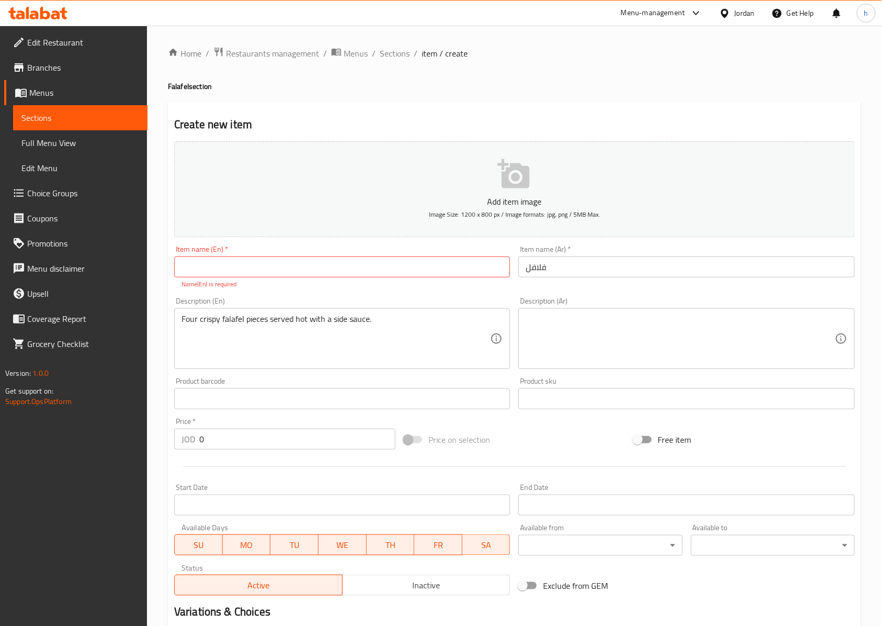
click at [538, 336] on textarea at bounding box center [680, 339] width 309 height 50
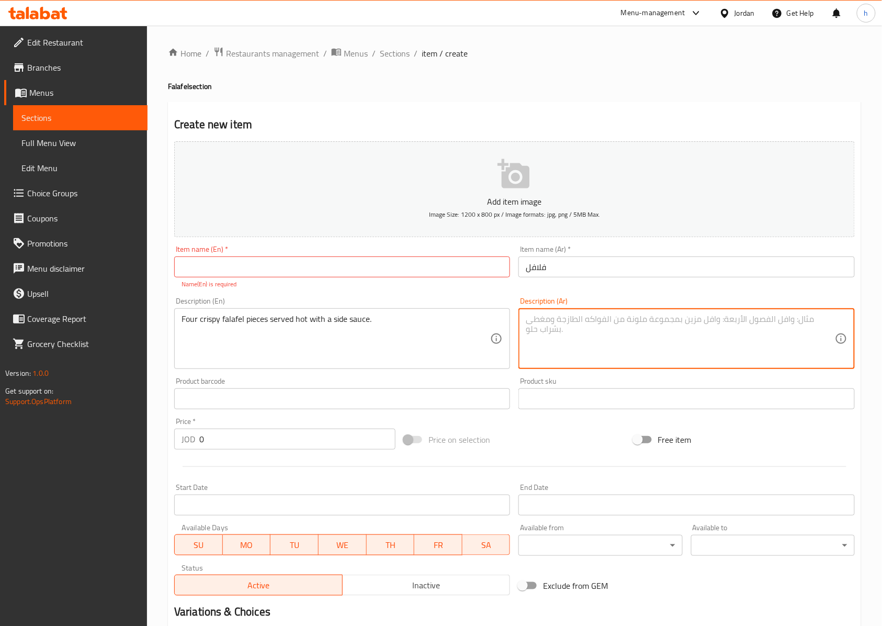
paste textarea "أربع قطع فلافل مقرمشة تقدم ساخنة مع صوص جانبي."
type textarea "أربع قطع فلافل مقرمشة تقدم ساخنة مع صوص جانبي."
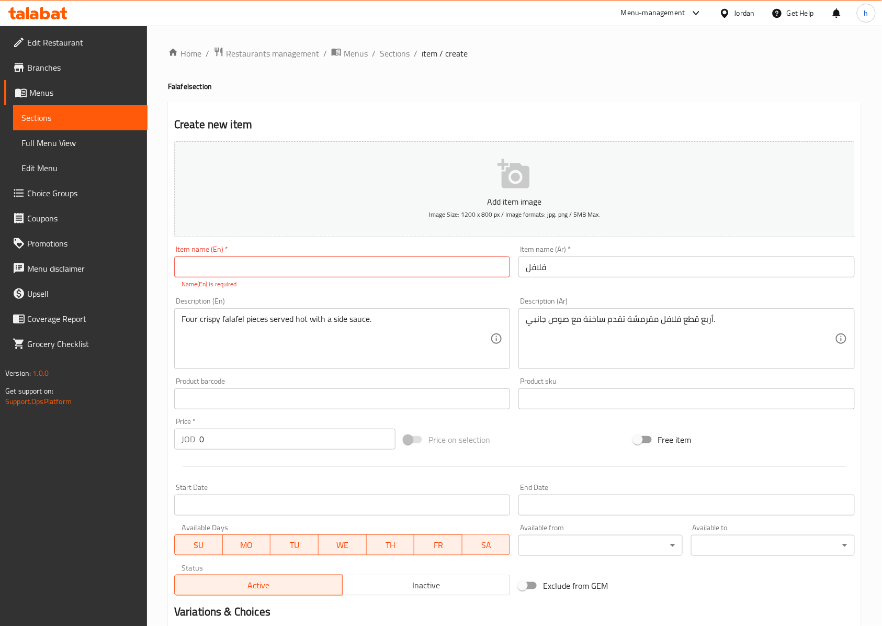
click at [276, 261] on input "text" at bounding box center [342, 266] width 336 height 21
paste input "Falafel"
type input "Falafel"
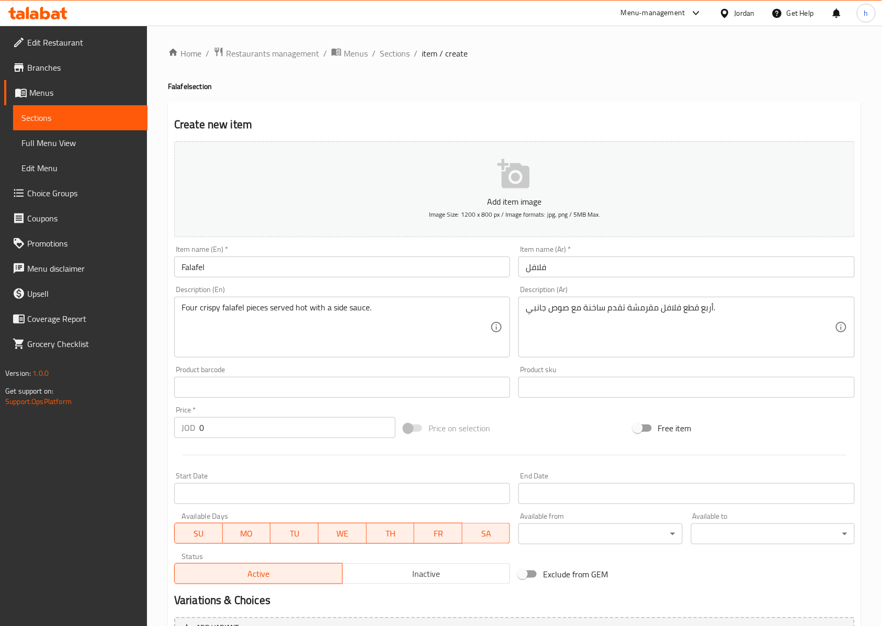
click at [245, 425] on input "0" at bounding box center [297, 427] width 196 height 21
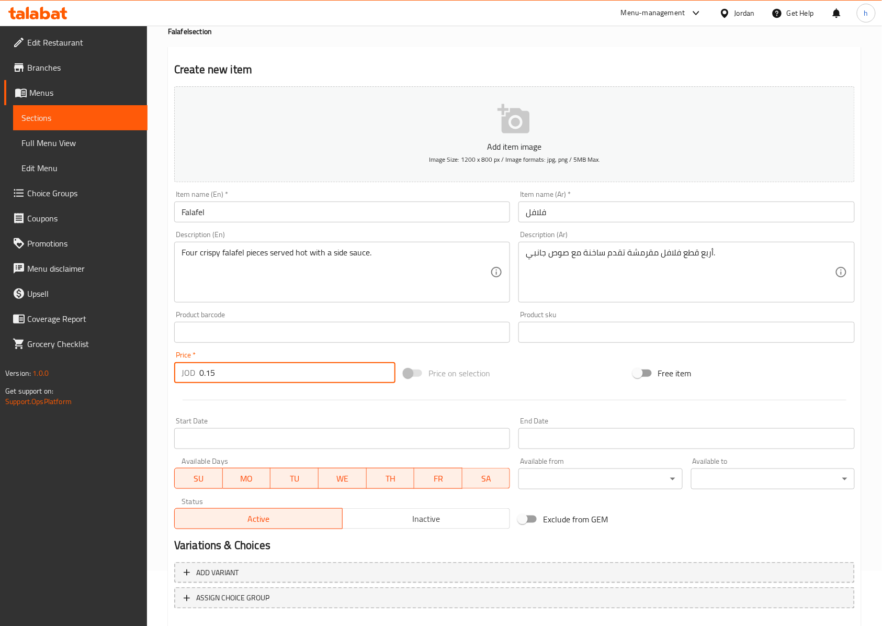
scroll to position [113, 0]
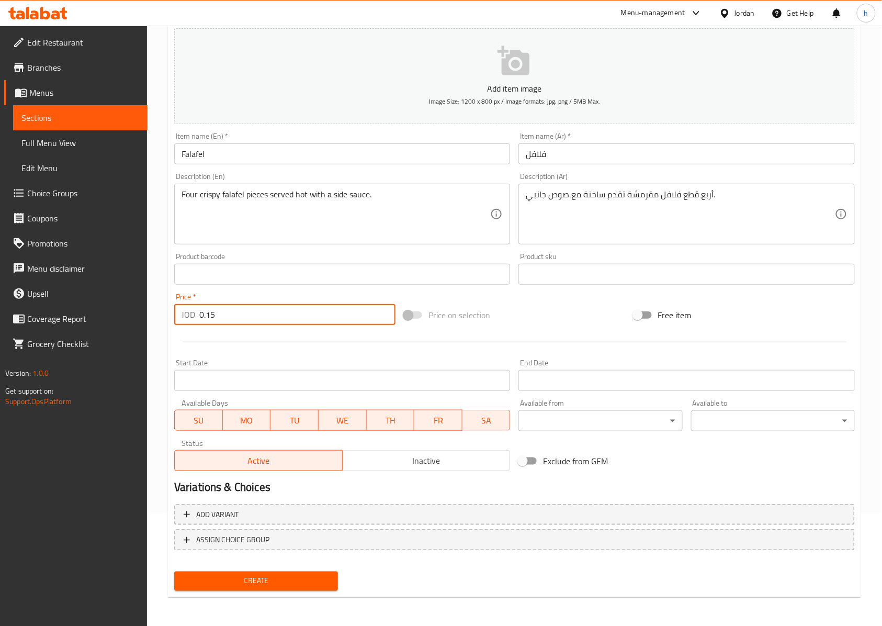
type input "0.15"
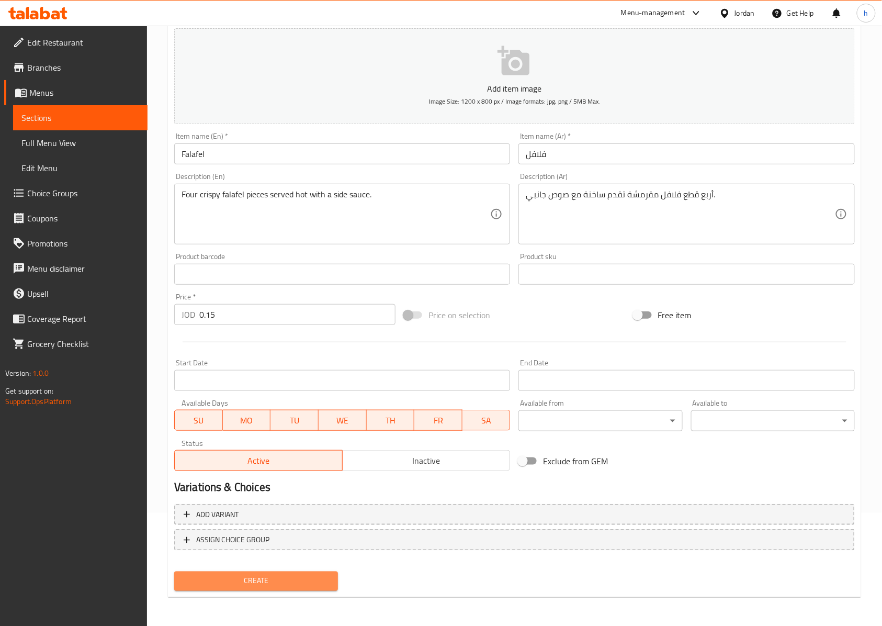
click at [286, 579] on span "Create" at bounding box center [256, 581] width 147 height 13
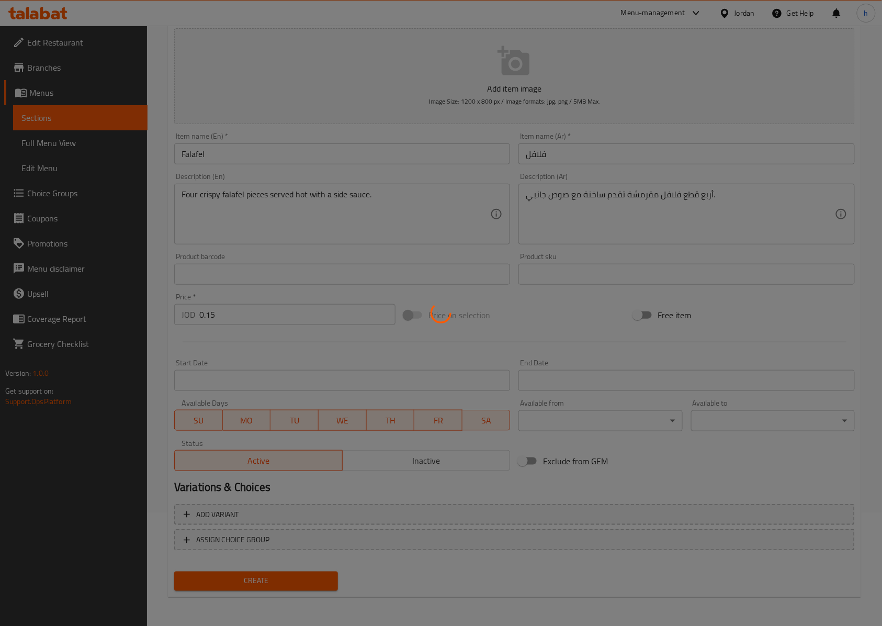
scroll to position [9, 0]
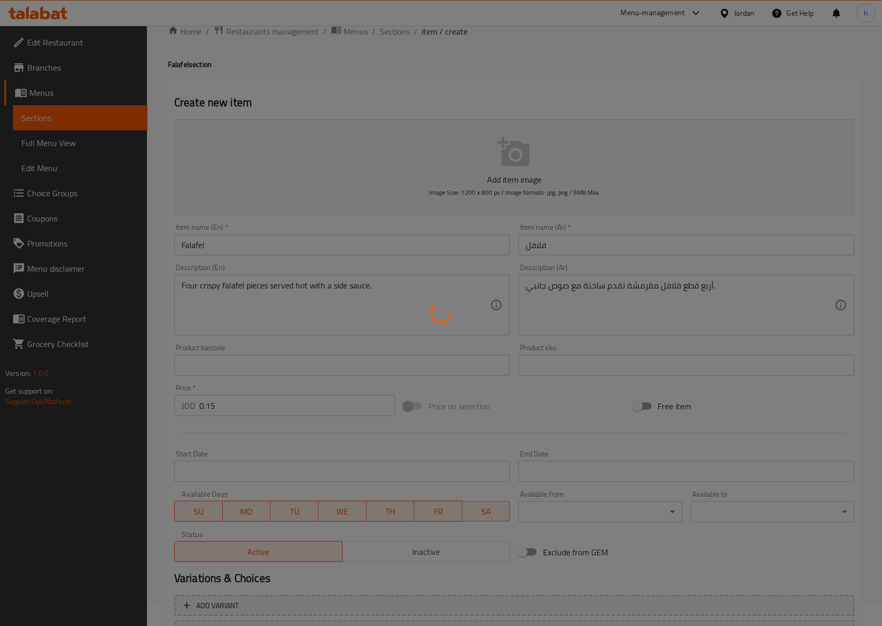
type input "0"
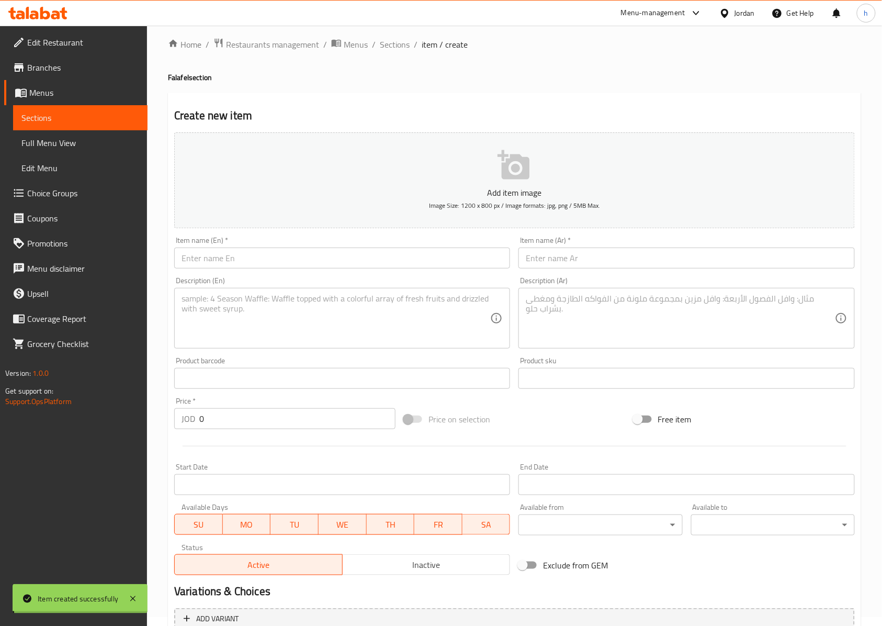
scroll to position [0, 0]
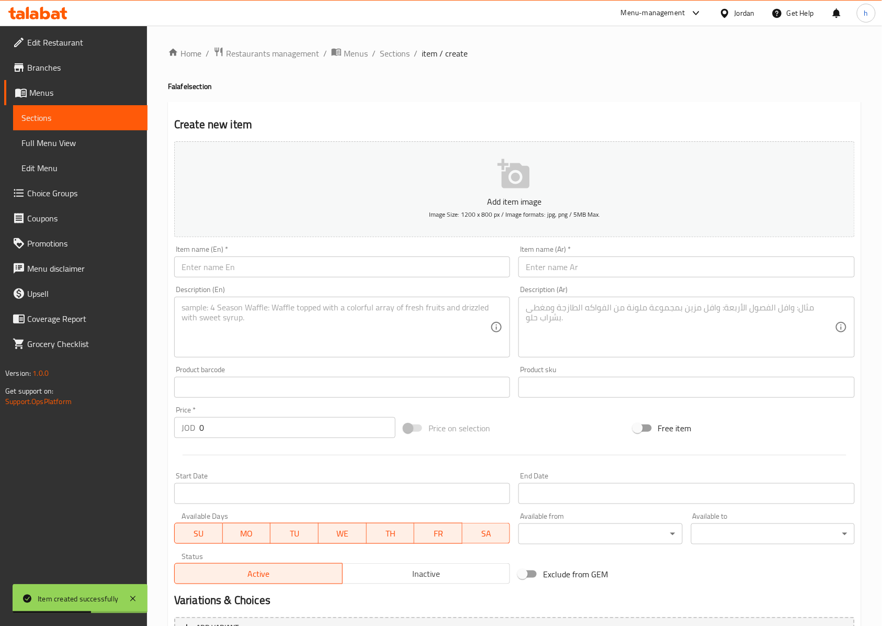
click at [581, 270] on input "text" at bounding box center [687, 266] width 336 height 21
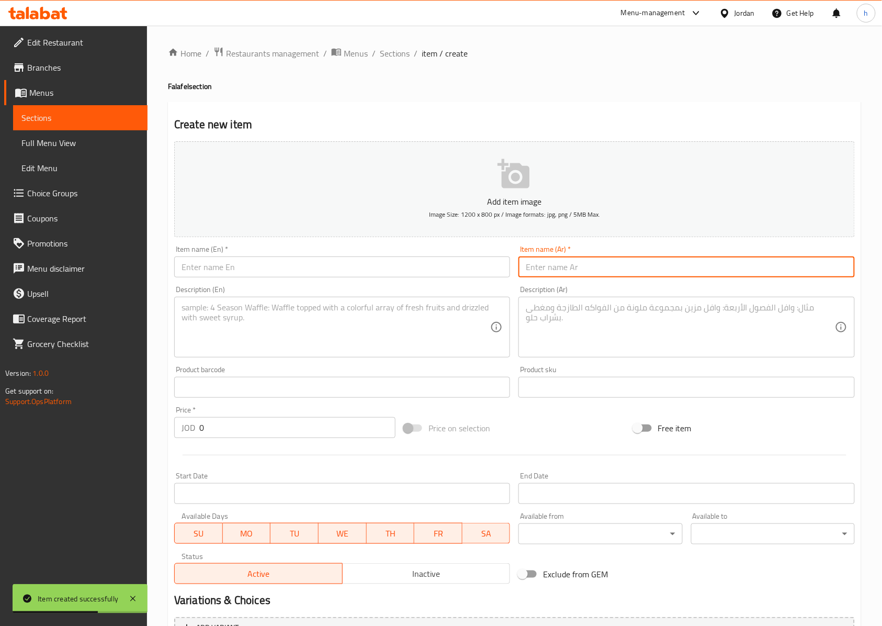
paste input "فلافل محشي بصل"
type input "فلافل محشي بصل"
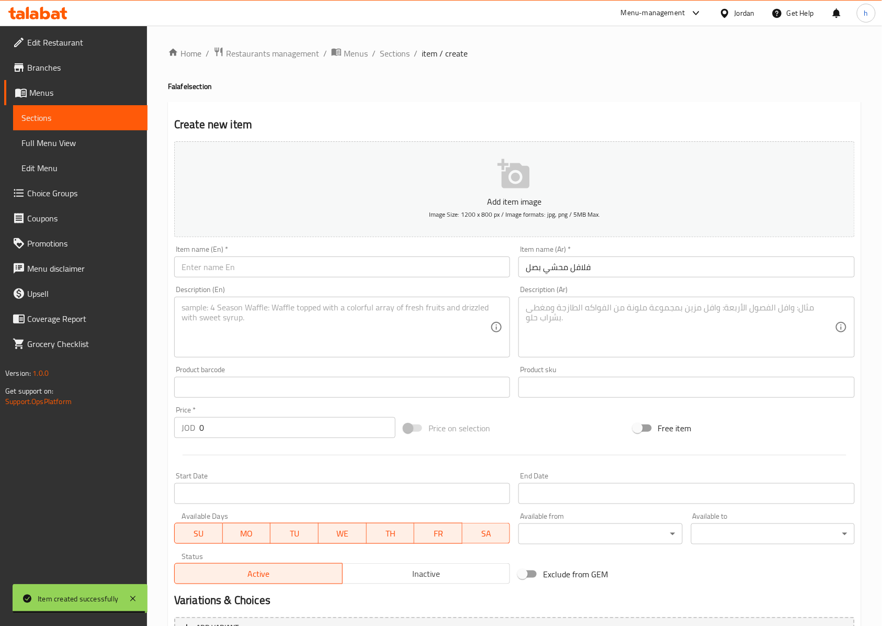
click at [637, 340] on textarea at bounding box center [680, 328] width 309 height 50
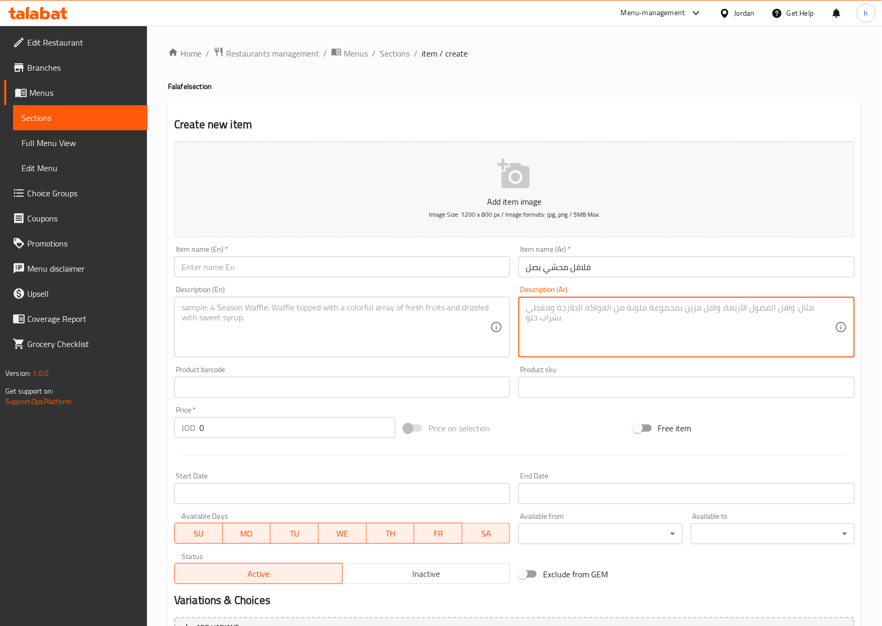
paste textarea "فلافل محشوة بالبصل المتبل لمذاق غني ونكهة مميزة."
type textarea "فلافل محشوة بالبصل المتبل لمذاق غني ونكهة مميزة."
click at [258, 432] on input "0" at bounding box center [297, 427] width 196 height 21
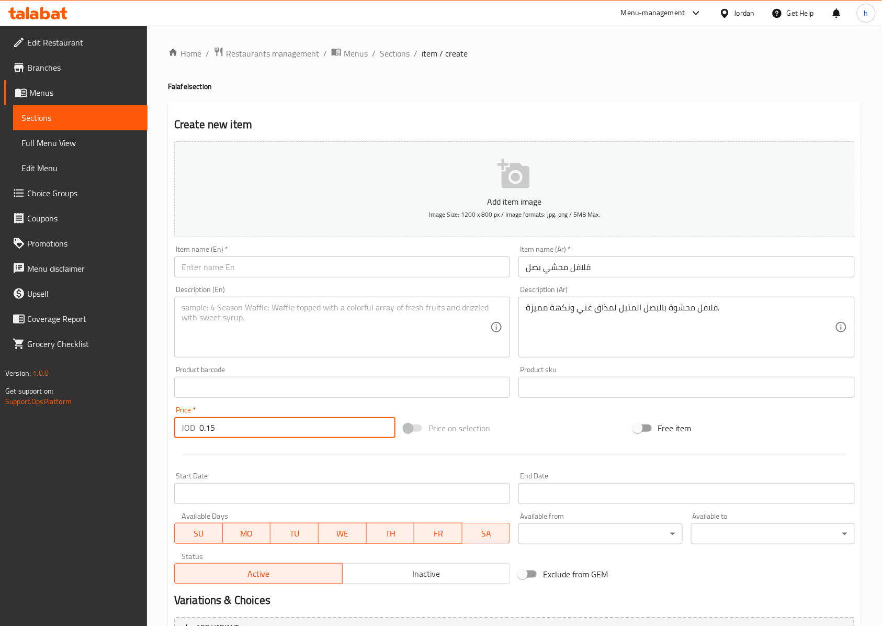
type input "0.15"
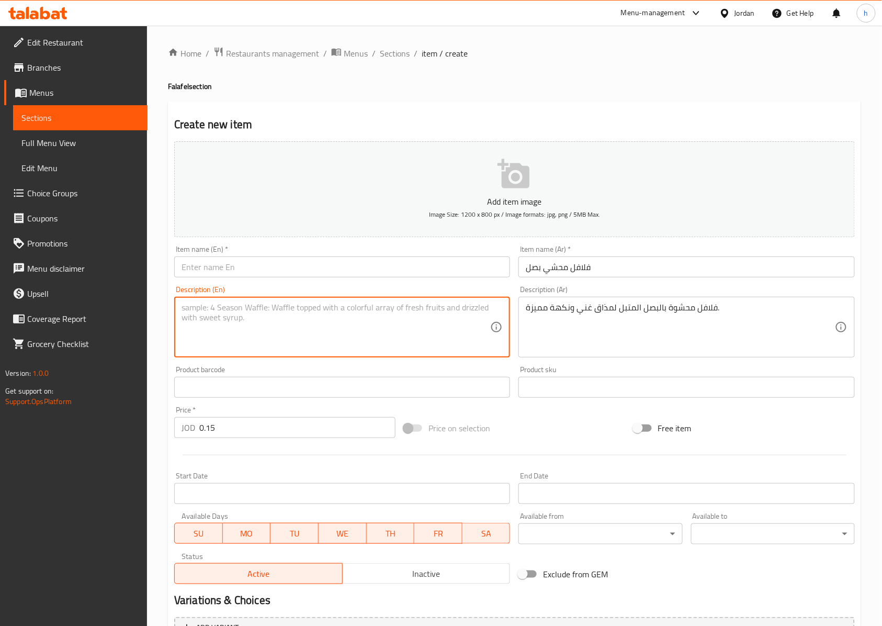
click at [265, 323] on textarea at bounding box center [336, 328] width 309 height 50
paste textarea "Falafel stuffed with Marinated onions for a rich taste and distinctive flavor."
type textarea "Falafel stuffed with Marinated onions for a rich taste and distinctive flavor."
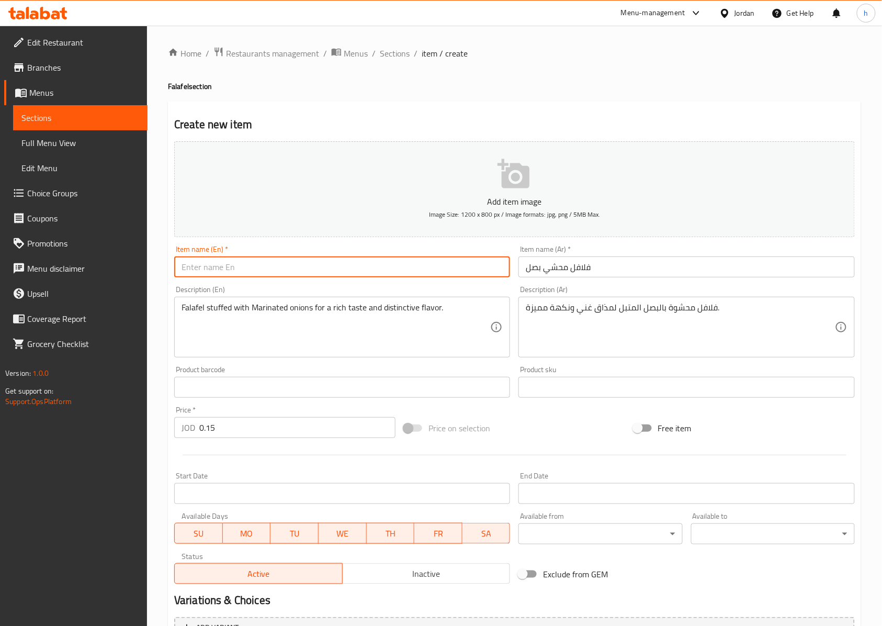
click at [428, 275] on input "text" at bounding box center [342, 266] width 336 height 21
paste input "[PERSON_NAME]"
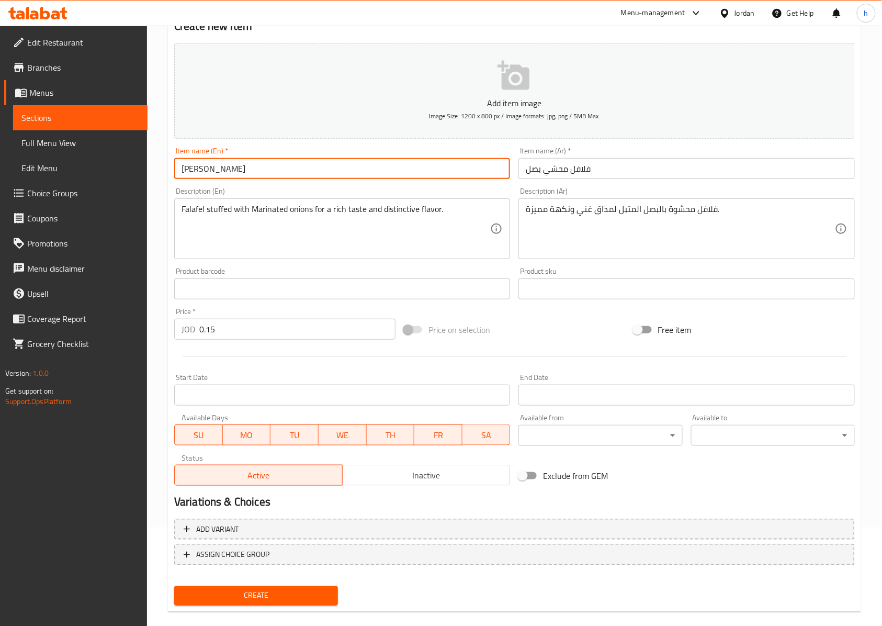
scroll to position [113, 0]
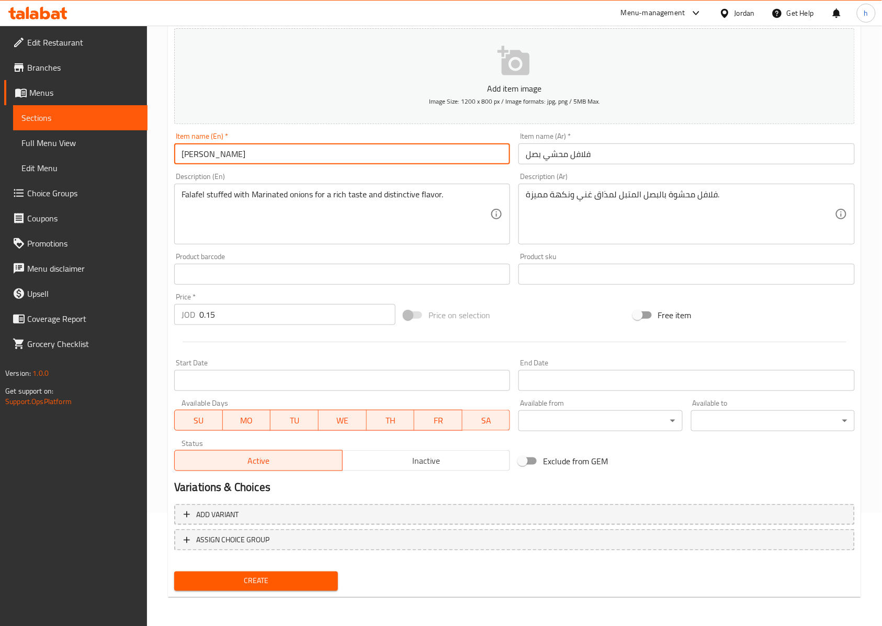
type input "[PERSON_NAME]"
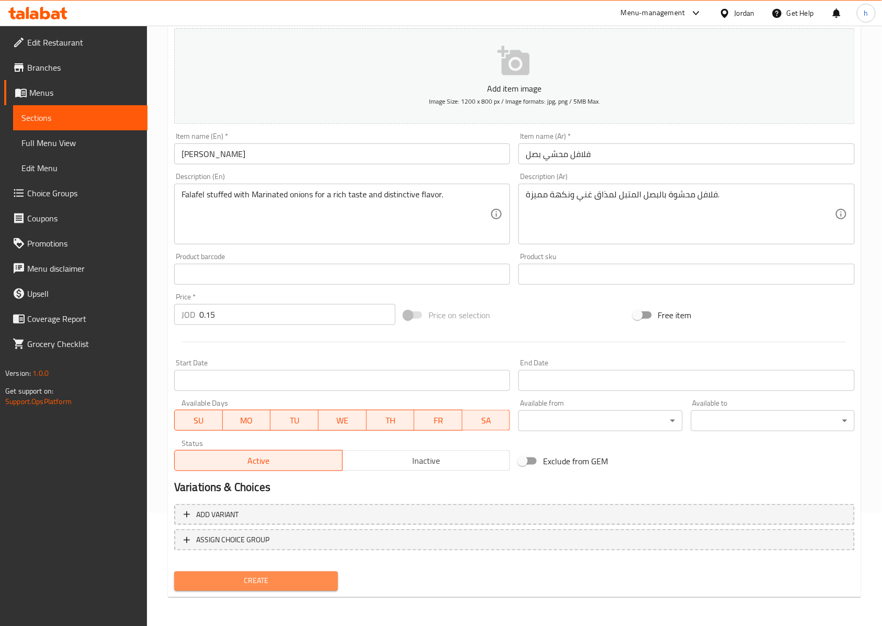
click at [316, 578] on span "Create" at bounding box center [256, 581] width 147 height 13
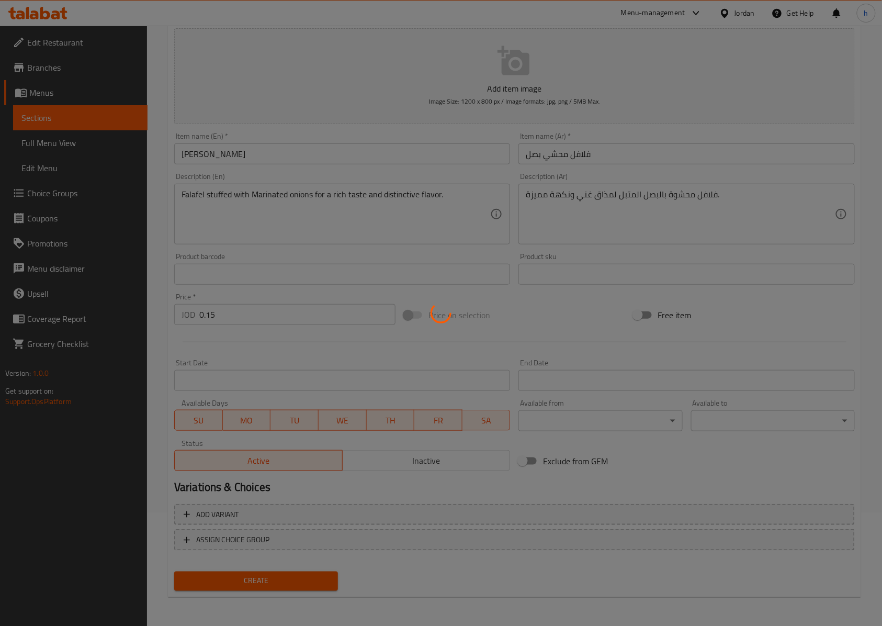
type input "0"
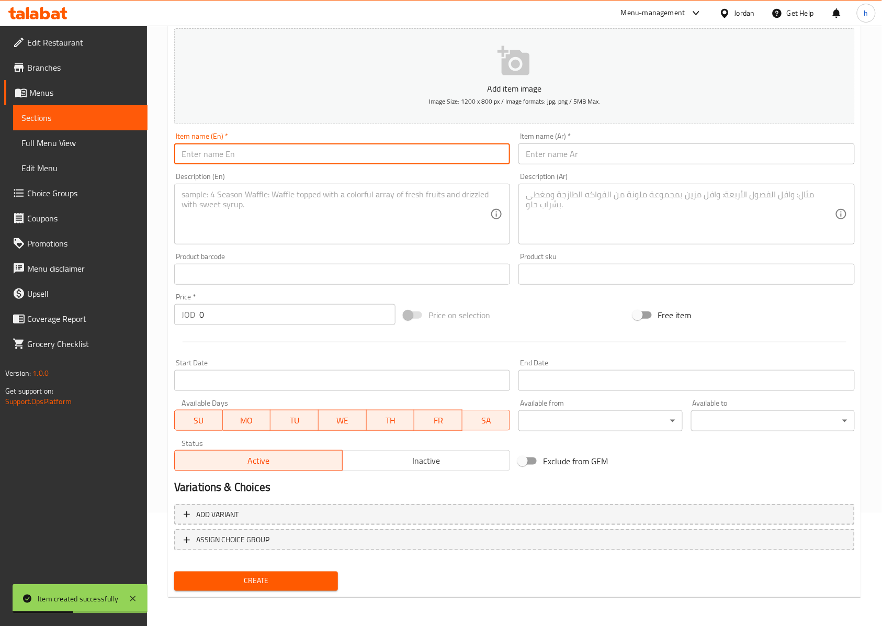
click at [447, 148] on input "text" at bounding box center [342, 153] width 336 height 21
paste input "[PERSON_NAME]"
type input "[PERSON_NAME]"
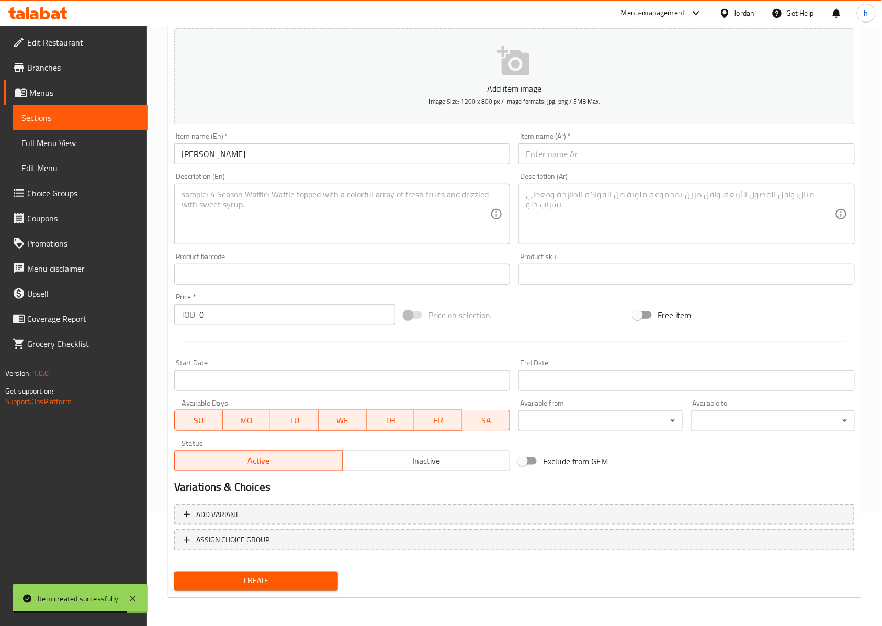
click at [603, 155] on input "text" at bounding box center [687, 153] width 336 height 21
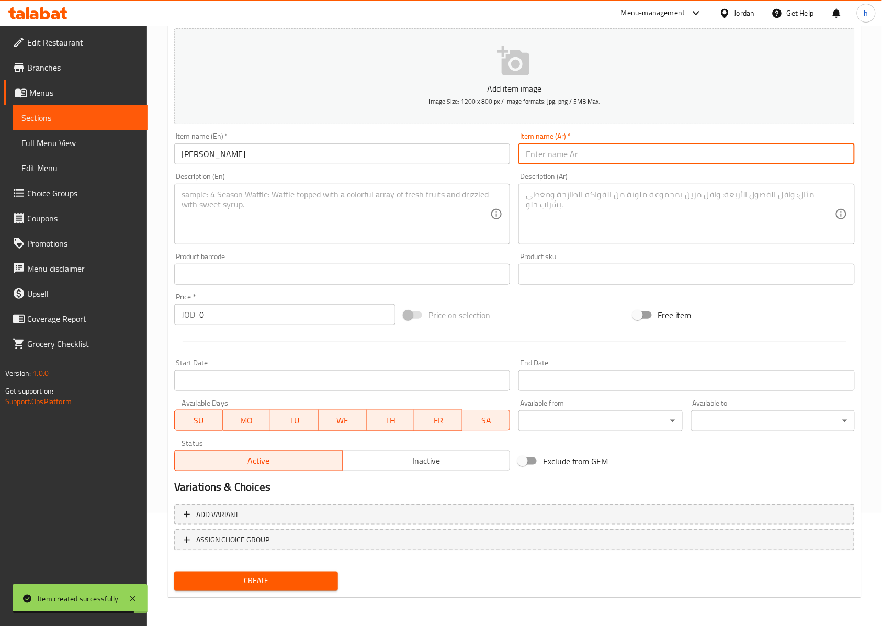
paste input "فلافل محشي جبنة"
type input "فلافل محشي جبنة"
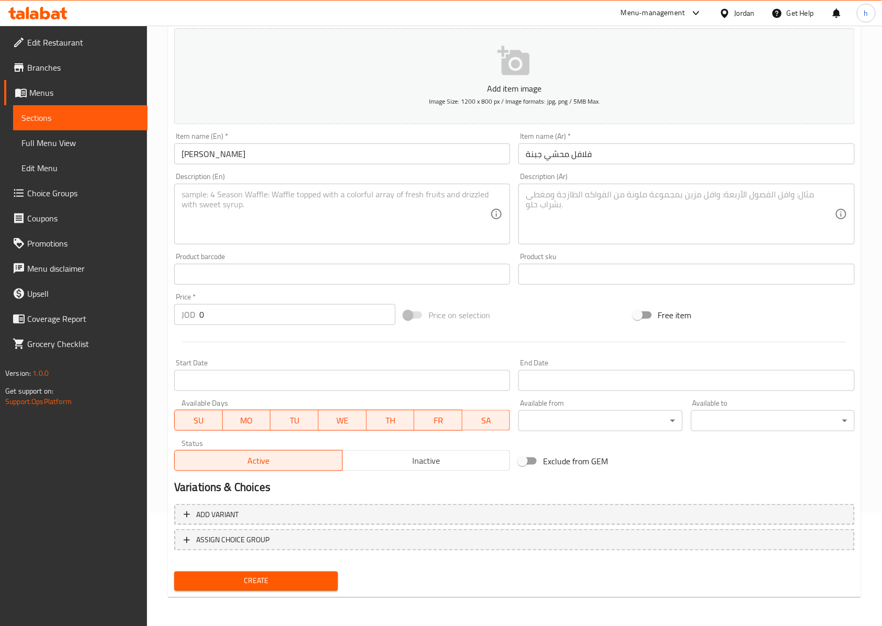
drag, startPoint x: 409, startPoint y: 203, endPoint x: 423, endPoint y: 203, distance: 14.1
click at [409, 203] on textarea at bounding box center [336, 214] width 309 height 50
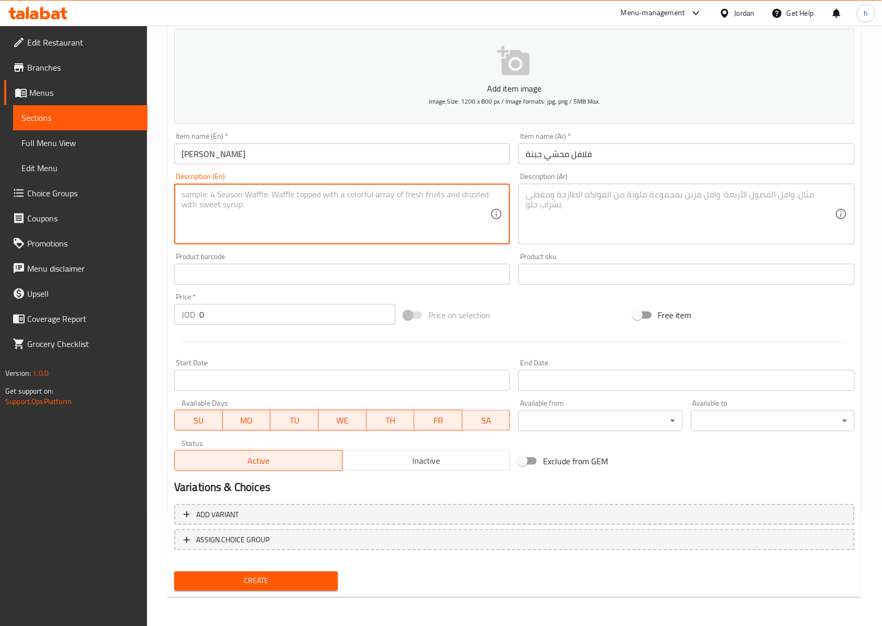
paste textarea "Falafel stuffed with melted cheese, served hot and crispy."
type textarea "Falafel stuffed with melted cheese, served hot and crispy."
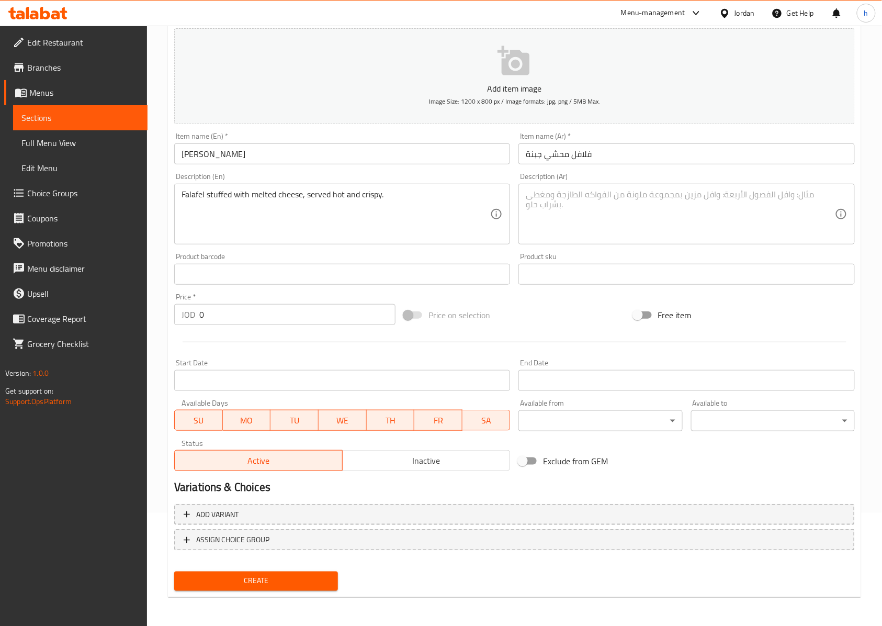
click at [678, 235] on textarea at bounding box center [680, 214] width 309 height 50
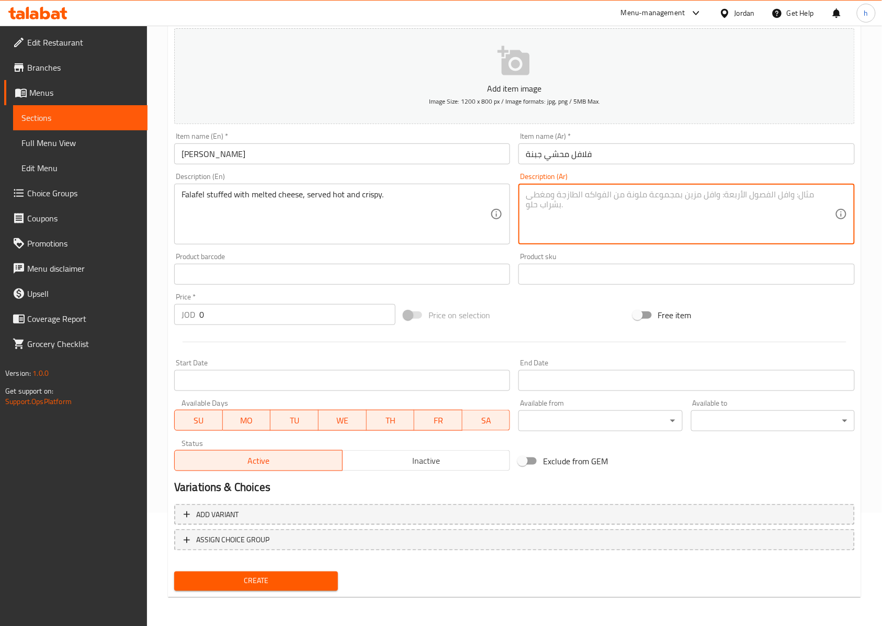
paste textarea "فلافل محشوة بالجبنة الذائبة تقدم ساخنة ومقرمشة."
type textarea "فلافل محشوة بالجبنة الذائبة تقدم ساخنة ومقرمشة."
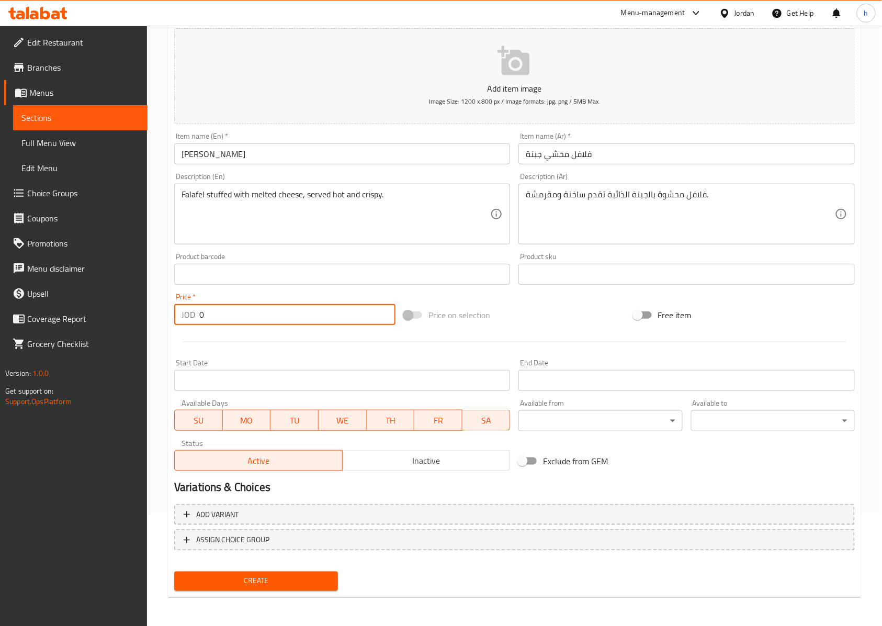
click at [293, 323] on input "0" at bounding box center [297, 314] width 196 height 21
type input "0.25"
click at [321, 580] on span "Create" at bounding box center [256, 581] width 147 height 13
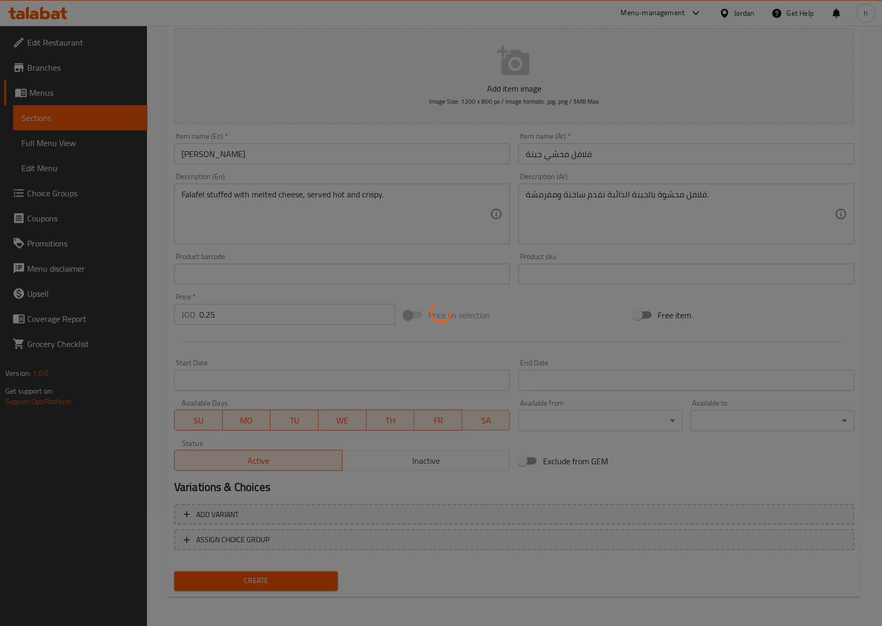
scroll to position [0, 0]
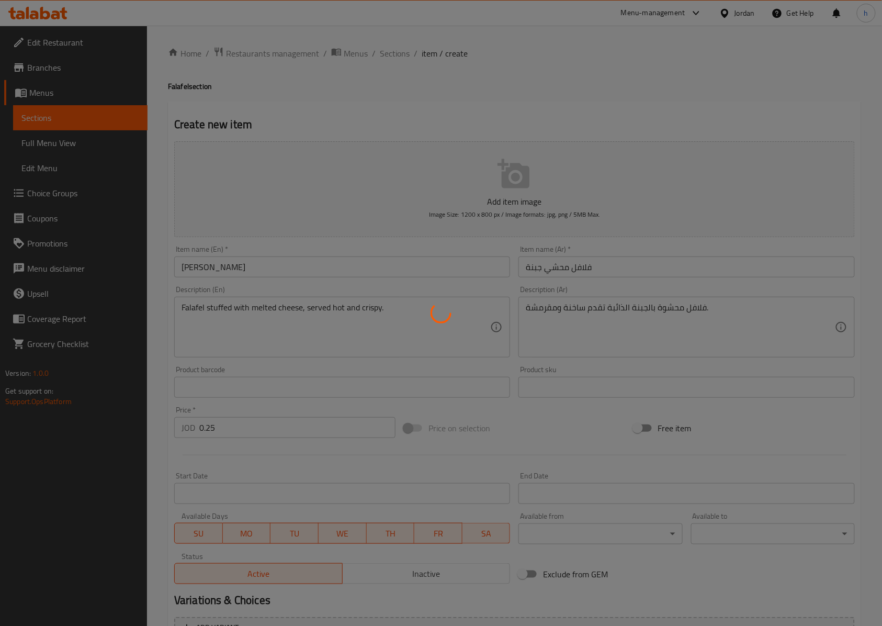
type input "0"
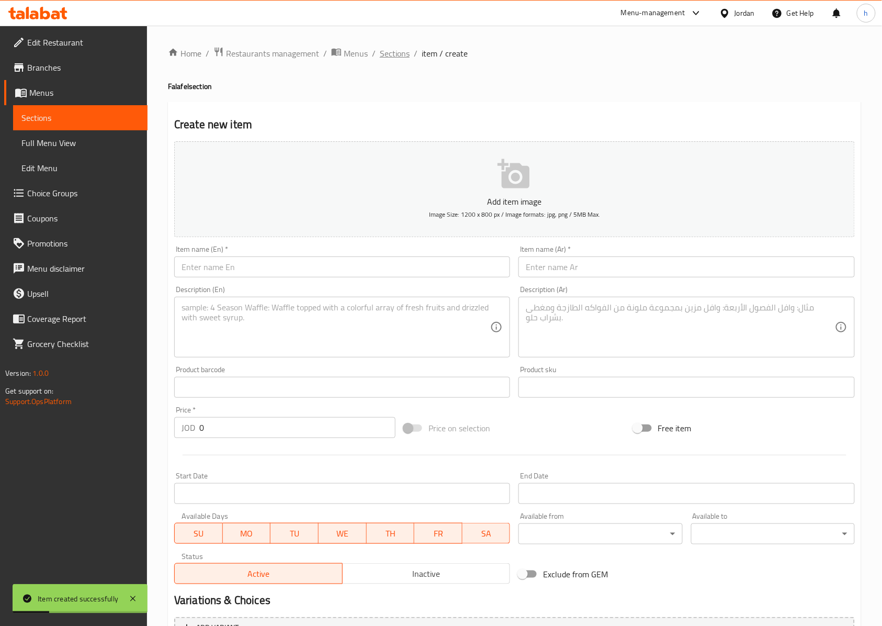
click at [403, 54] on span "Sections" at bounding box center [395, 53] width 30 height 13
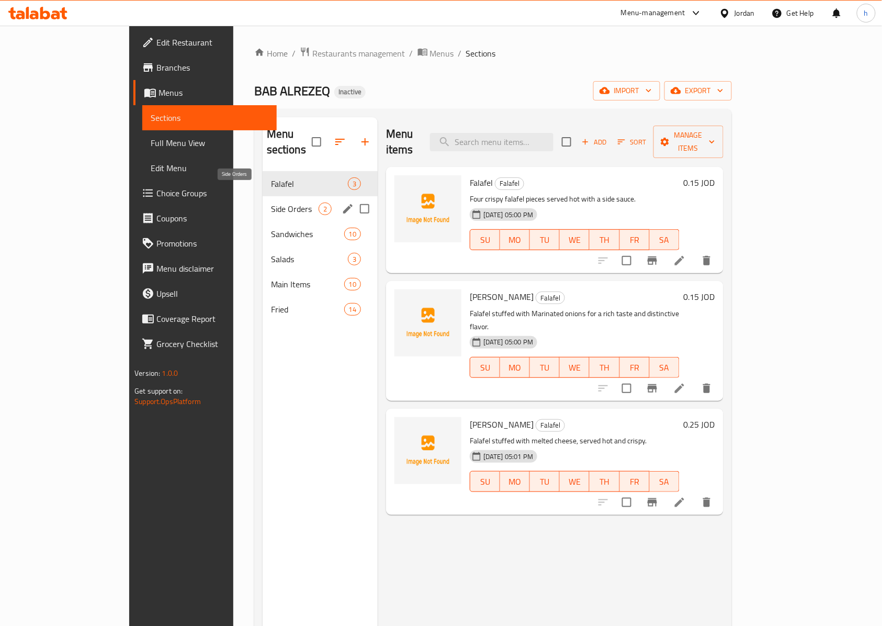
click at [271, 203] on span "Side Orders" at bounding box center [295, 209] width 48 height 13
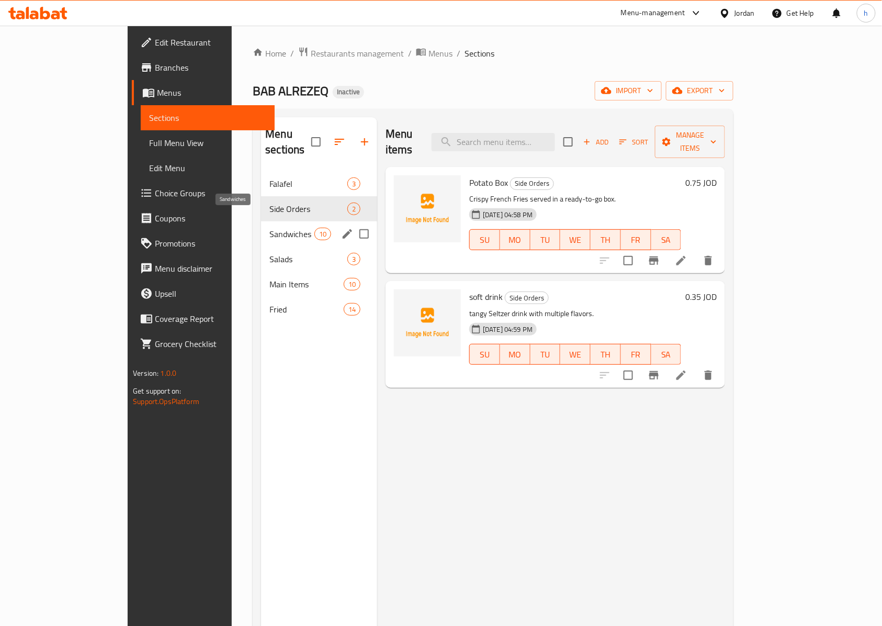
click at [270, 228] on span "Sandwiches" at bounding box center [292, 234] width 44 height 13
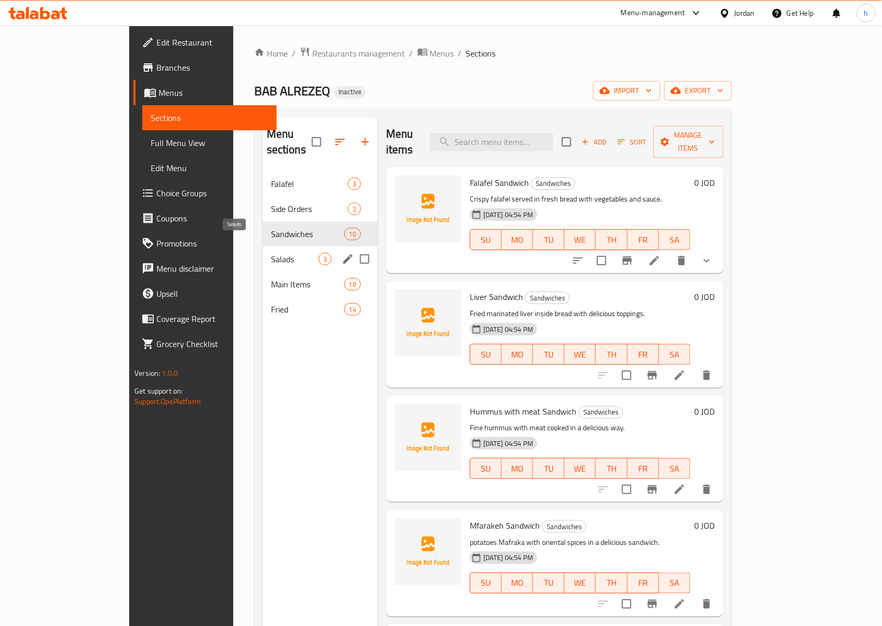
click at [271, 253] on span "Salads" at bounding box center [295, 259] width 48 height 13
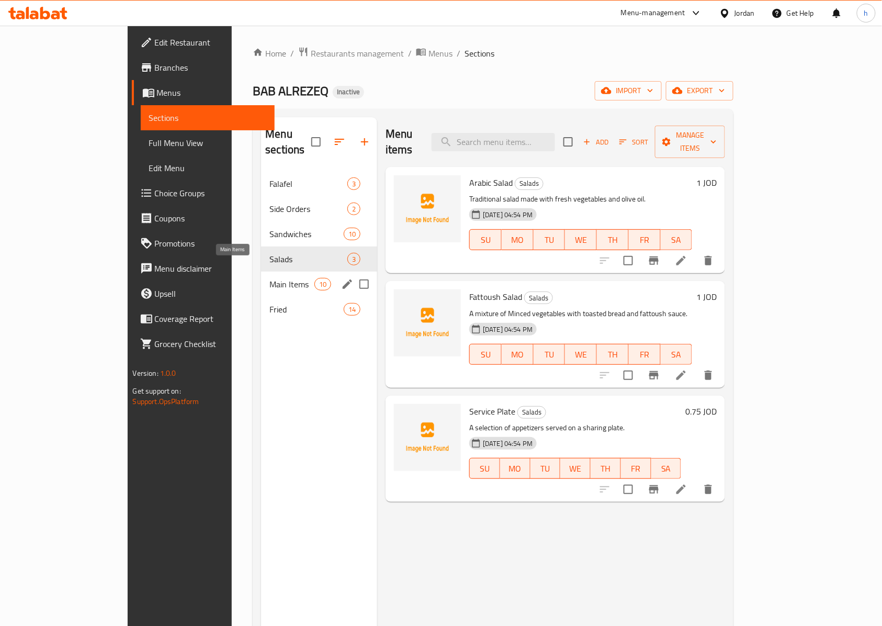
click at [270, 278] on span "Main Items" at bounding box center [292, 284] width 44 height 13
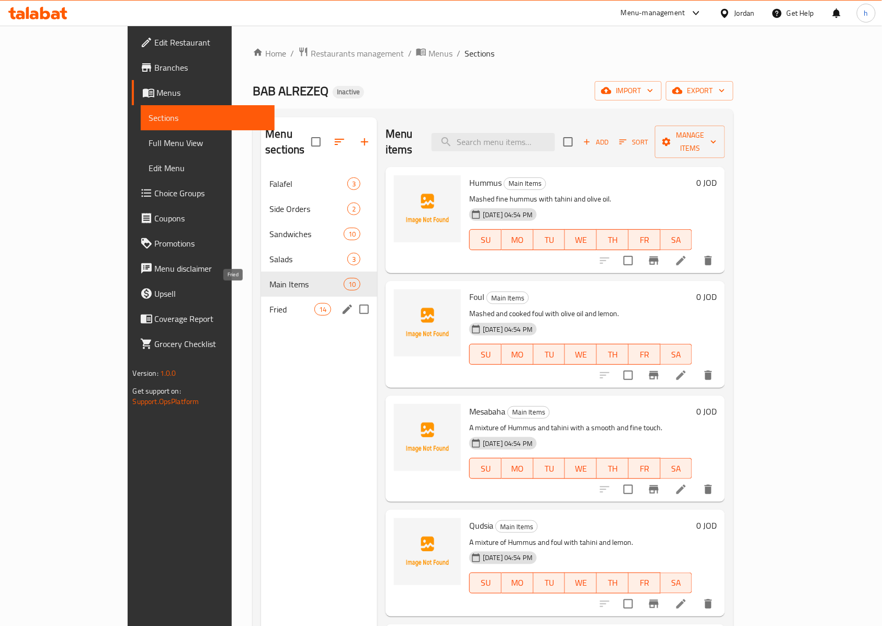
click at [270, 303] on span "Fried" at bounding box center [292, 309] width 44 height 13
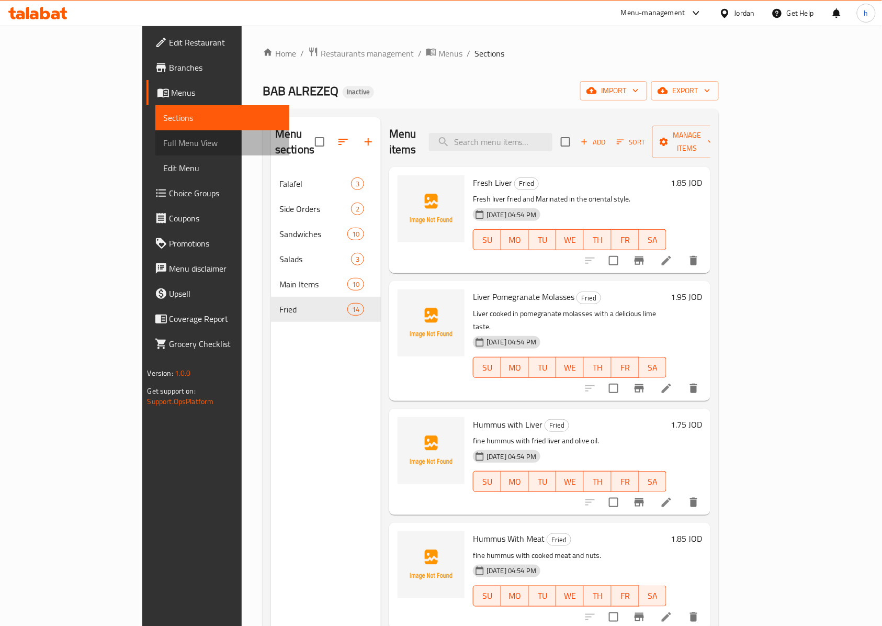
click at [164, 145] on span "Full Menu View" at bounding box center [223, 143] width 118 height 13
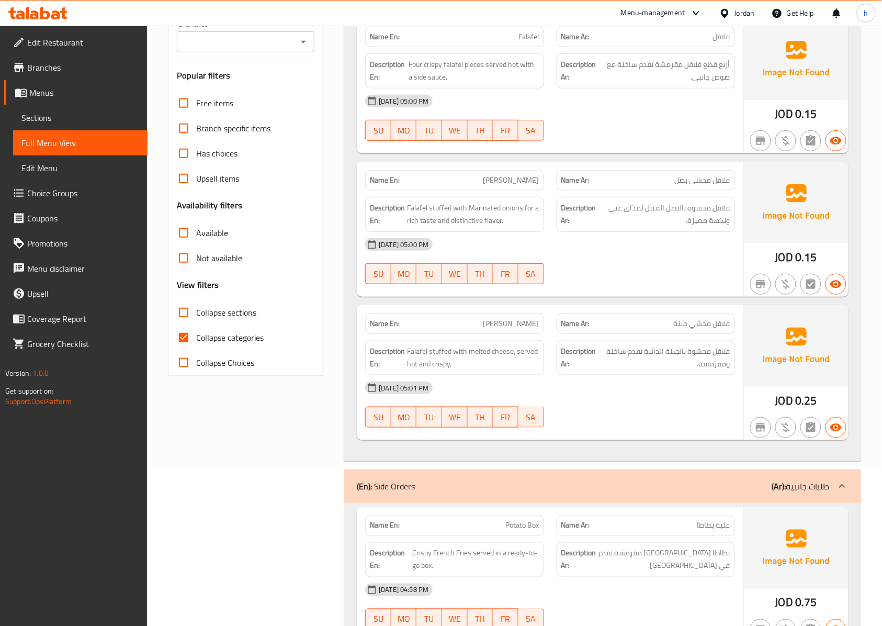
scroll to position [209, 0]
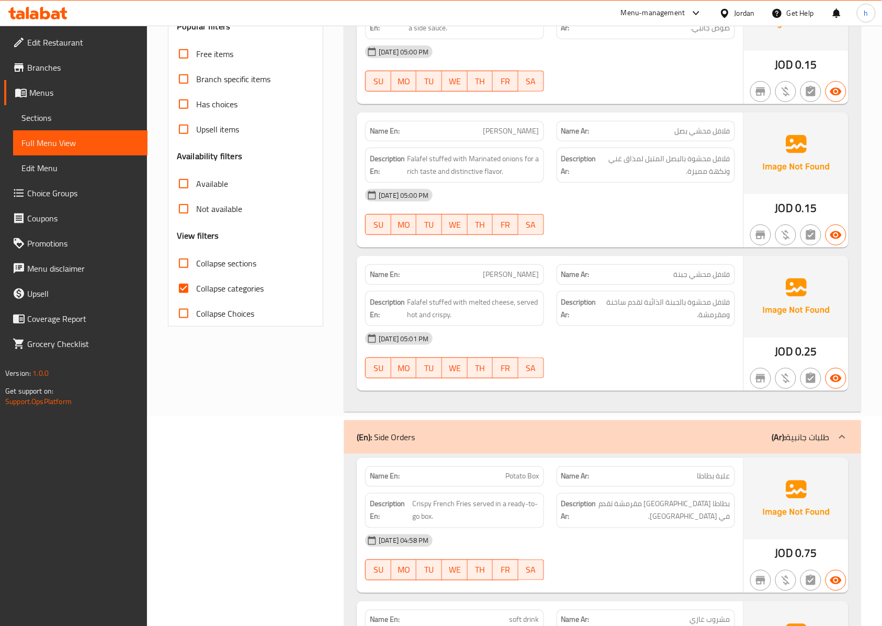
click at [212, 287] on span "Collapse categories" at bounding box center [230, 288] width 68 height 13
click at [196, 287] on input "Collapse categories" at bounding box center [183, 288] width 25 height 25
checkbox input "false"
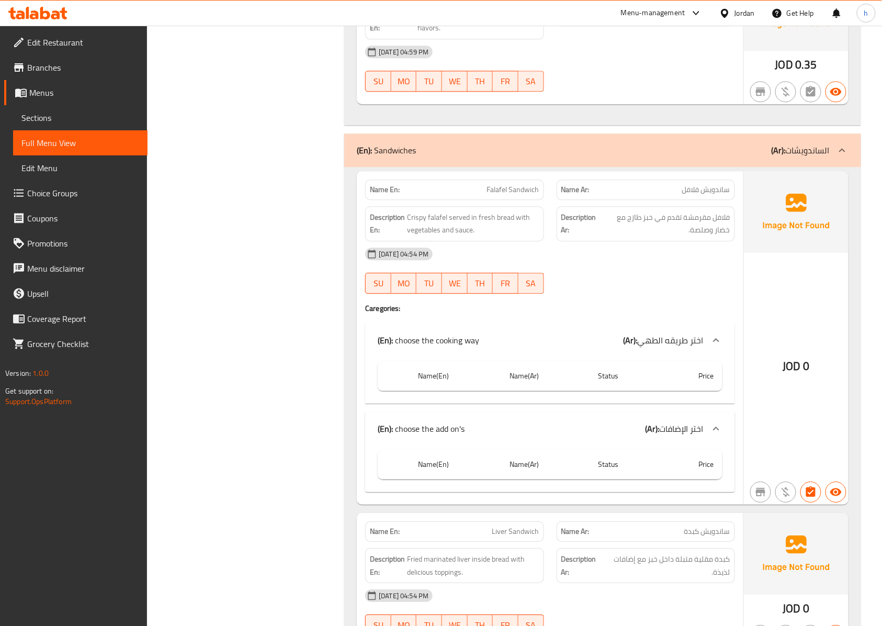
scroll to position [837, 0]
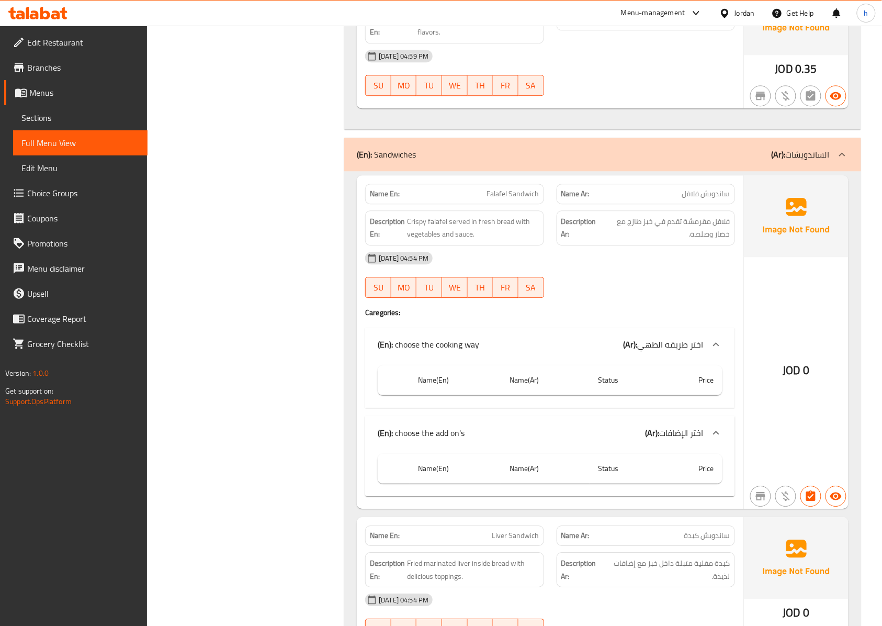
click at [696, 475] on th "Price" at bounding box center [692, 469] width 61 height 30
click at [714, 439] on icon at bounding box center [716, 433] width 13 height 13
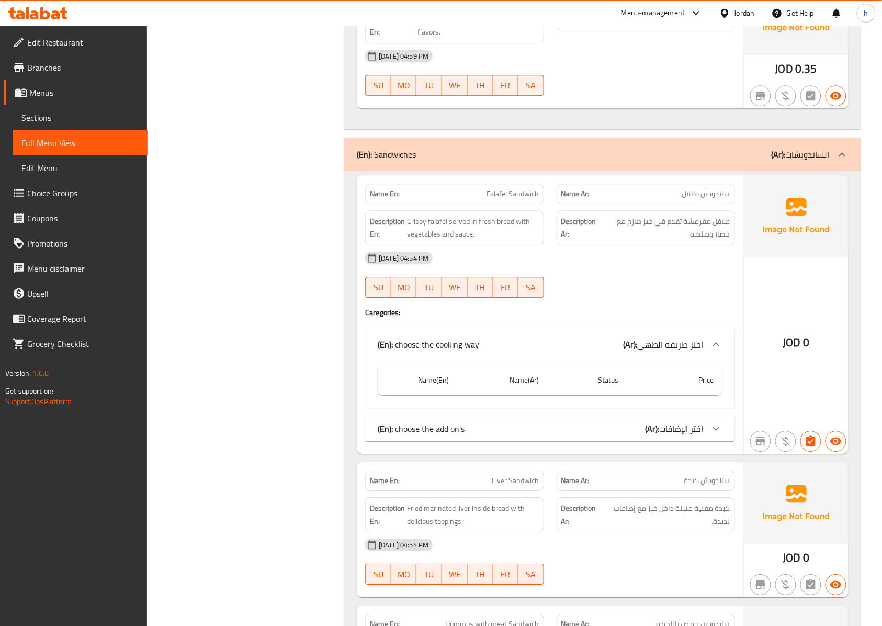
click at [714, 431] on icon at bounding box center [716, 429] width 6 height 4
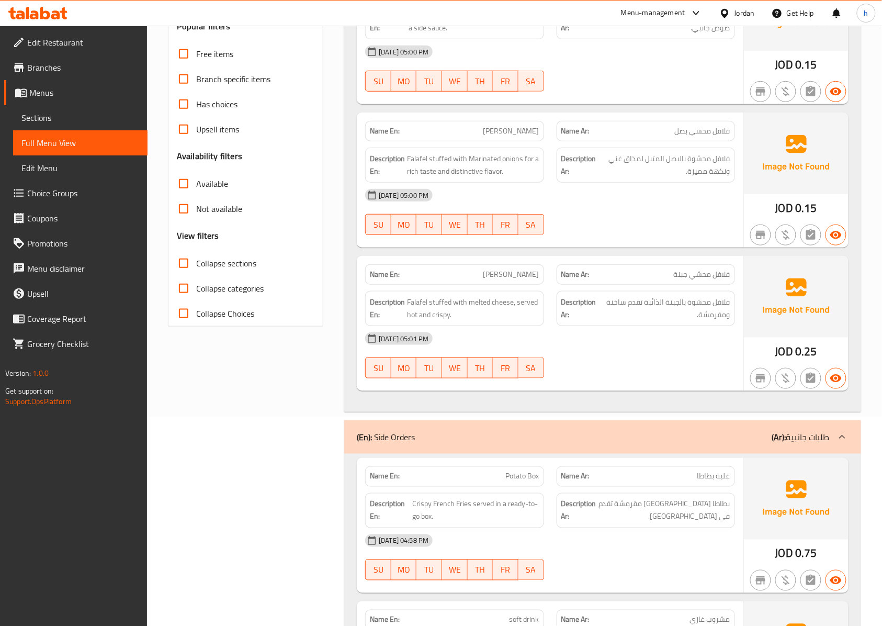
scroll to position [0, 0]
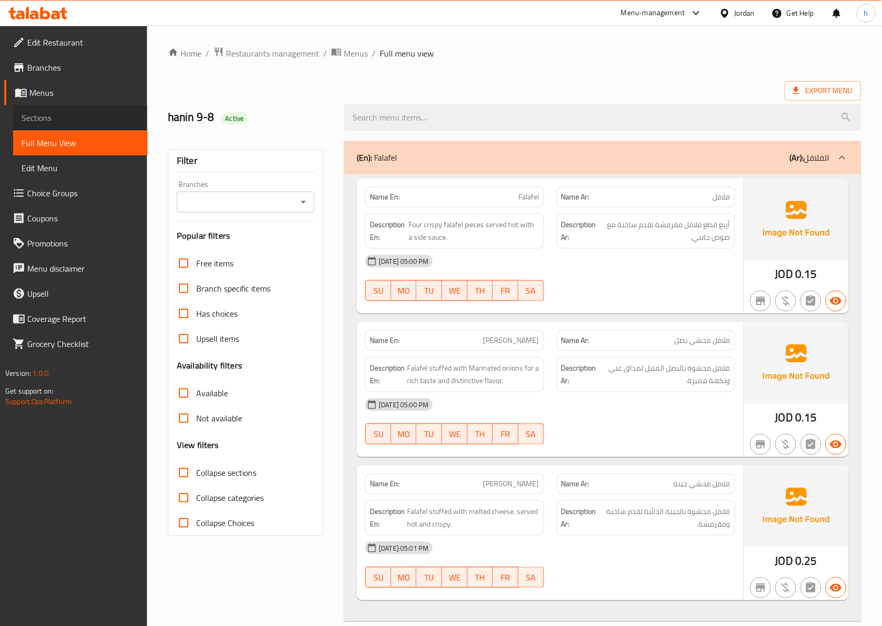
click at [63, 117] on span "Sections" at bounding box center [80, 117] width 118 height 13
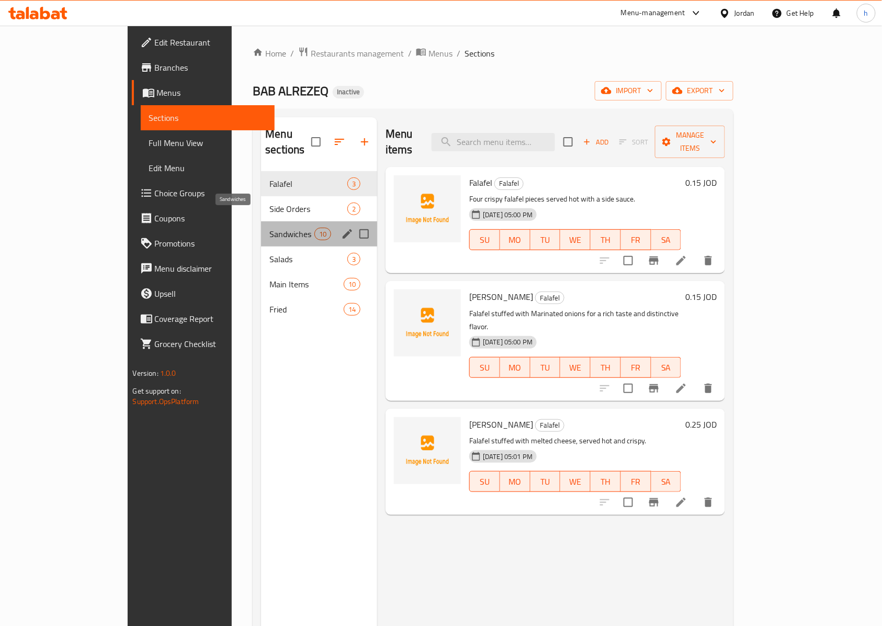
click at [270, 228] on span "Sandwiches" at bounding box center [292, 234] width 44 height 13
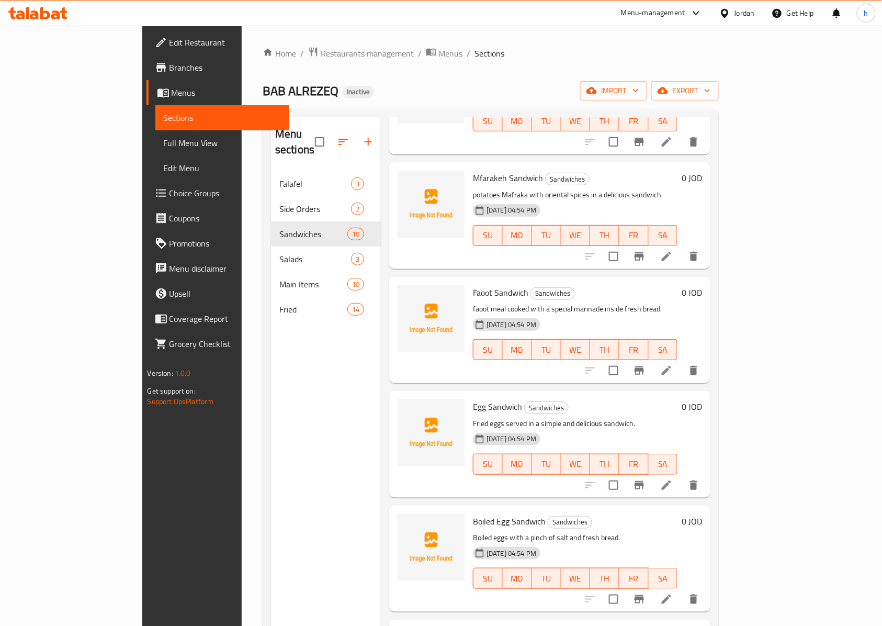
scroll to position [349, 0]
click at [673, 363] on icon at bounding box center [666, 369] width 13 height 13
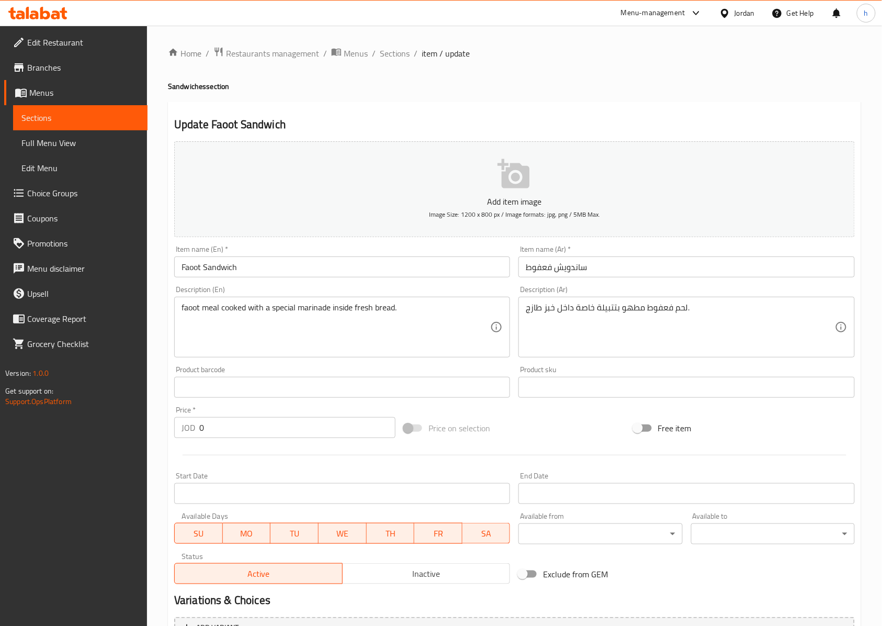
scroll to position [113, 0]
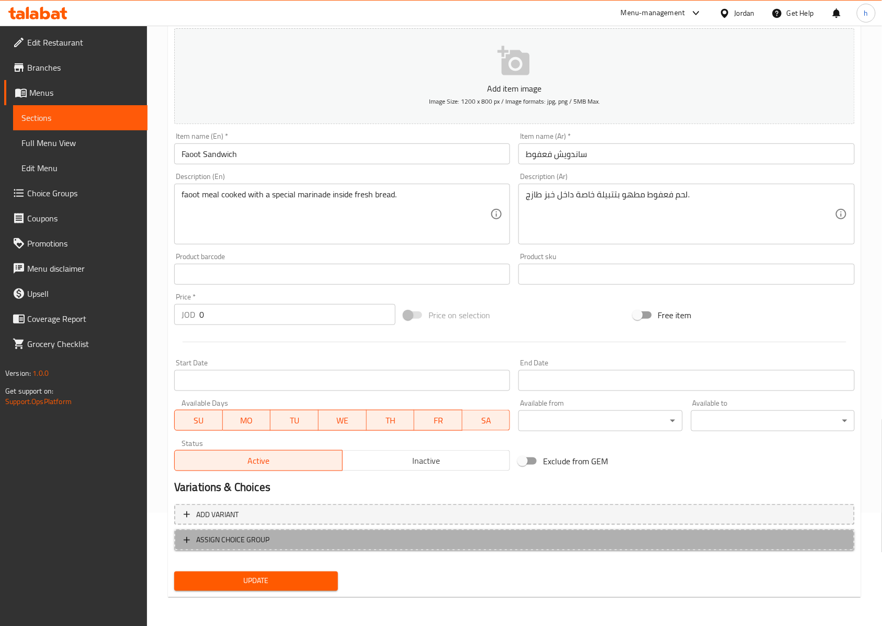
click at [375, 535] on span "ASSIGN CHOICE GROUP" at bounding box center [515, 539] width 662 height 13
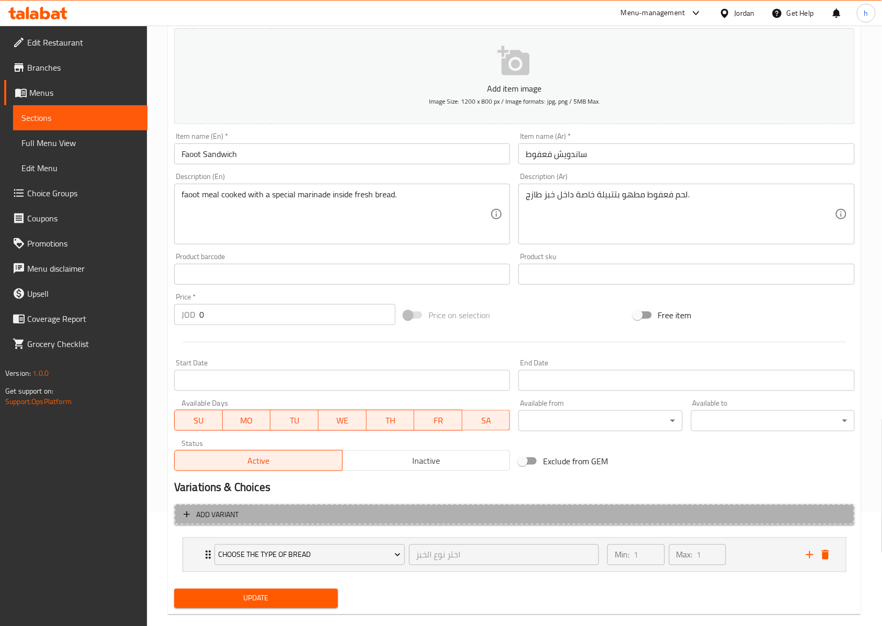
click at [438, 513] on span "Add variant" at bounding box center [515, 514] width 662 height 13
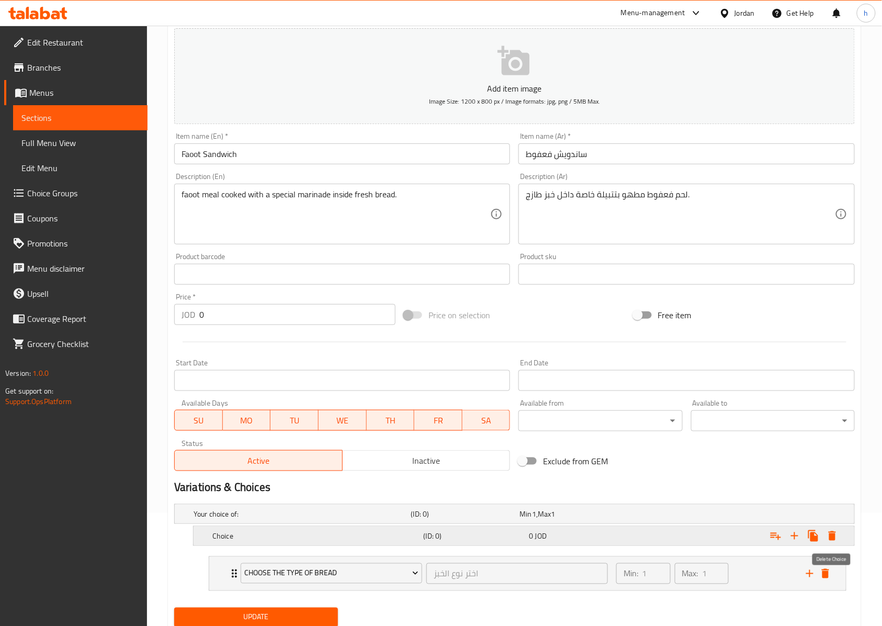
click at [834, 539] on icon "Expand" at bounding box center [832, 535] width 7 height 9
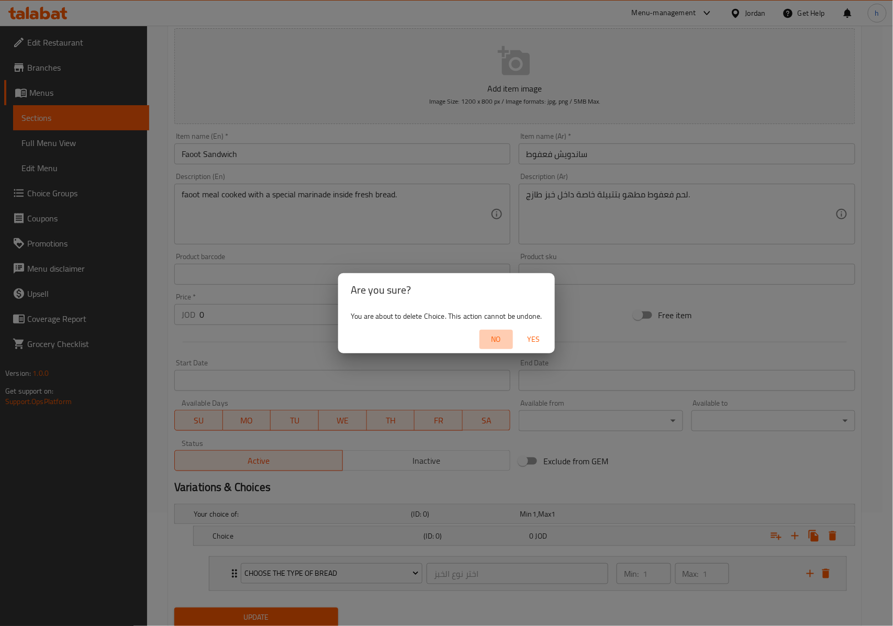
click at [493, 341] on span "No" at bounding box center [496, 339] width 25 height 13
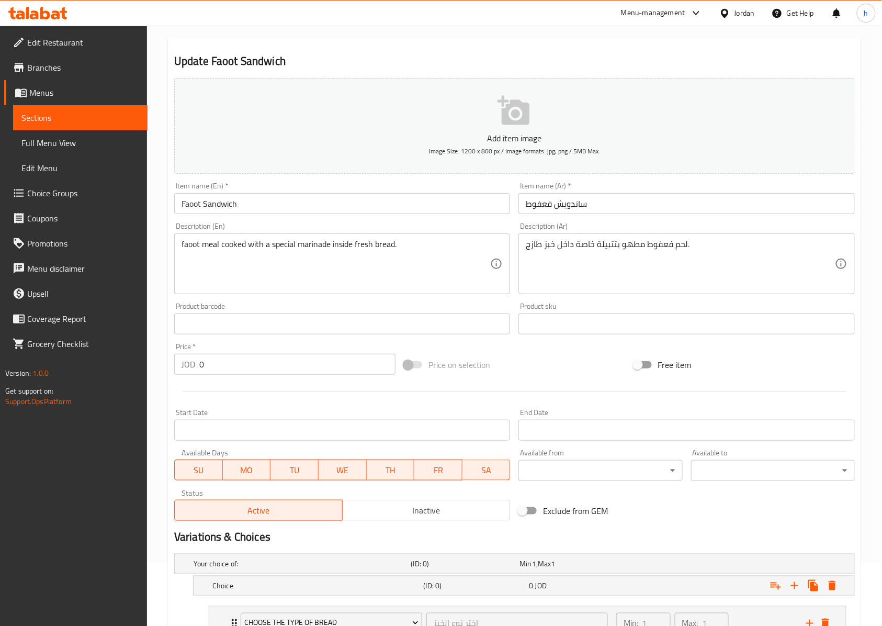
scroll to position [0, 0]
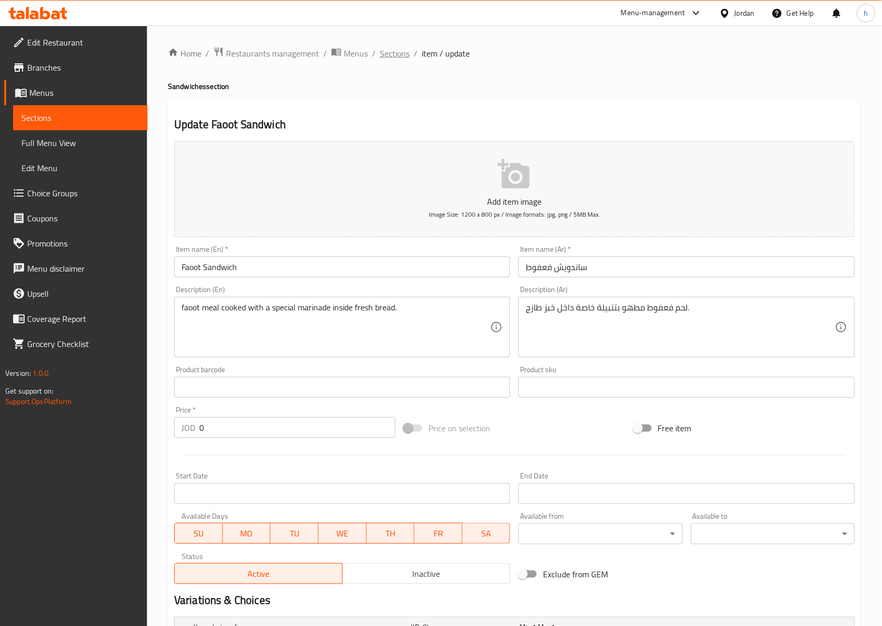
click at [402, 57] on span "Sections" at bounding box center [395, 53] width 30 height 13
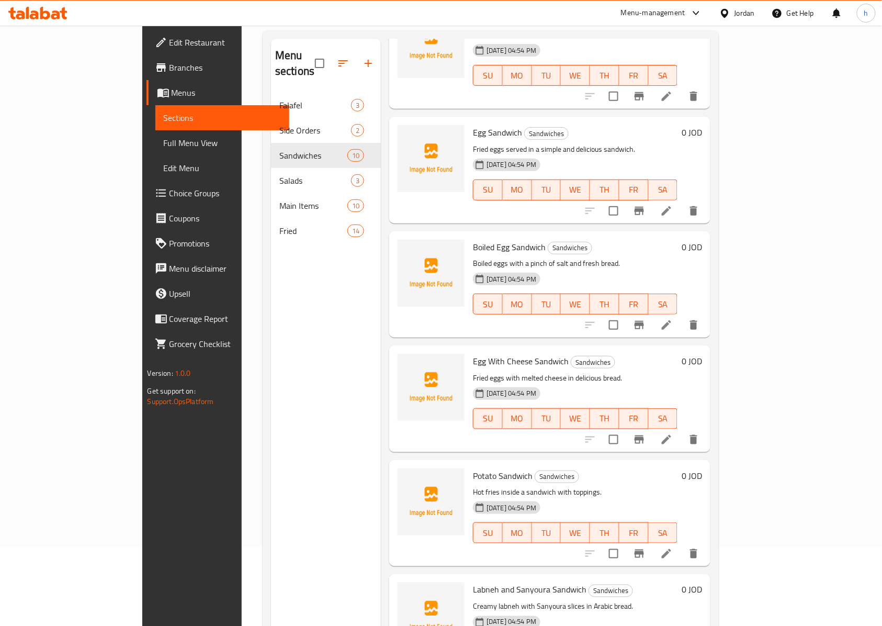
scroll to position [147, 0]
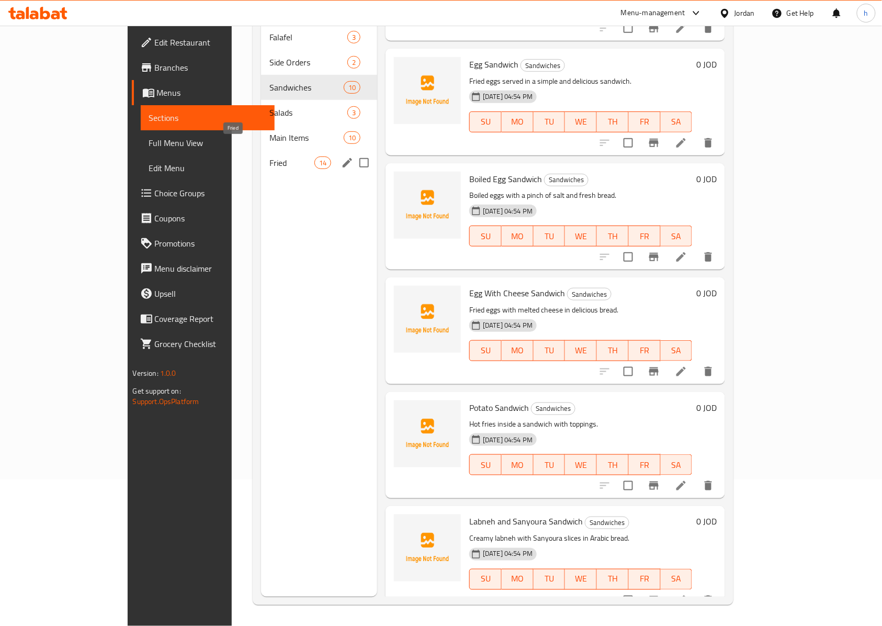
click at [270, 156] on span "Fried" at bounding box center [292, 162] width 44 height 13
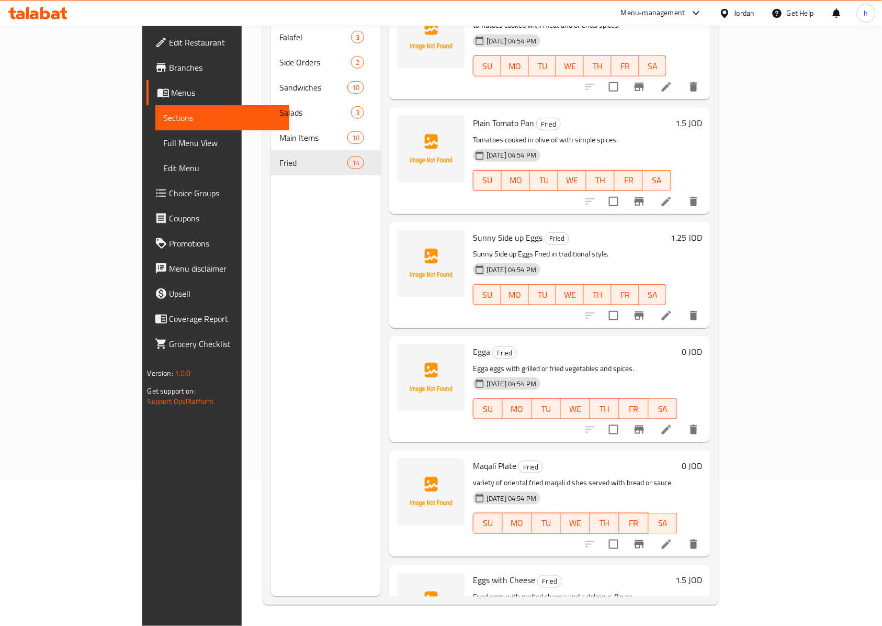
scroll to position [1001, 0]
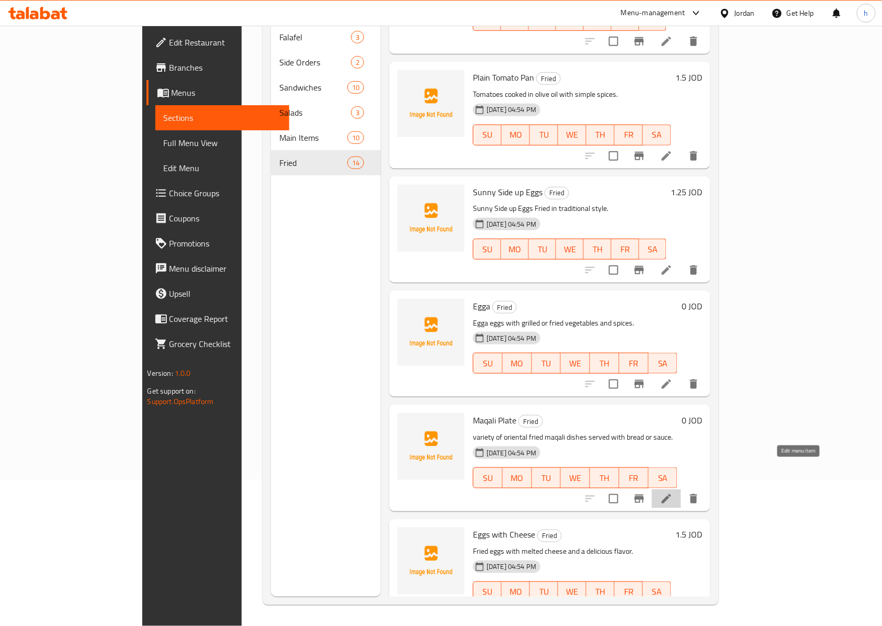
click at [673, 492] on icon at bounding box center [666, 498] width 13 height 13
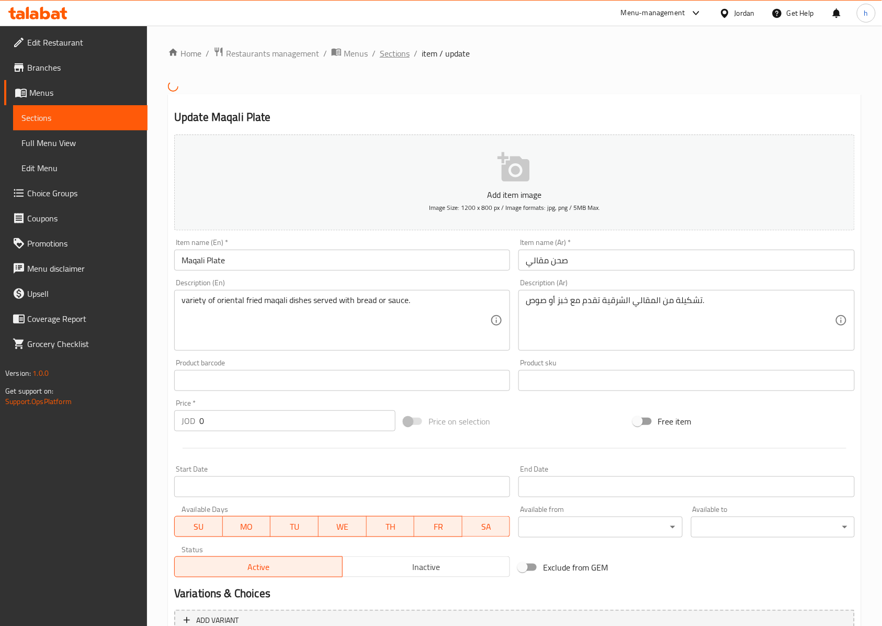
click at [407, 52] on span "Sections" at bounding box center [395, 53] width 30 height 13
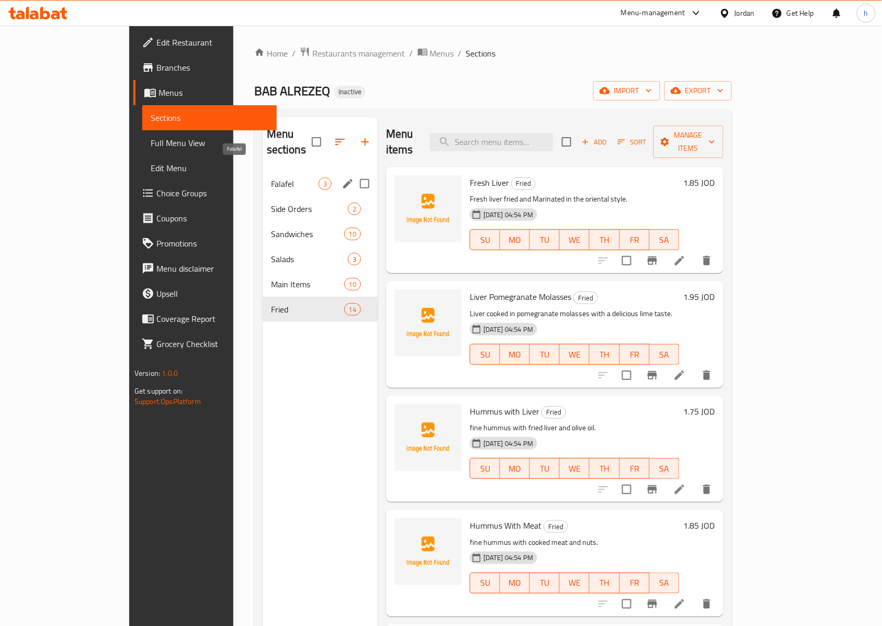
click at [271, 177] on span "Falafel" at bounding box center [295, 183] width 48 height 13
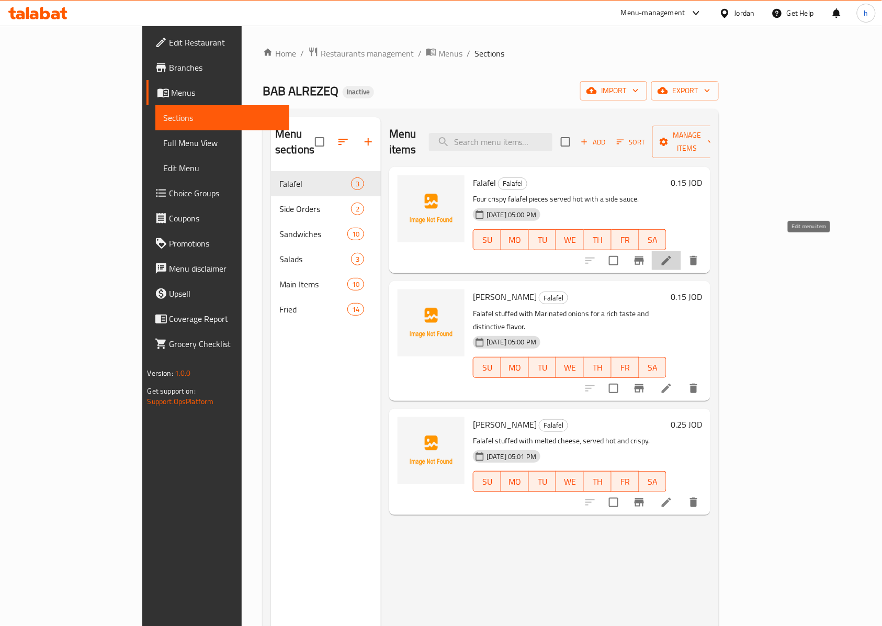
click at [673, 254] on icon at bounding box center [666, 260] width 13 height 13
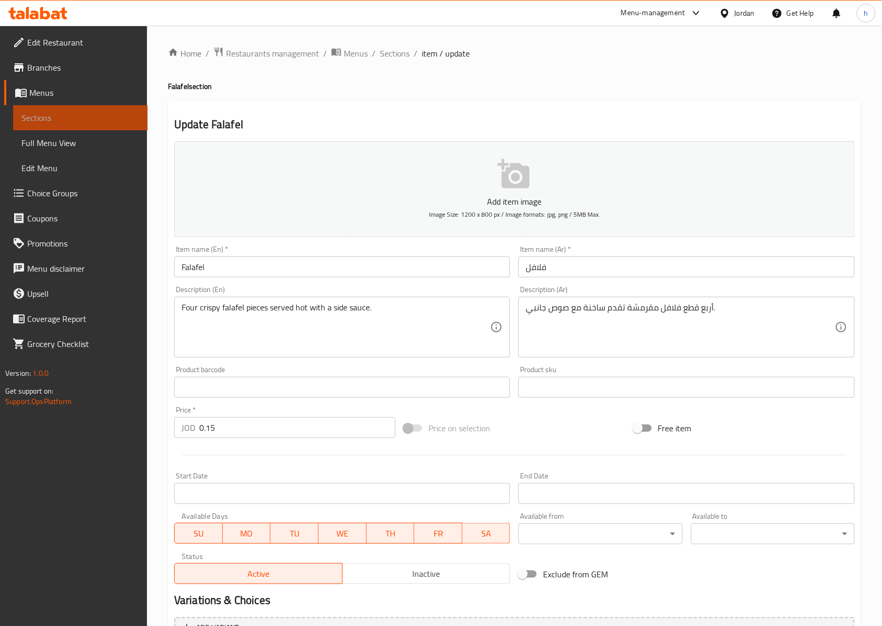
click at [117, 125] on link "Sections" at bounding box center [80, 117] width 135 height 25
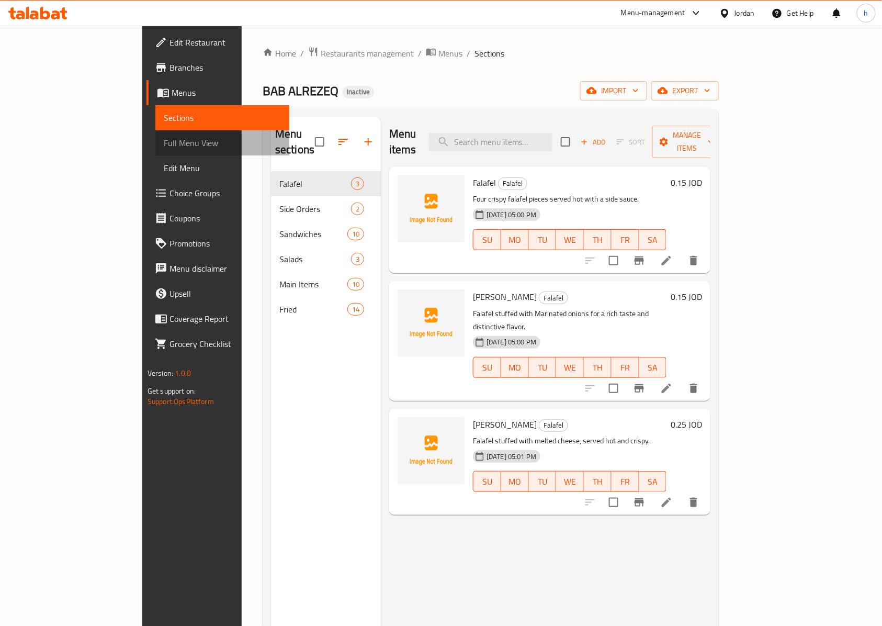
click at [155, 154] on link "Full Menu View" at bounding box center [222, 142] width 135 height 25
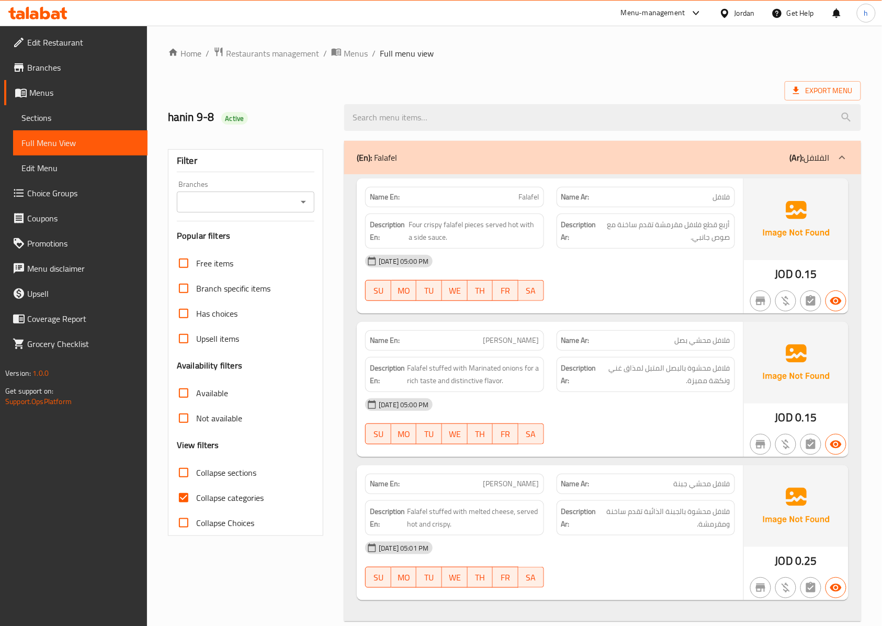
click at [99, 169] on span "Edit Menu" at bounding box center [80, 168] width 118 height 13
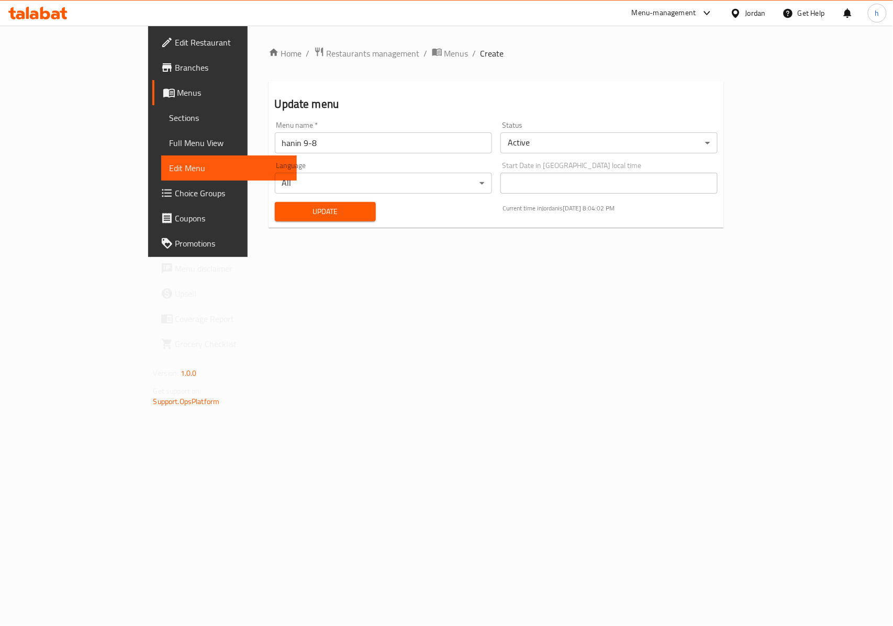
click at [170, 140] on span "Full Menu View" at bounding box center [229, 143] width 119 height 13
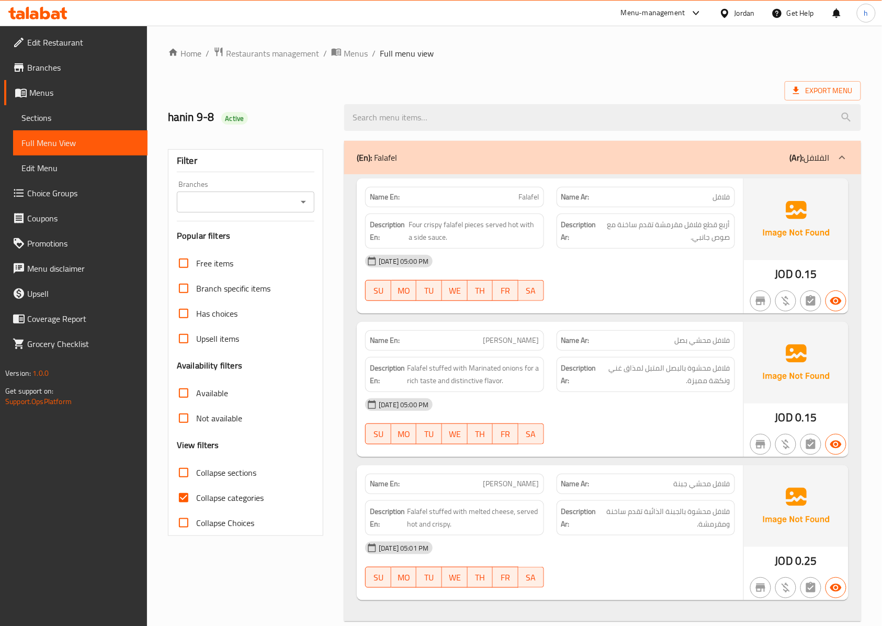
click at [84, 189] on span "Choice Groups" at bounding box center [83, 193] width 112 height 13
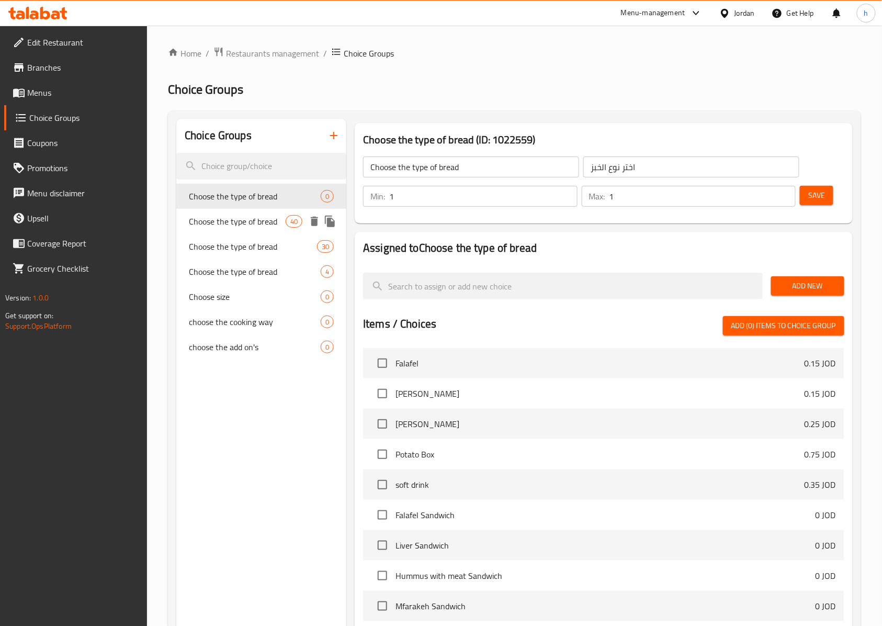
click at [232, 220] on span "Choose the type of bread" at bounding box center [237, 221] width 97 height 13
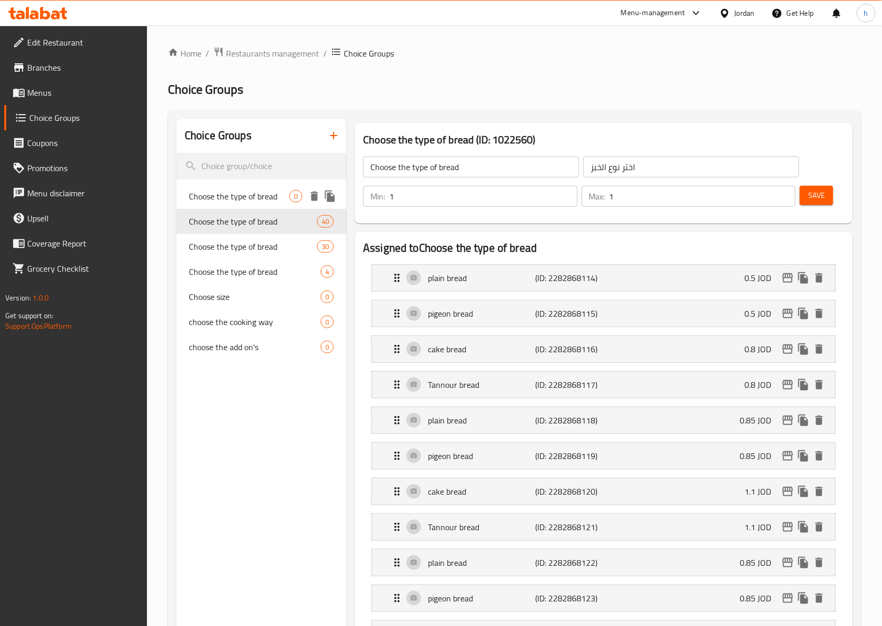
drag, startPoint x: 228, startPoint y: 198, endPoint x: 226, endPoint y: 263, distance: 64.9
click at [228, 198] on span "Choose the type of bread" at bounding box center [239, 196] width 100 height 13
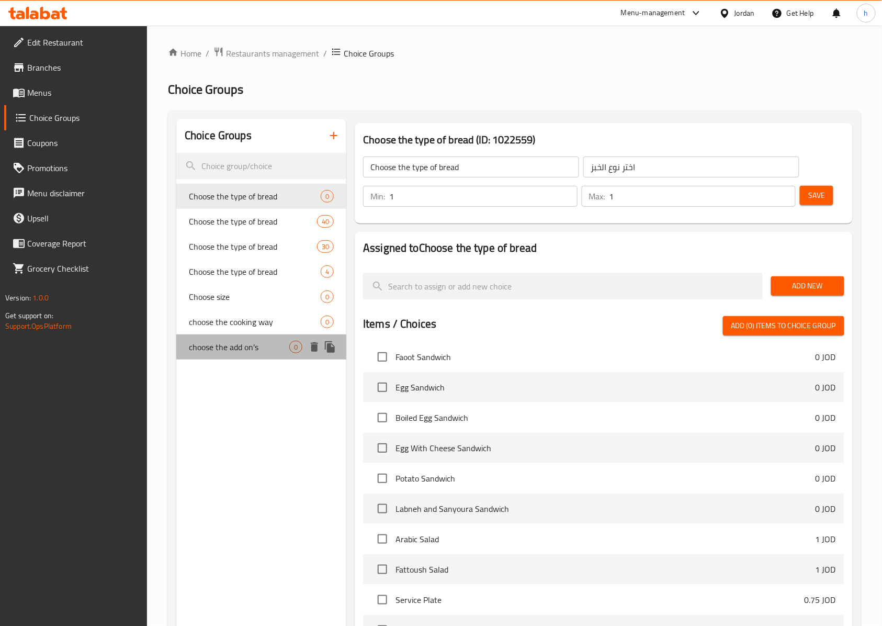
click at [239, 350] on span "choose the add on's" at bounding box center [239, 347] width 100 height 13
type input "choose the add on's"
type input "اختر الإضافات"
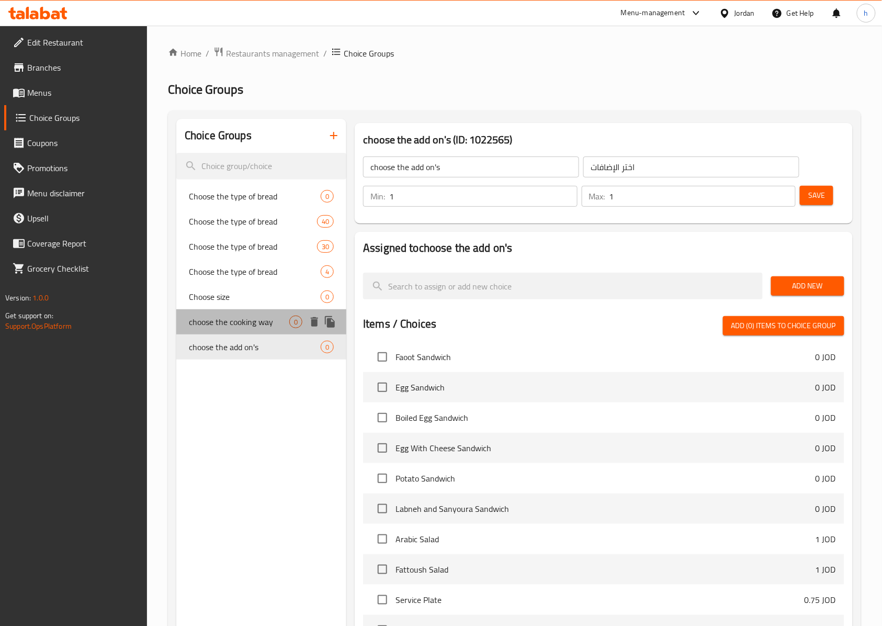
click at [234, 324] on span "choose the cooking way" at bounding box center [239, 322] width 100 height 13
type input "choose the cooking way"
type input "اختر طريقه الطهي"
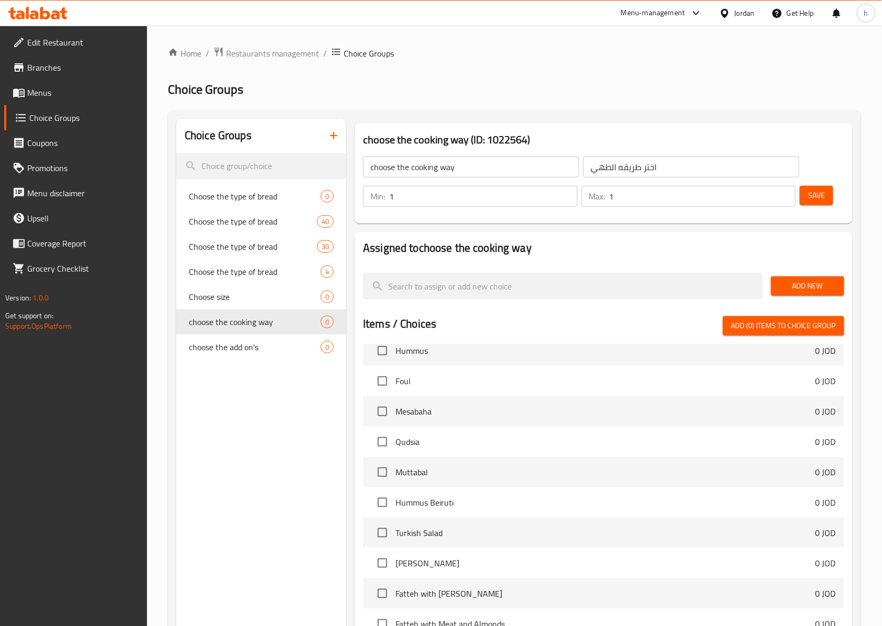
scroll to position [210, 0]
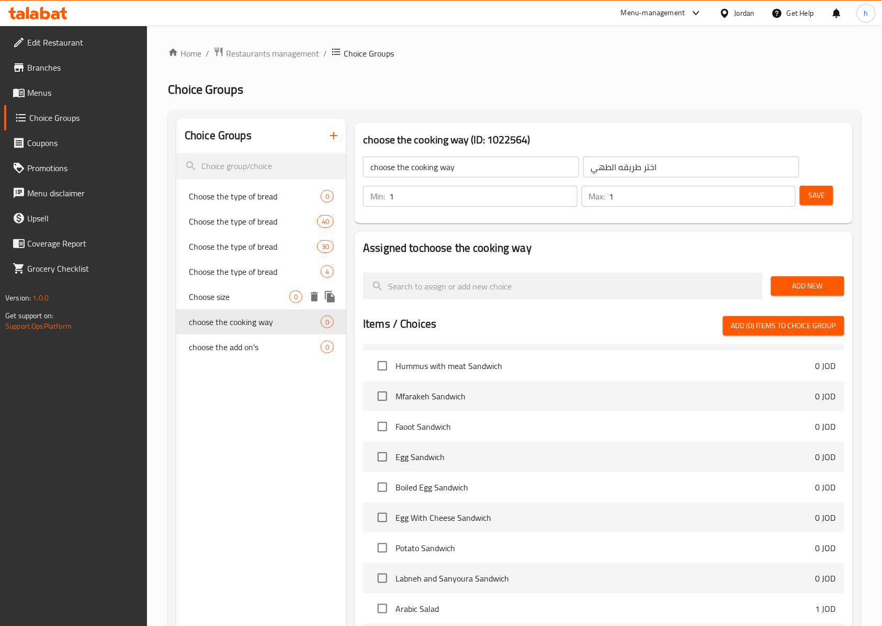
click at [214, 300] on span "Choose size" at bounding box center [239, 296] width 100 height 13
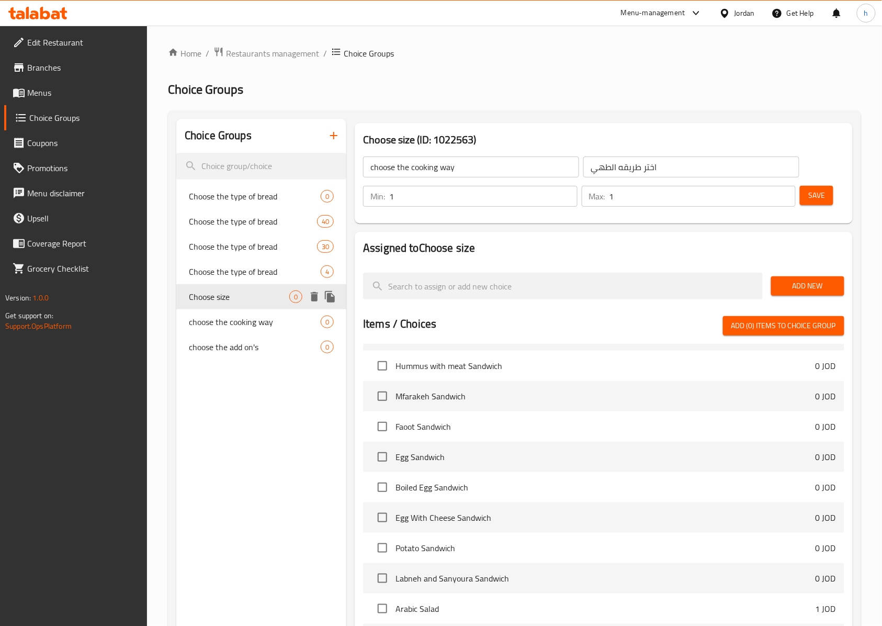
type input "Choose size"
type input "اختر الحجم"
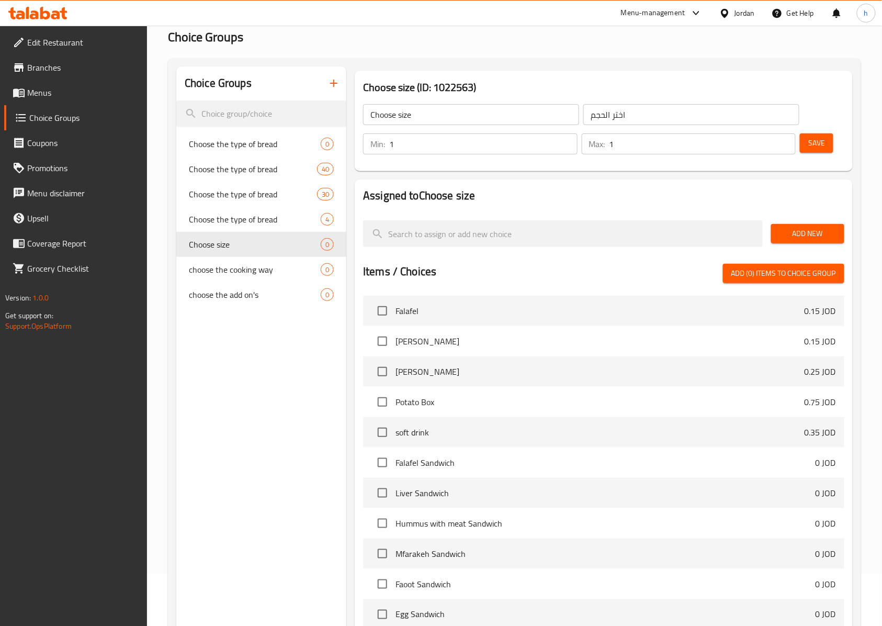
scroll to position [0, 0]
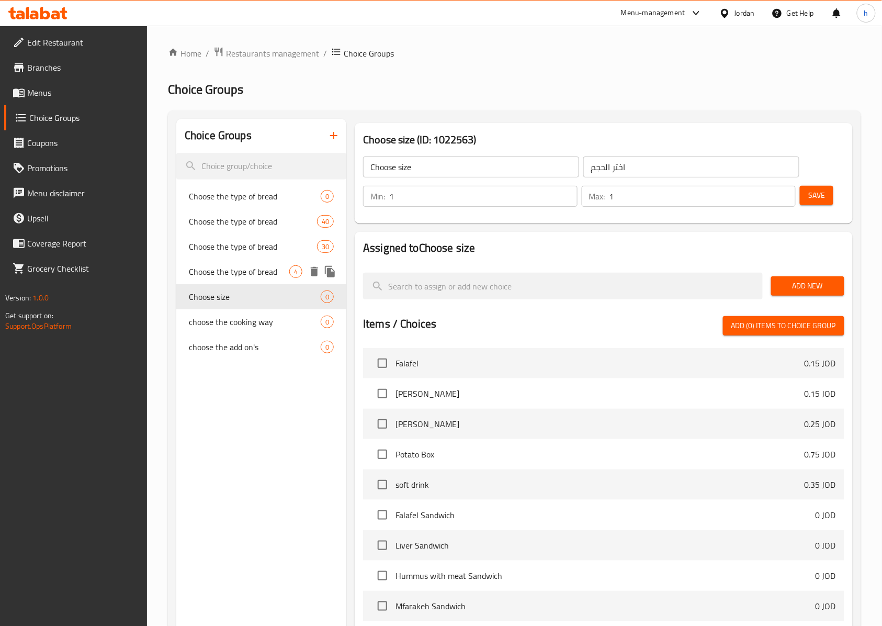
click at [220, 267] on span "Choose the type of bread" at bounding box center [239, 271] width 100 height 13
type input "Choose the type of bread"
type input "اختر نوع الخبز"
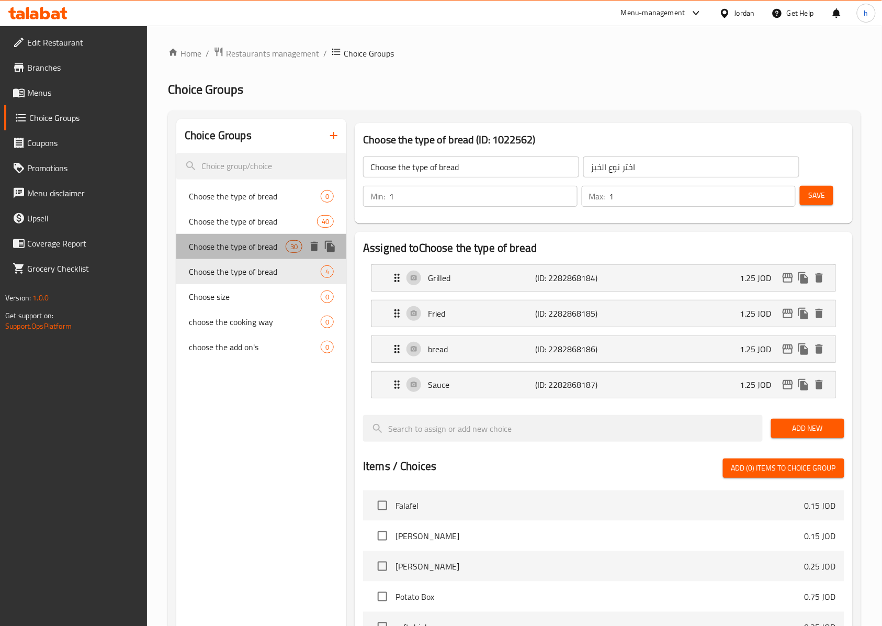
click at [212, 249] on span "Choose the type of bread" at bounding box center [237, 246] width 97 height 13
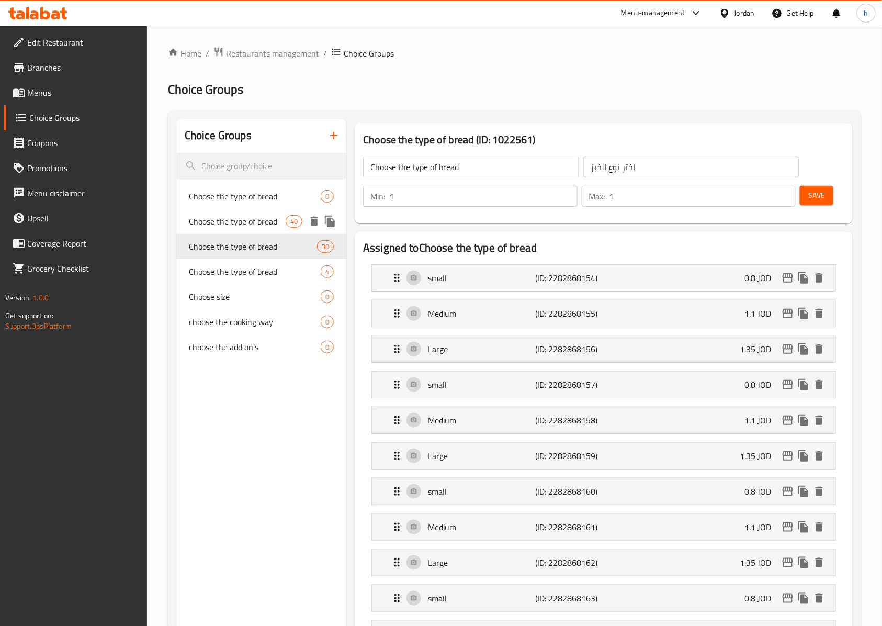
click at [236, 231] on div "Choose the type of bread 40" at bounding box center [261, 221] width 170 height 25
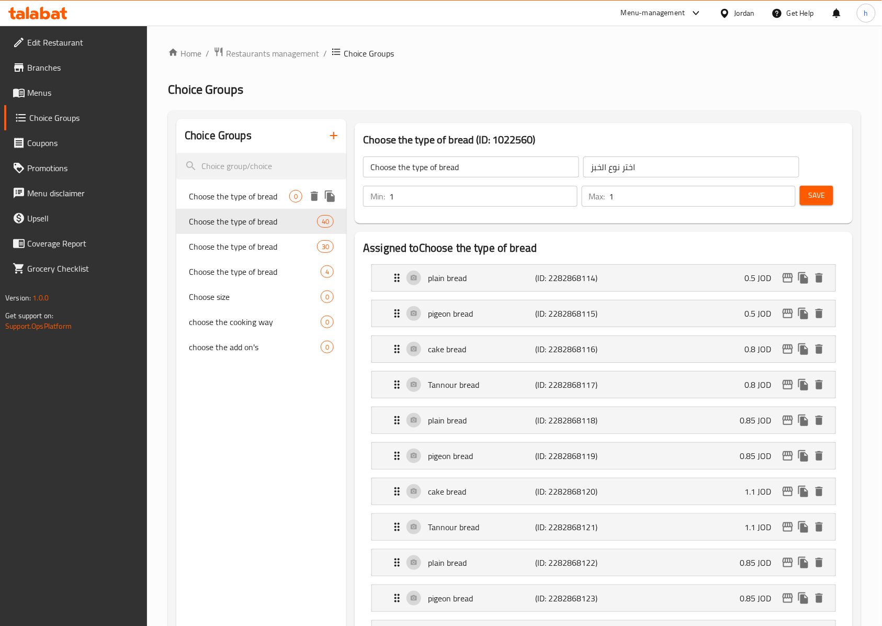
click at [198, 192] on span "Choose the type of bread" at bounding box center [239, 196] width 100 height 13
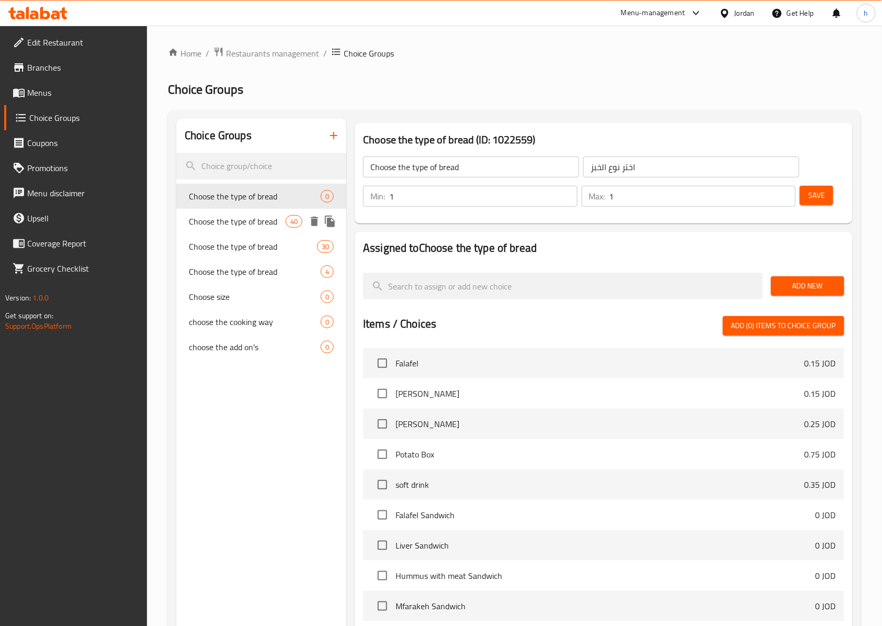
click at [226, 220] on span "Choose the type of bread" at bounding box center [237, 221] width 97 height 13
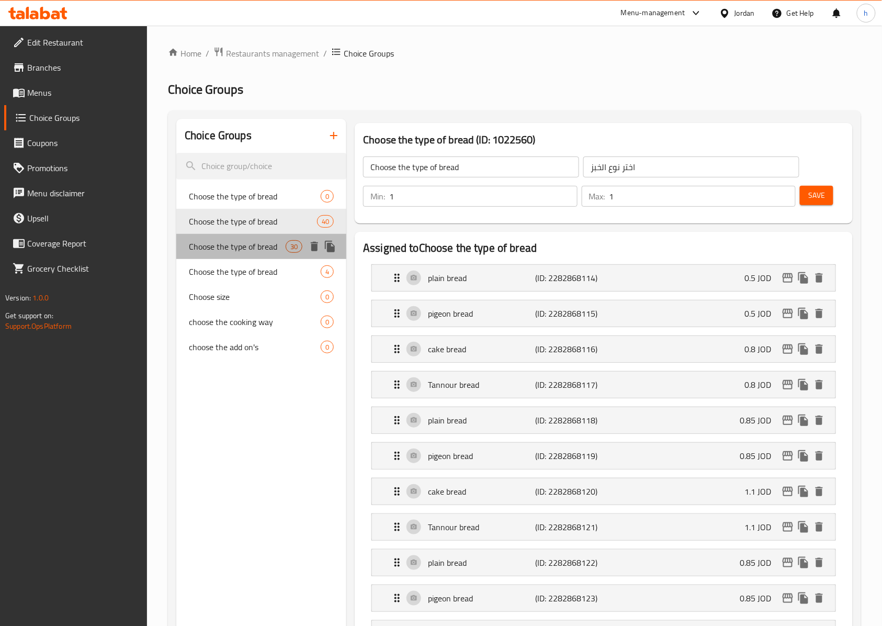
click at [224, 247] on span "Choose the type of bread" at bounding box center [237, 246] width 97 height 13
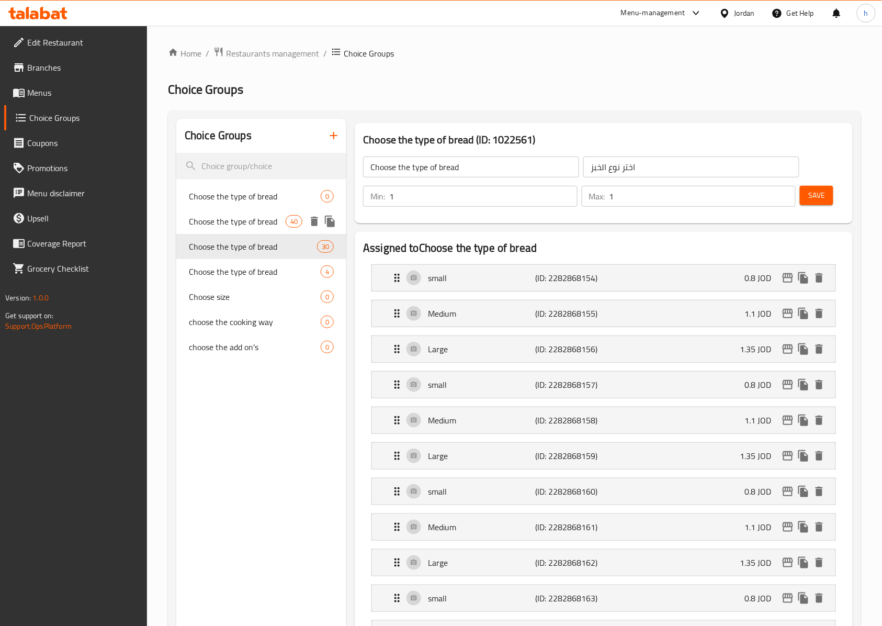
click at [229, 220] on span "Choose the type of bread" at bounding box center [237, 221] width 97 height 13
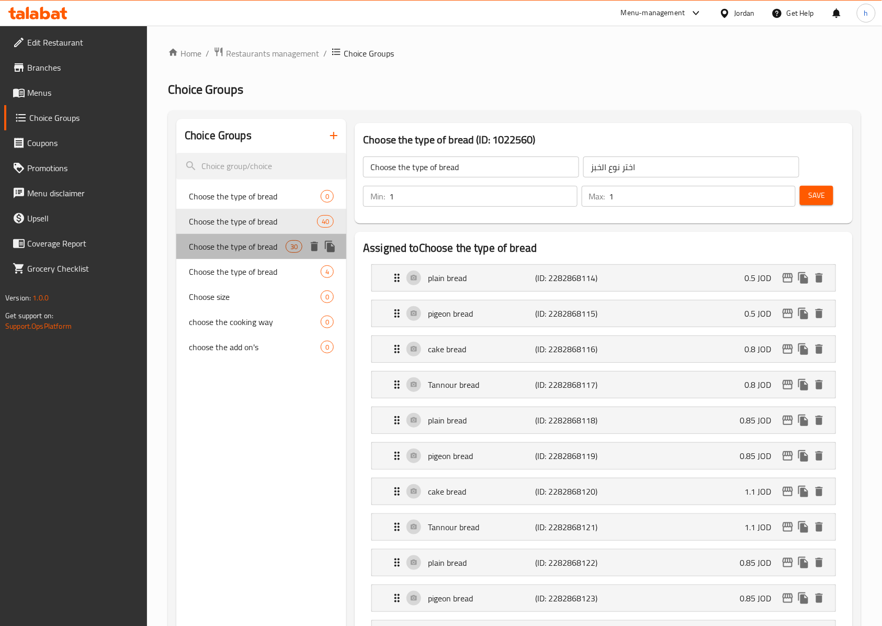
click at [227, 244] on span "Choose the type of bread" at bounding box center [237, 246] width 97 height 13
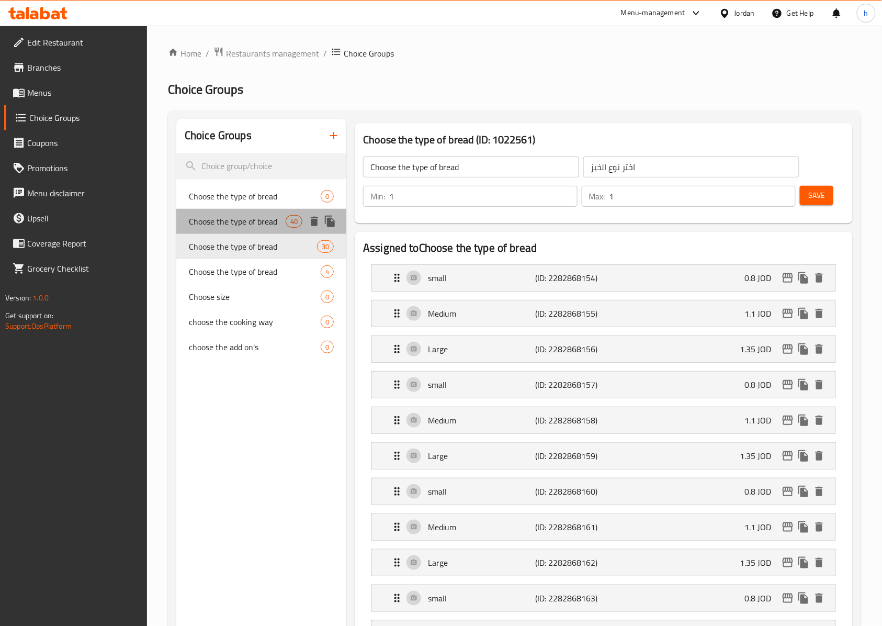
click at [227, 222] on span "Choose the type of bread" at bounding box center [237, 221] width 97 height 13
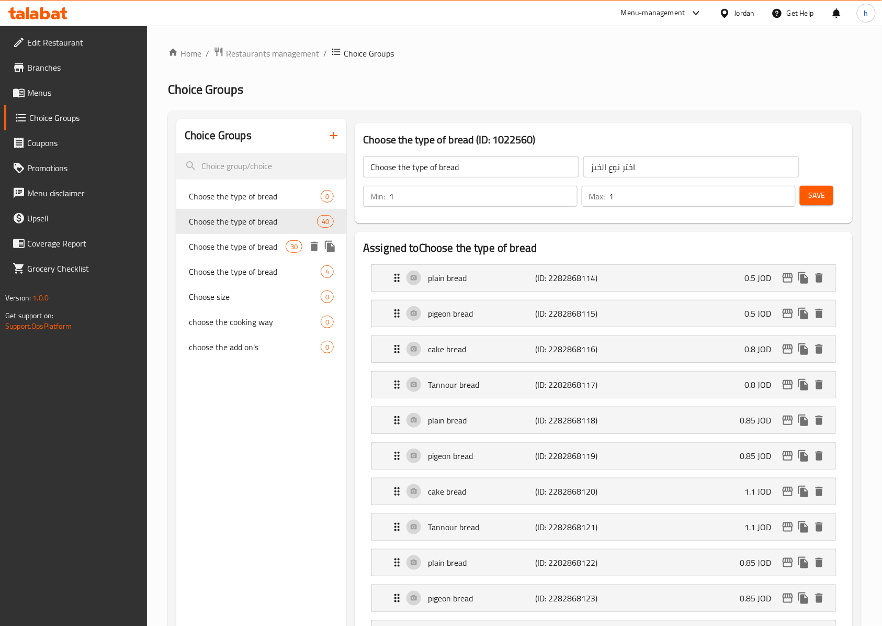
click at [226, 248] on span "Choose the type of bread" at bounding box center [237, 246] width 97 height 13
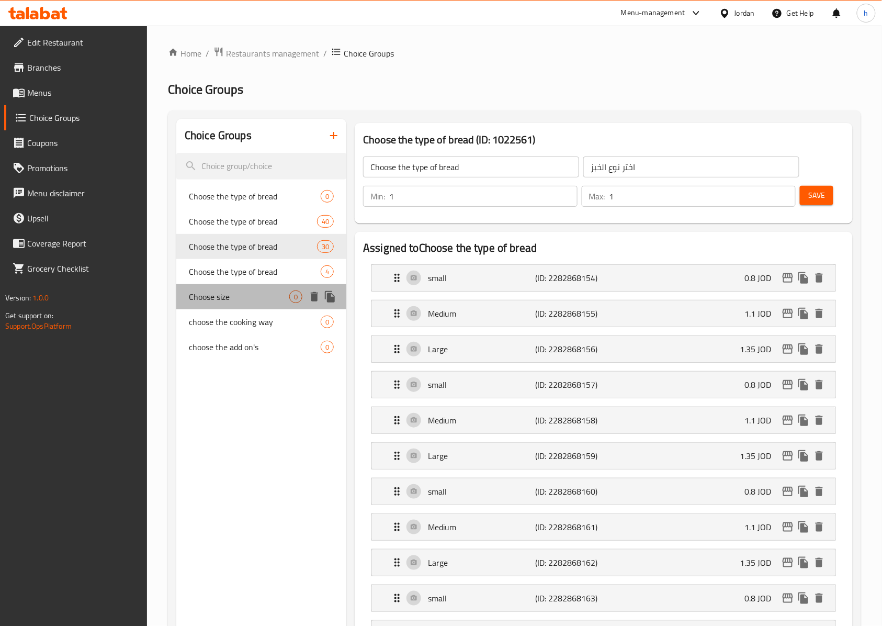
click at [245, 303] on span "Choose size" at bounding box center [239, 296] width 100 height 13
type input "Choose size"
type input "اختر الحجم"
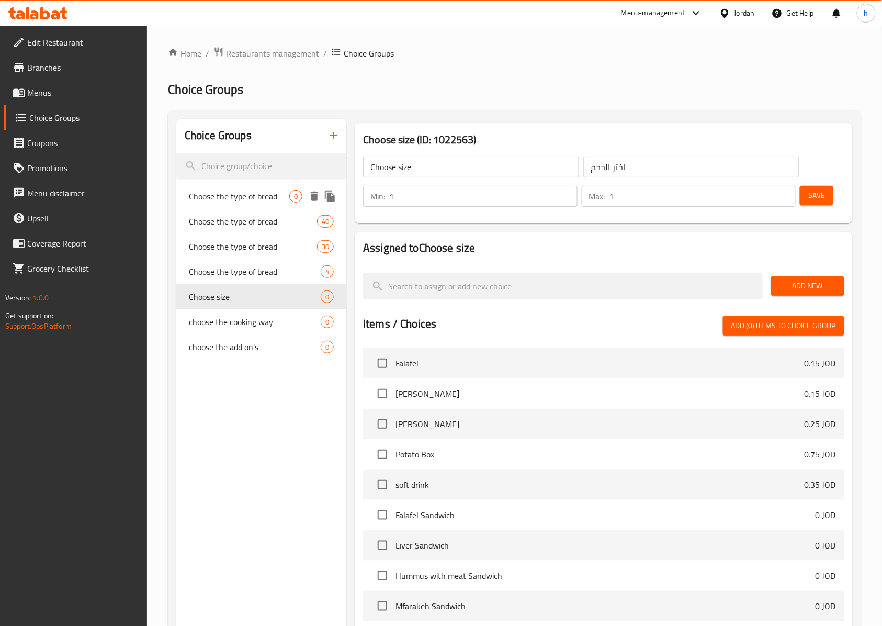
click at [239, 193] on span "Choose the type of bread" at bounding box center [239, 196] width 100 height 13
type input "Choose the type of bread"
type input "اختر نوع الخبز"
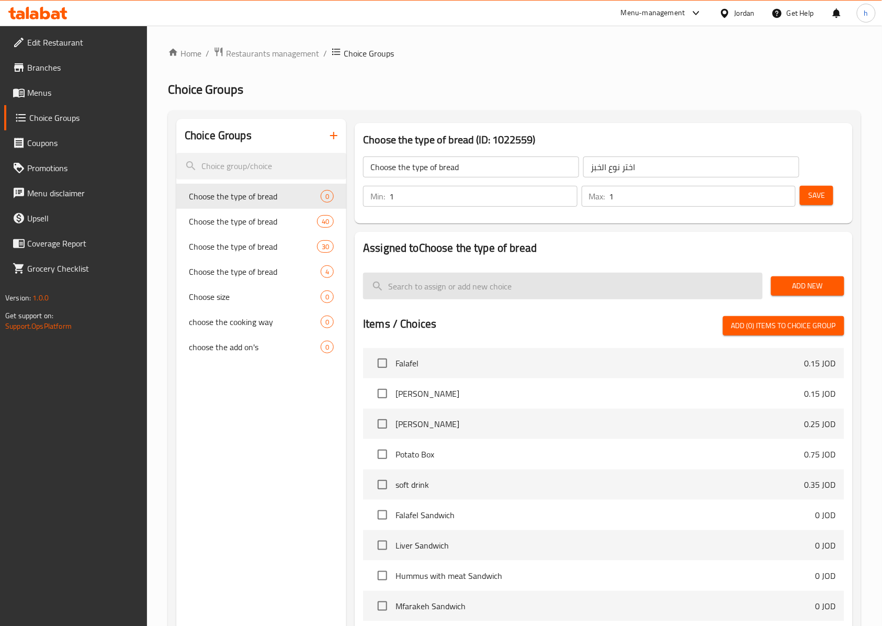
click at [476, 287] on input "search" at bounding box center [563, 286] width 400 height 27
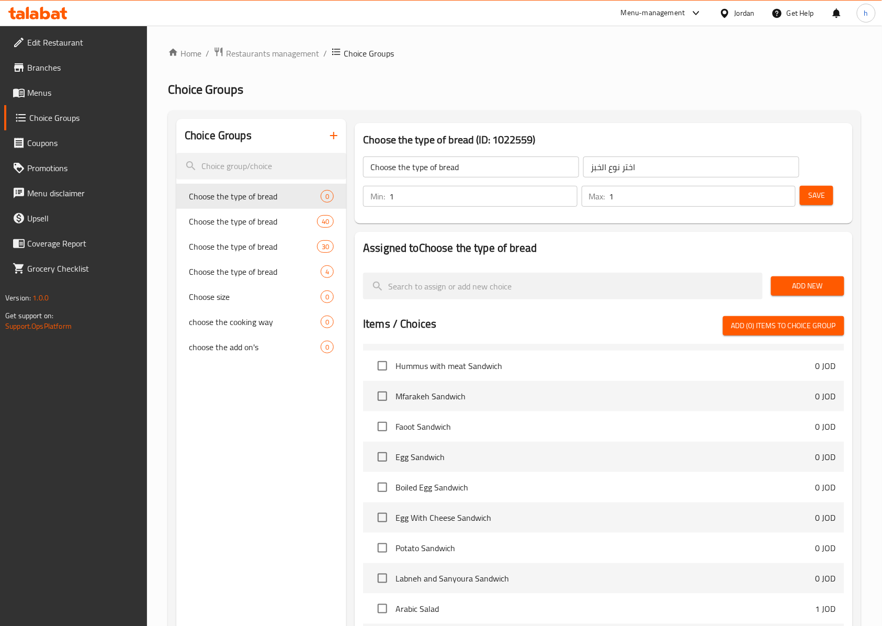
click at [63, 66] on span "Branches" at bounding box center [83, 67] width 112 height 13
